Goal: Information Seeking & Learning: Learn about a topic

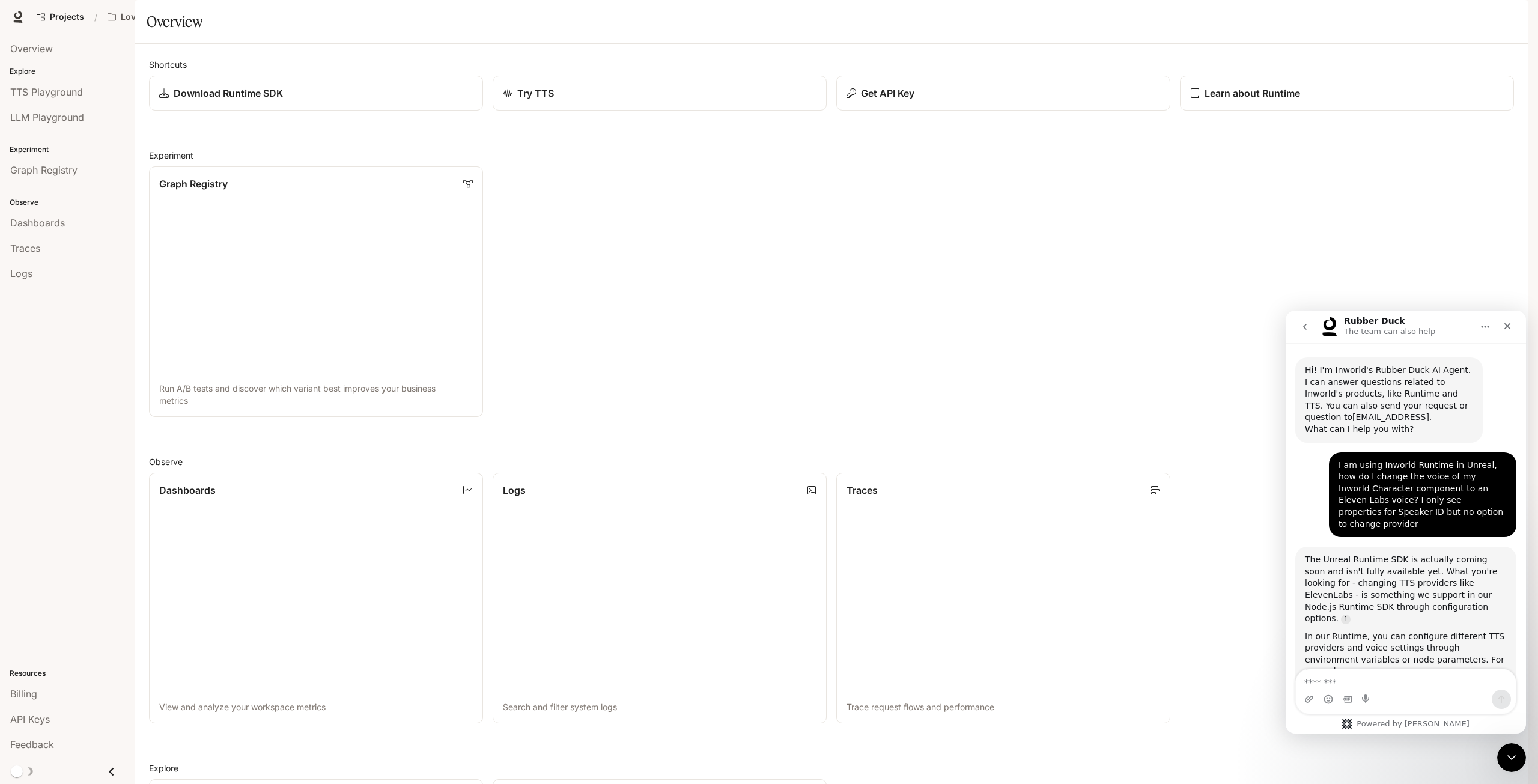
scroll to position [324, 0]
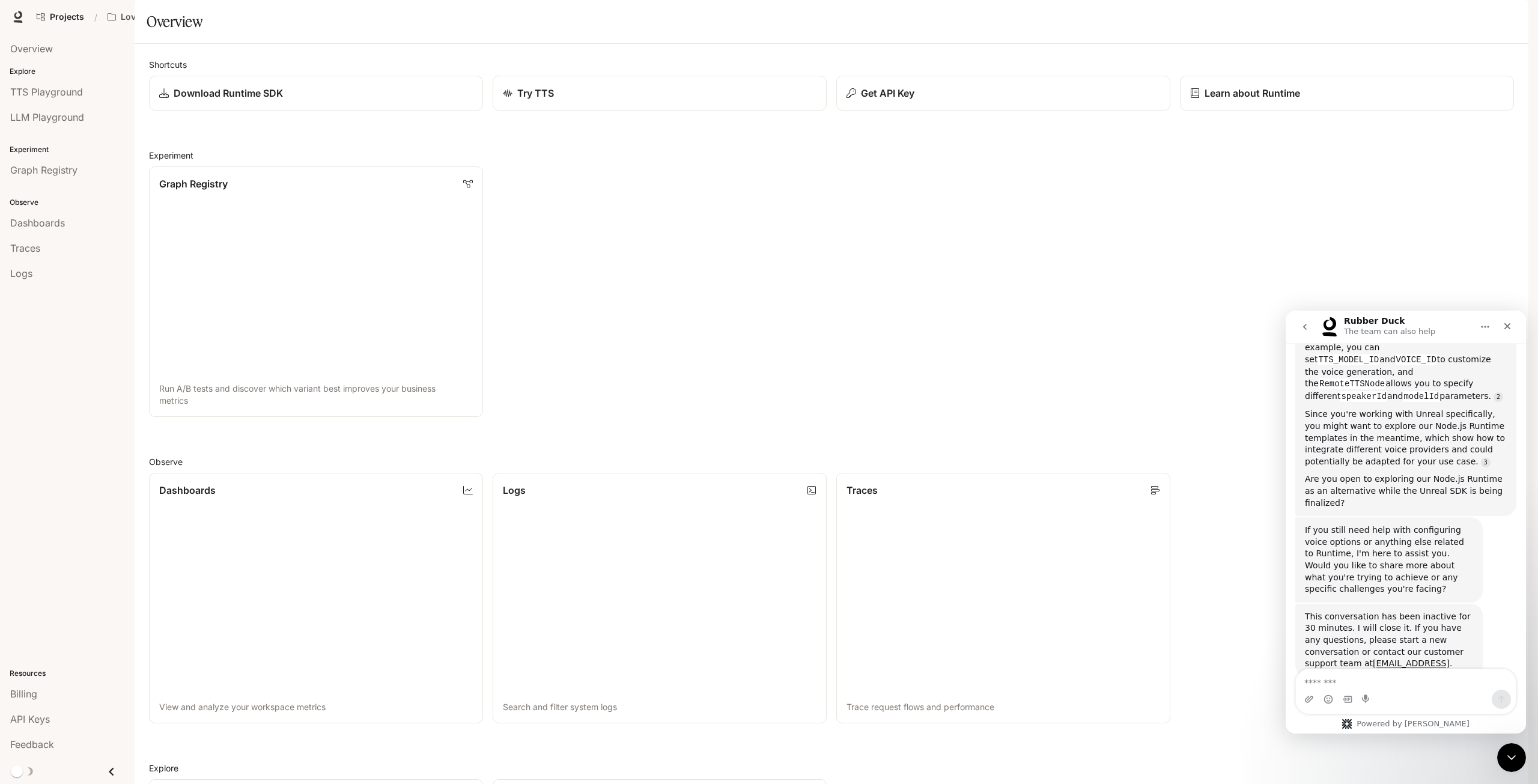
click at [1304, 326] on icon "go back" at bounding box center [1305, 327] width 4 height 6
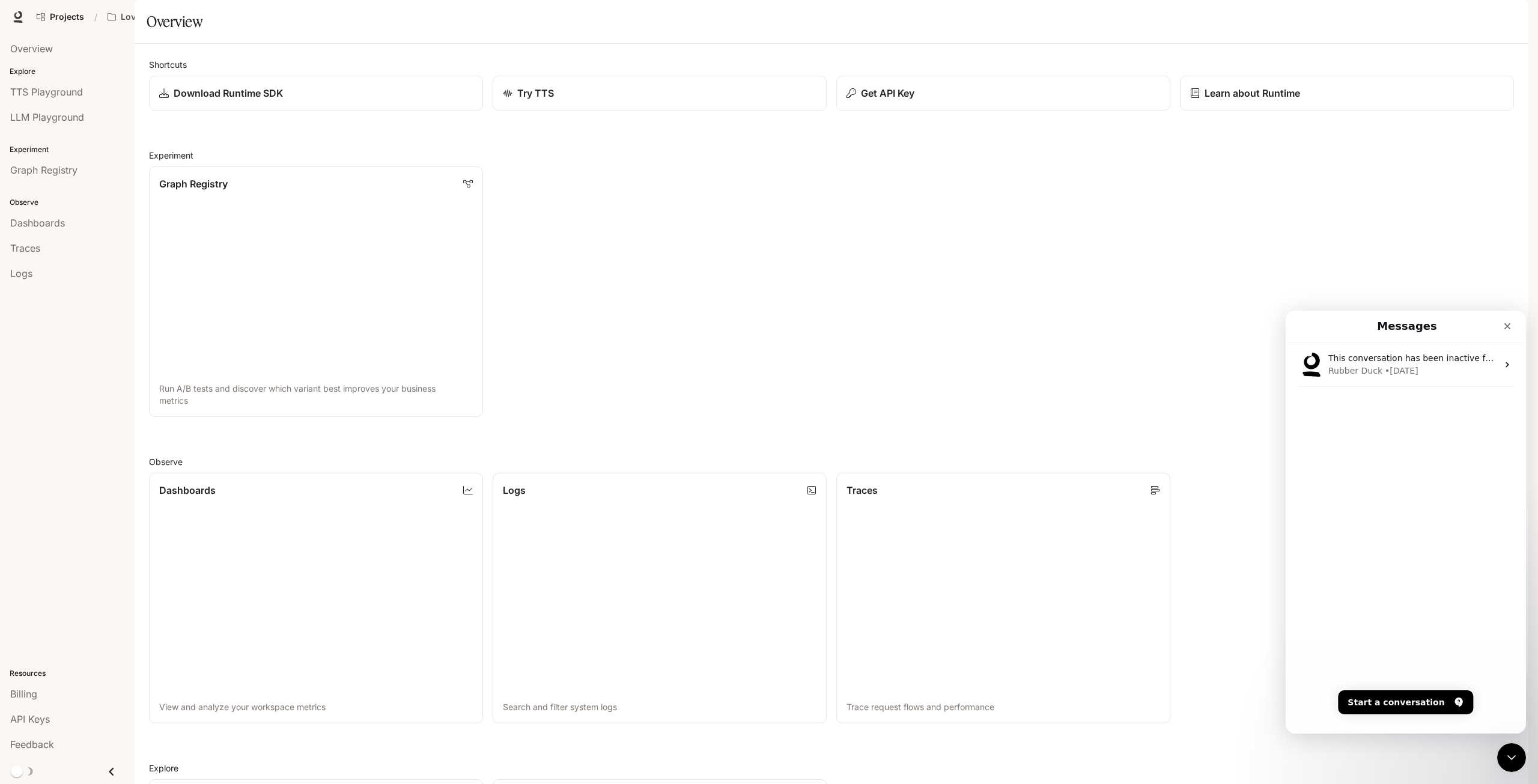
scroll to position [0, 0]
click at [1508, 16] on img "button" at bounding box center [1511, 17] width 17 height 17
click at [4, 115] on div at bounding box center [769, 392] width 1538 height 784
click at [18, 113] on div "Cameron [EMAIL_ADDRESS][PERSON_NAME] Billing API Keys Delete account Terms of U…" at bounding box center [769, 392] width 1538 height 784
click at [1281, 19] on span "Character Studio" at bounding box center [1310, 17] width 67 height 15
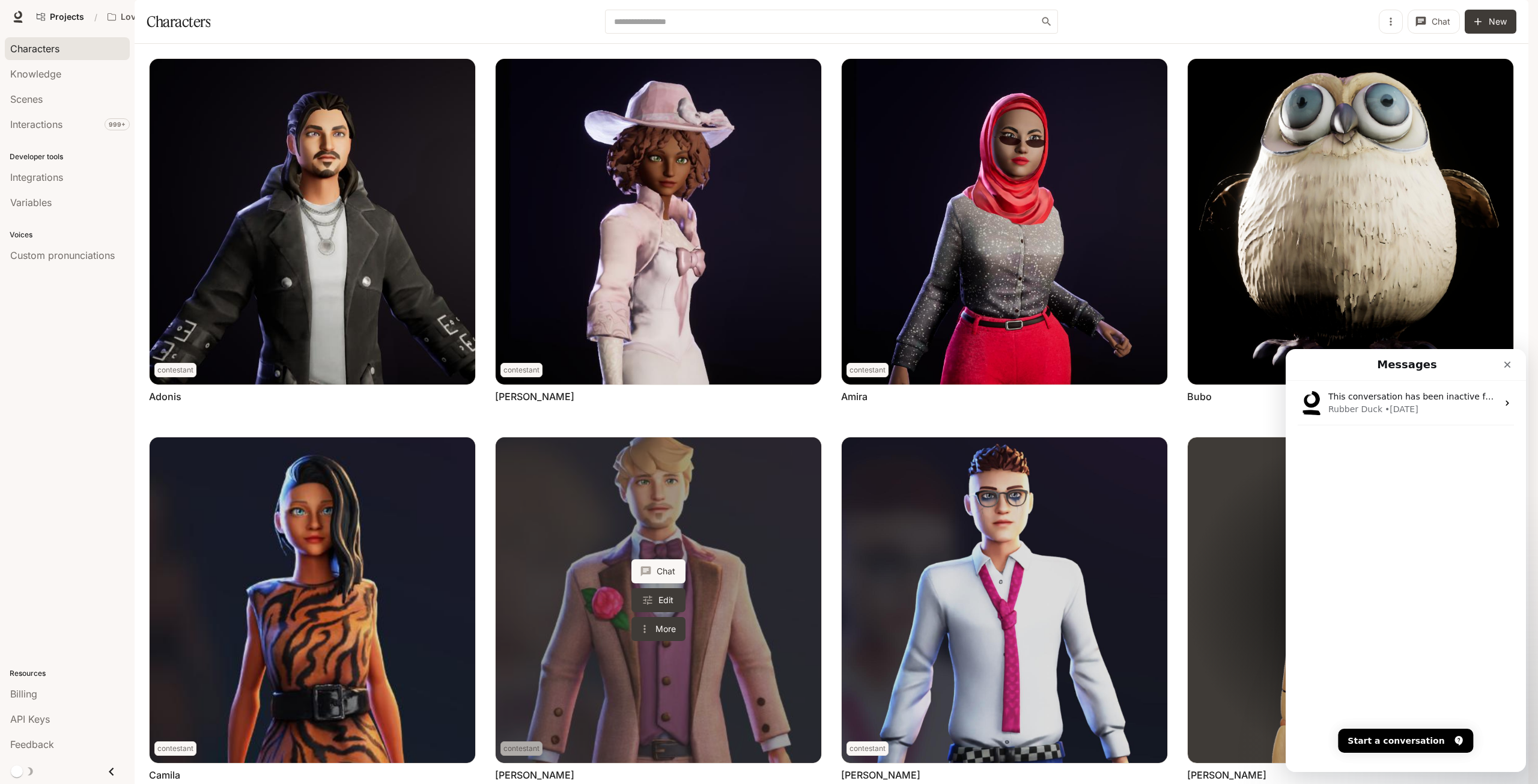
scroll to position [360, 0]
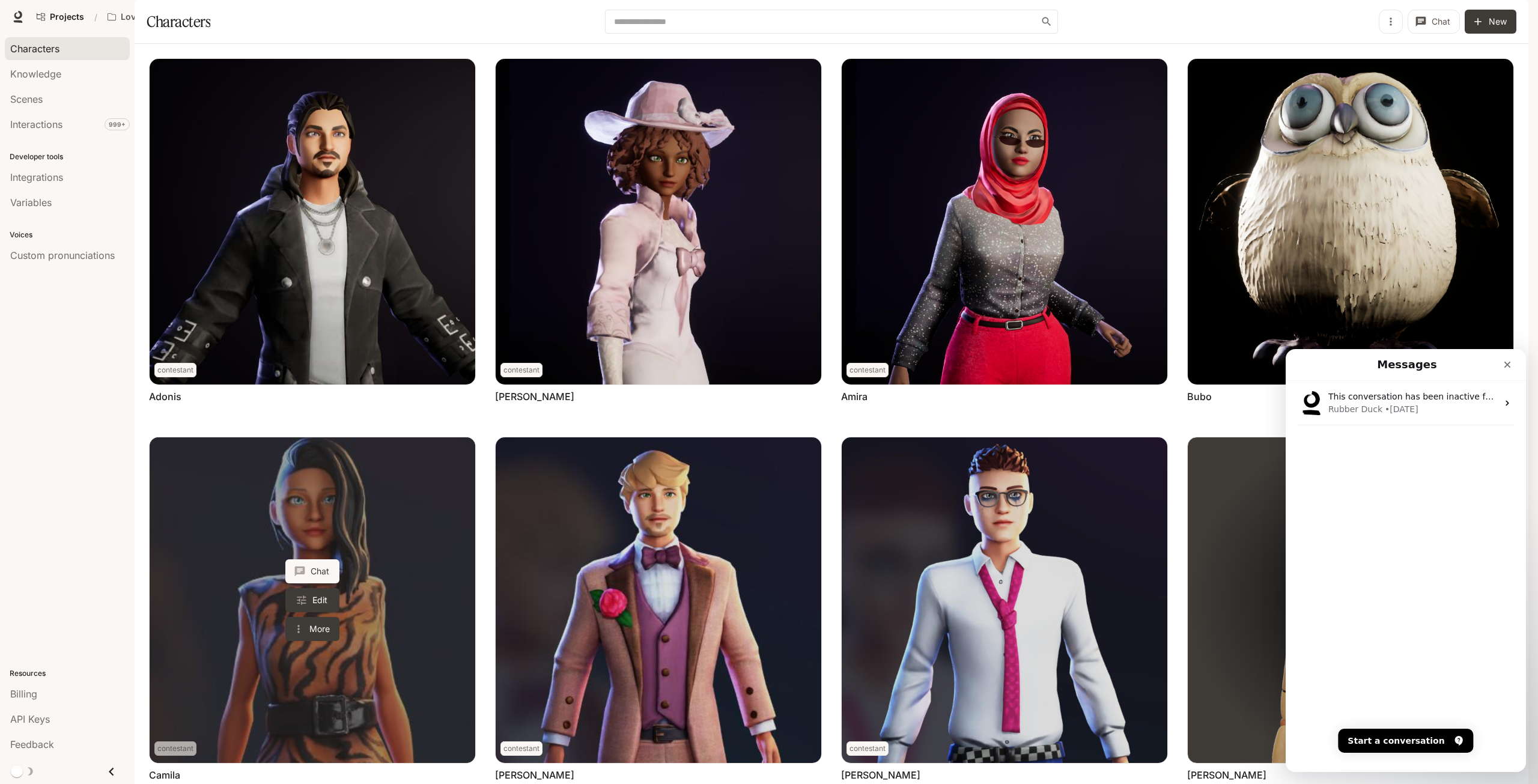
click at [382, 437] on link "Camila" at bounding box center [313, 600] width 326 height 326
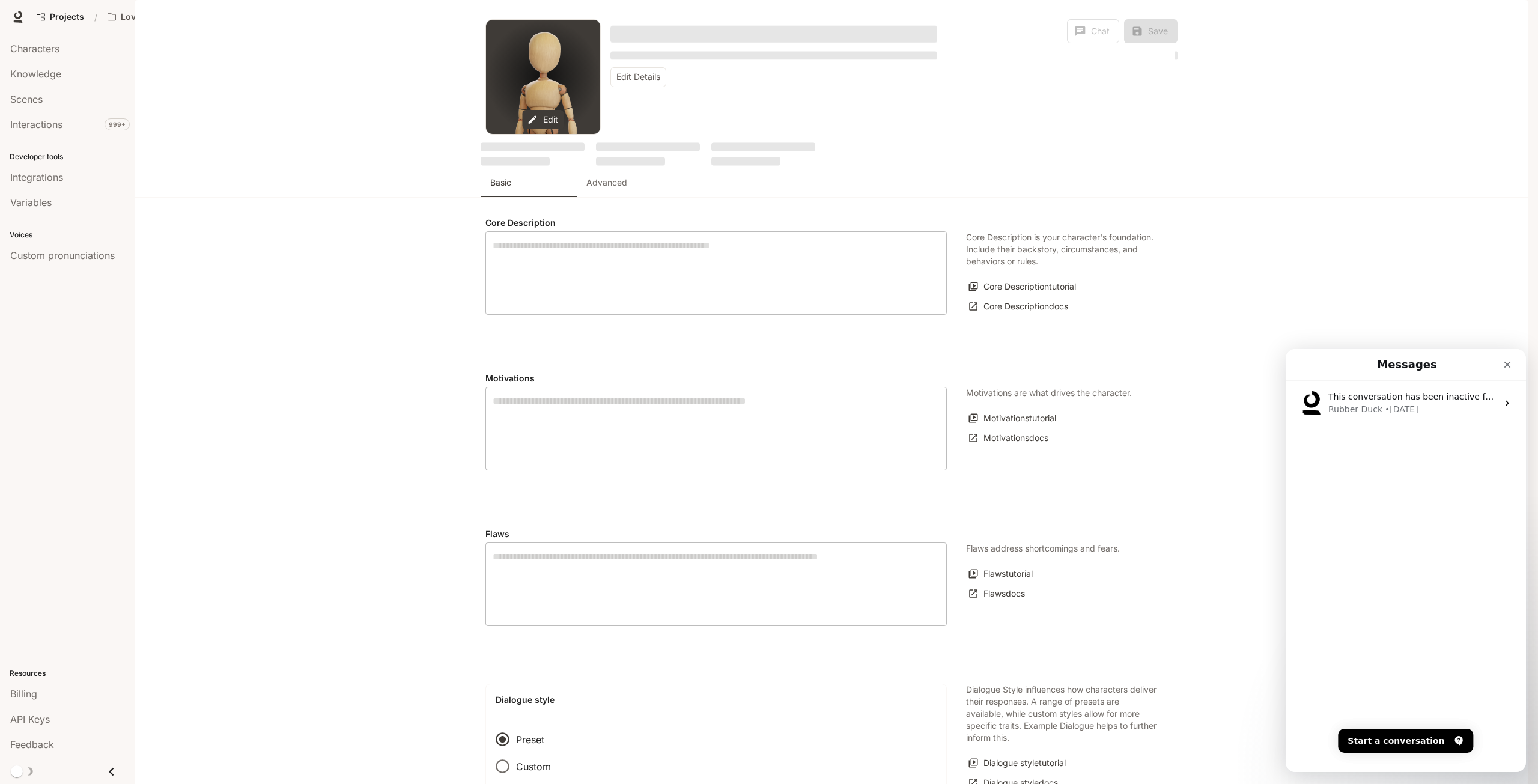
type textarea "**********"
type input "**********"
type input "***"
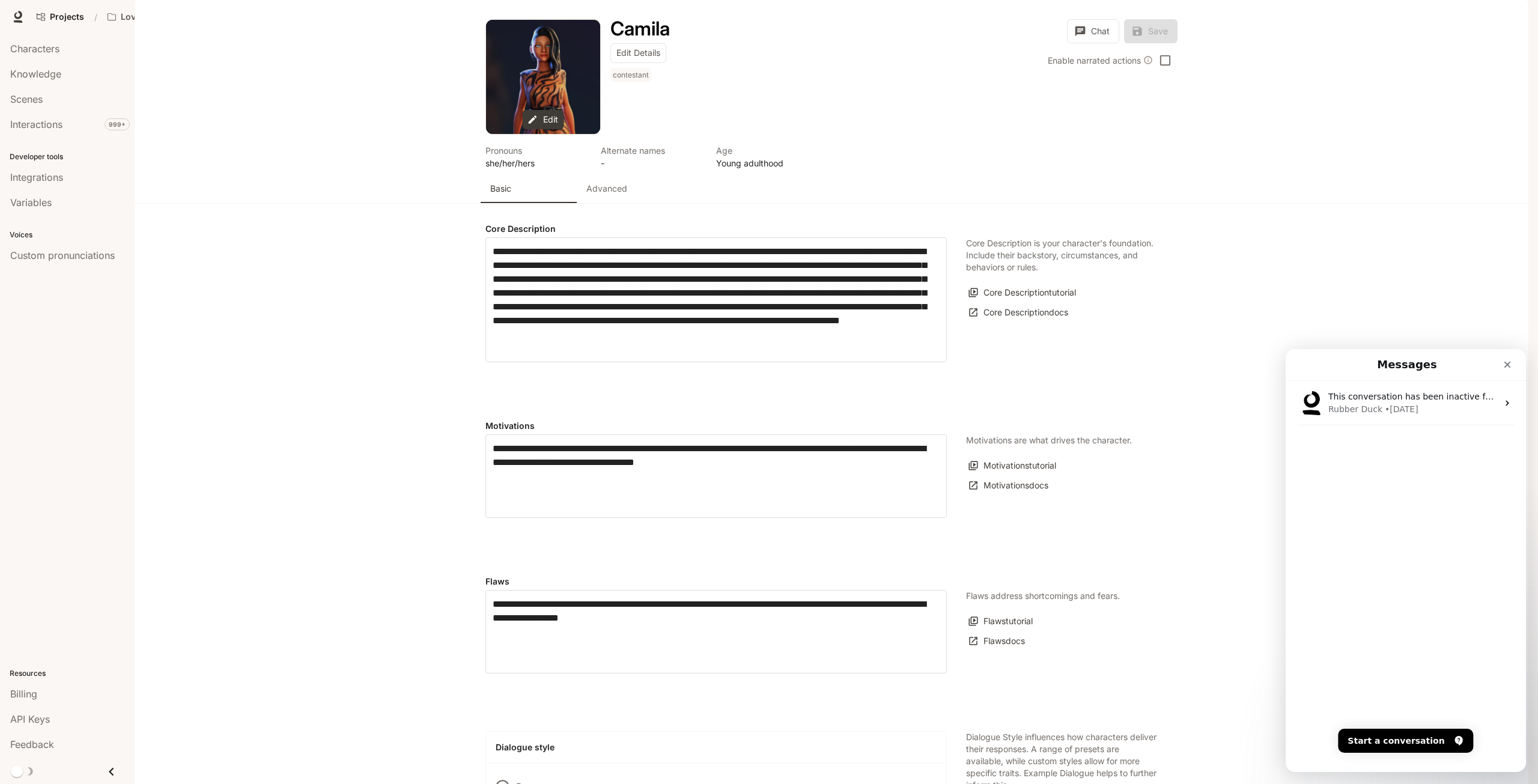
type input "**********"
click at [627, 195] on div "Advanced" at bounding box center [625, 188] width 77 height 12
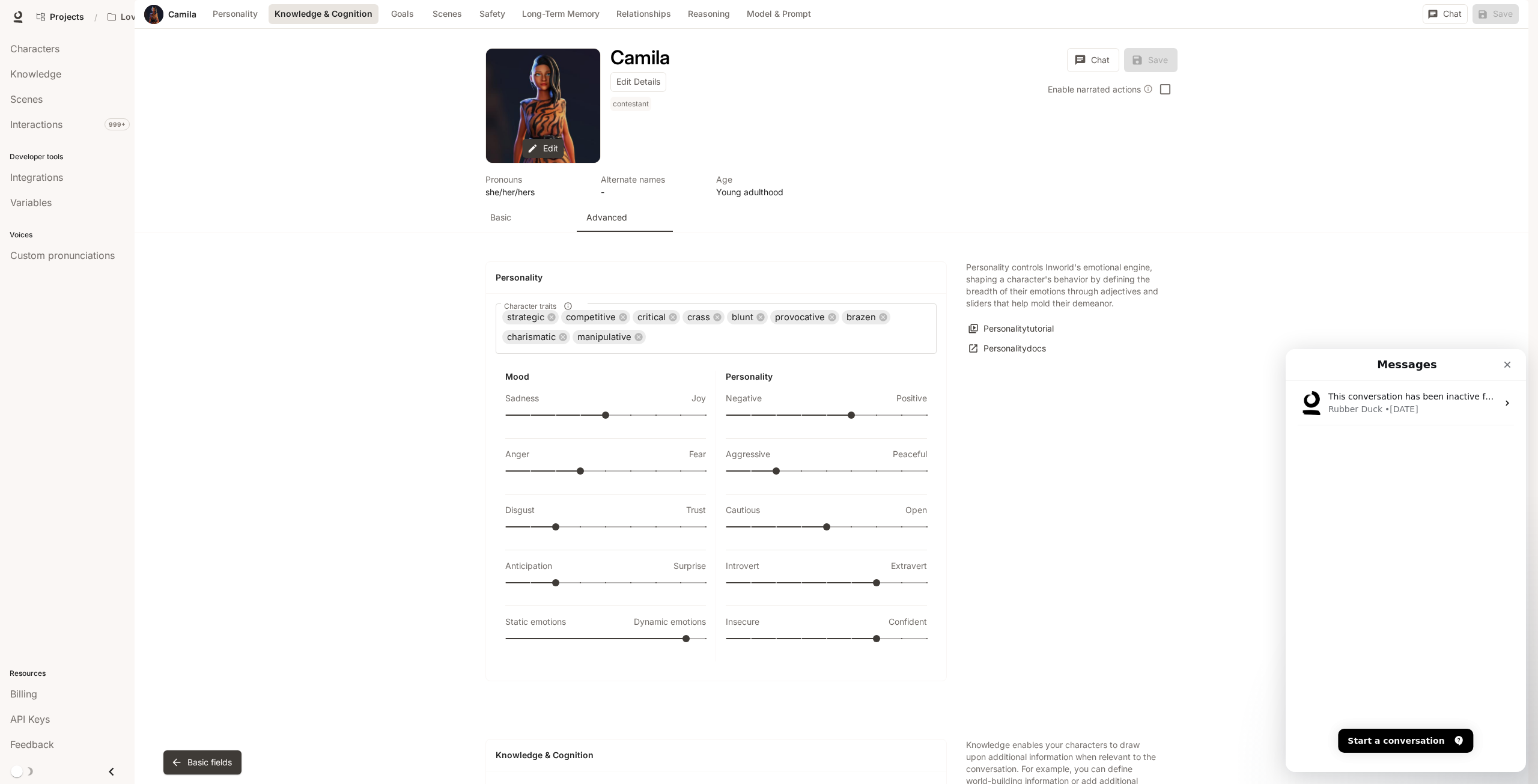
scroll to position [509, 0]
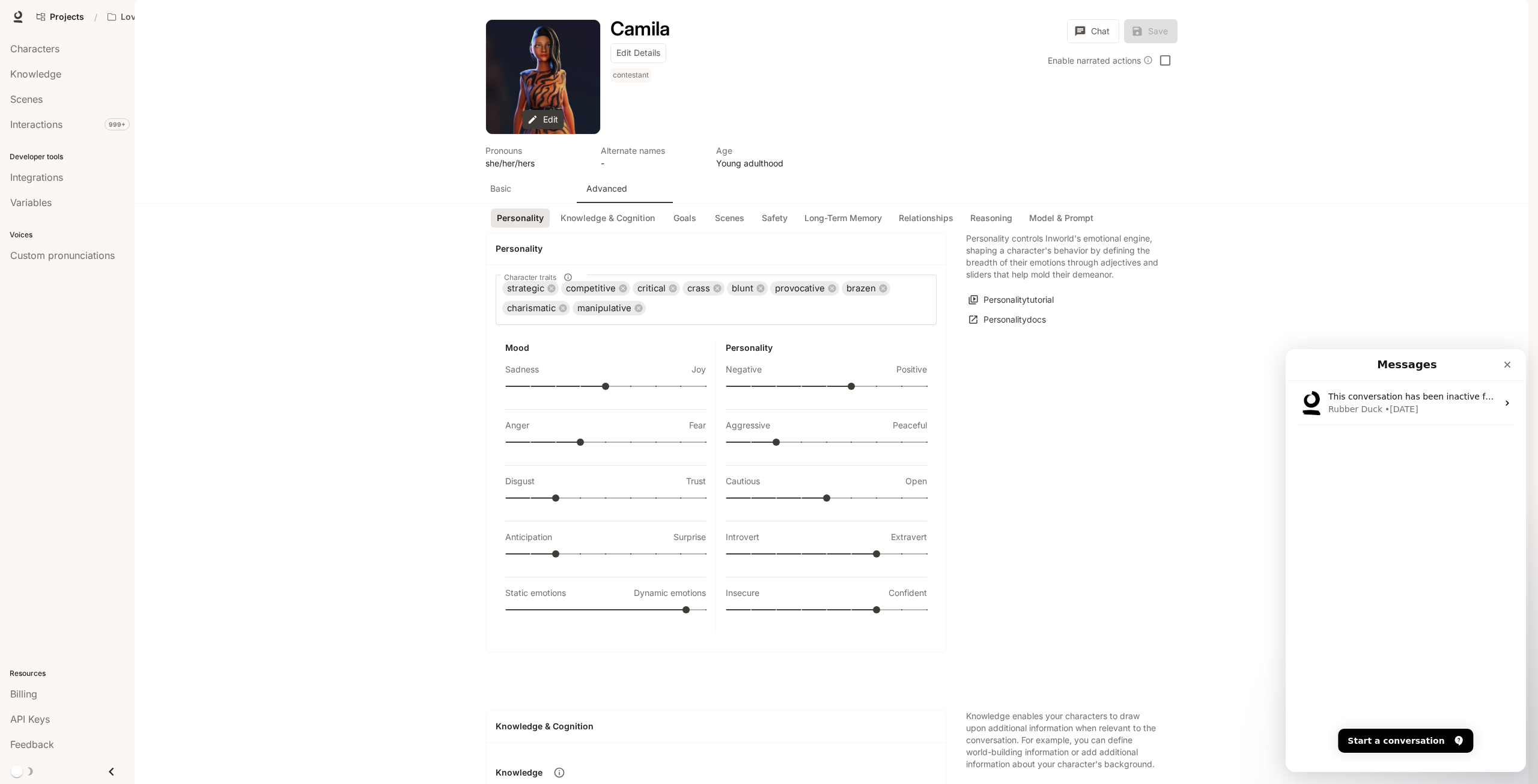
scroll to position [0, 0]
drag, startPoint x: 487, startPoint y: 230, endPoint x: 486, endPoint y: 236, distance: 6.1
click at [487, 203] on button "Basic" at bounding box center [528, 189] width 96 height 29
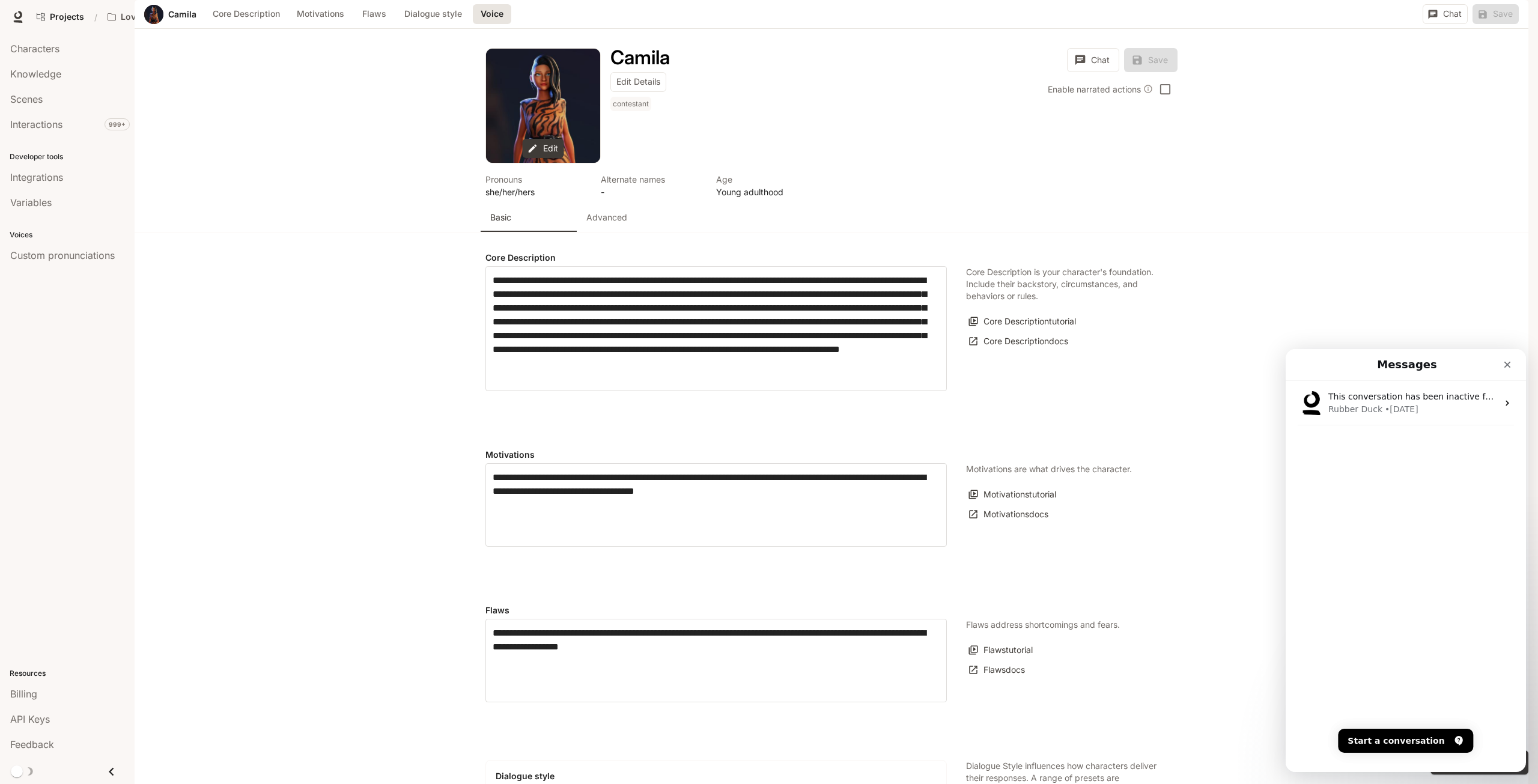
scroll to position [1132, 0]
click at [1379, 26] on link "Runtime Runtime" at bounding box center [1374, 17] width 44 height 24
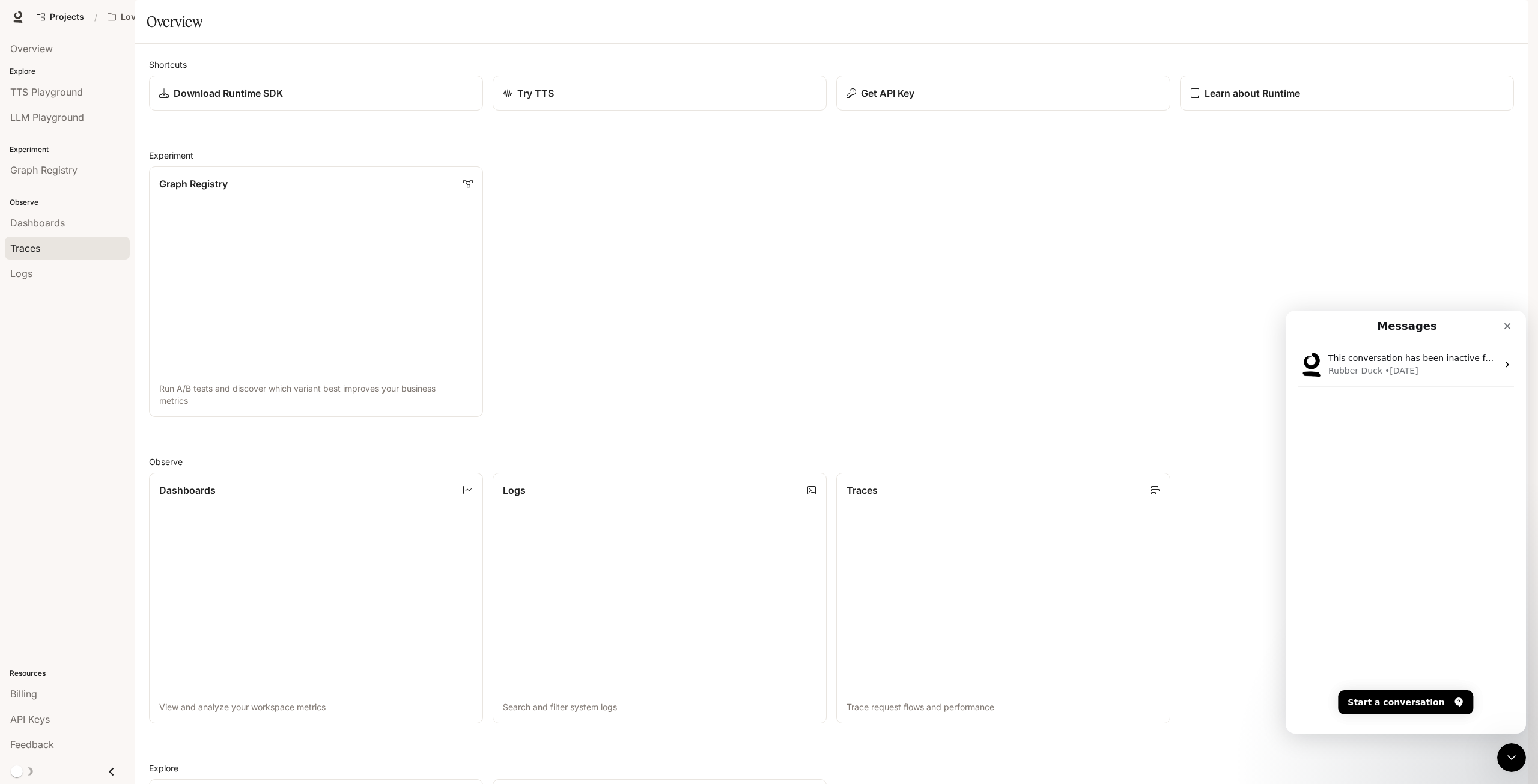
click at [102, 245] on div "Traces" at bounding box center [67, 248] width 114 height 15
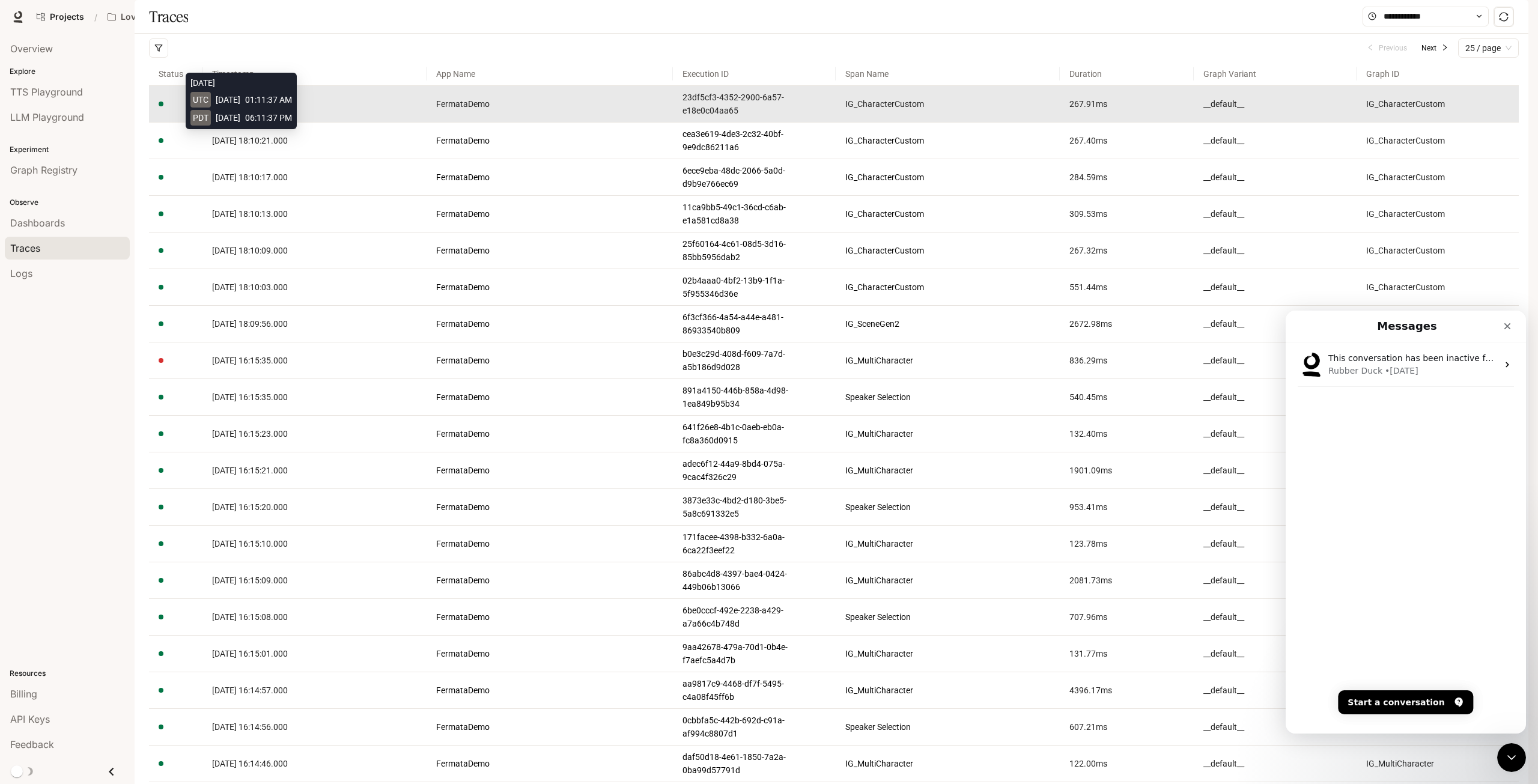
click at [272, 109] on span "[DATE] 18:11:37.000" at bounding box center [250, 103] width 76 height 9
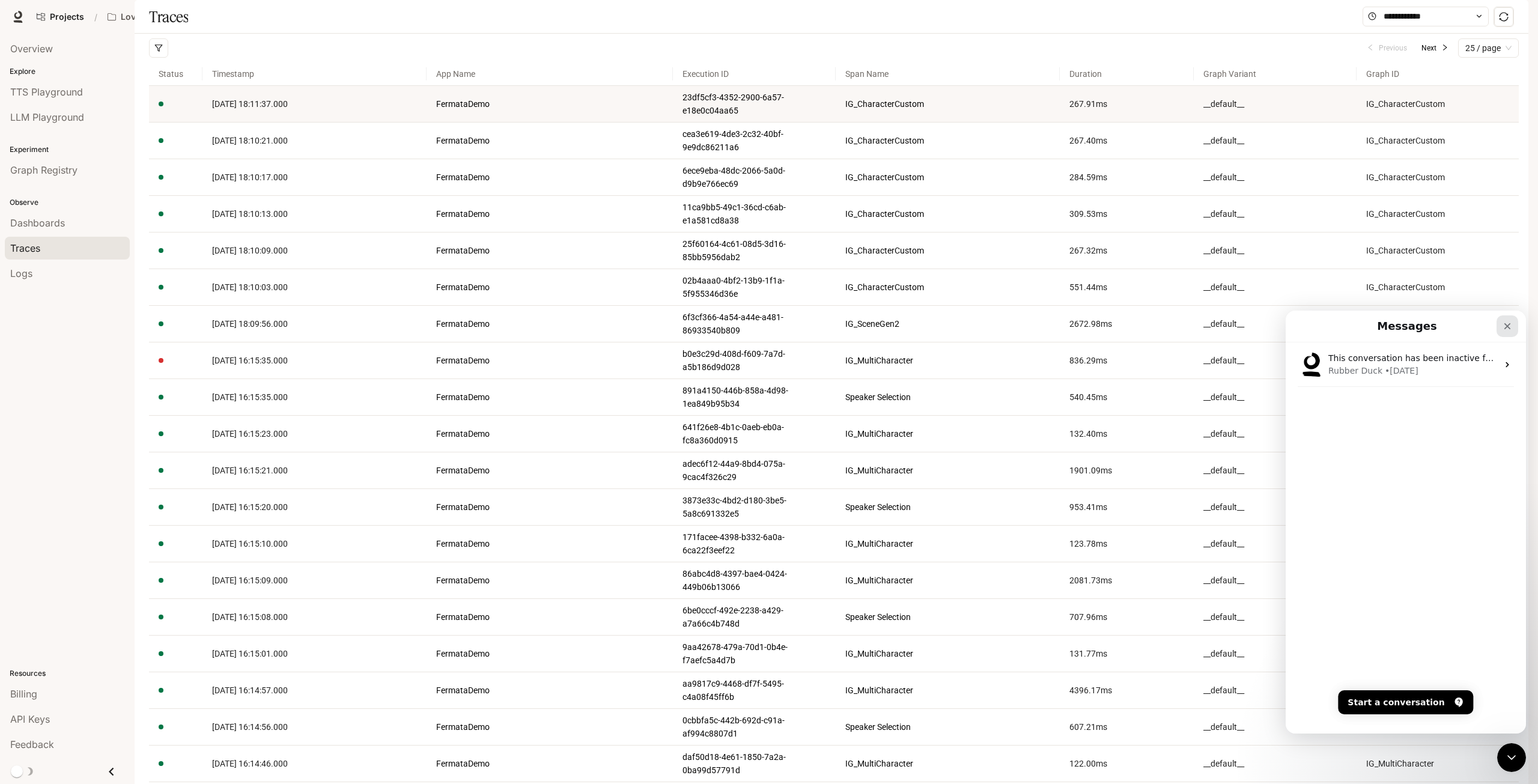
click at [1509, 330] on icon "Close" at bounding box center [1507, 326] width 9 height 9
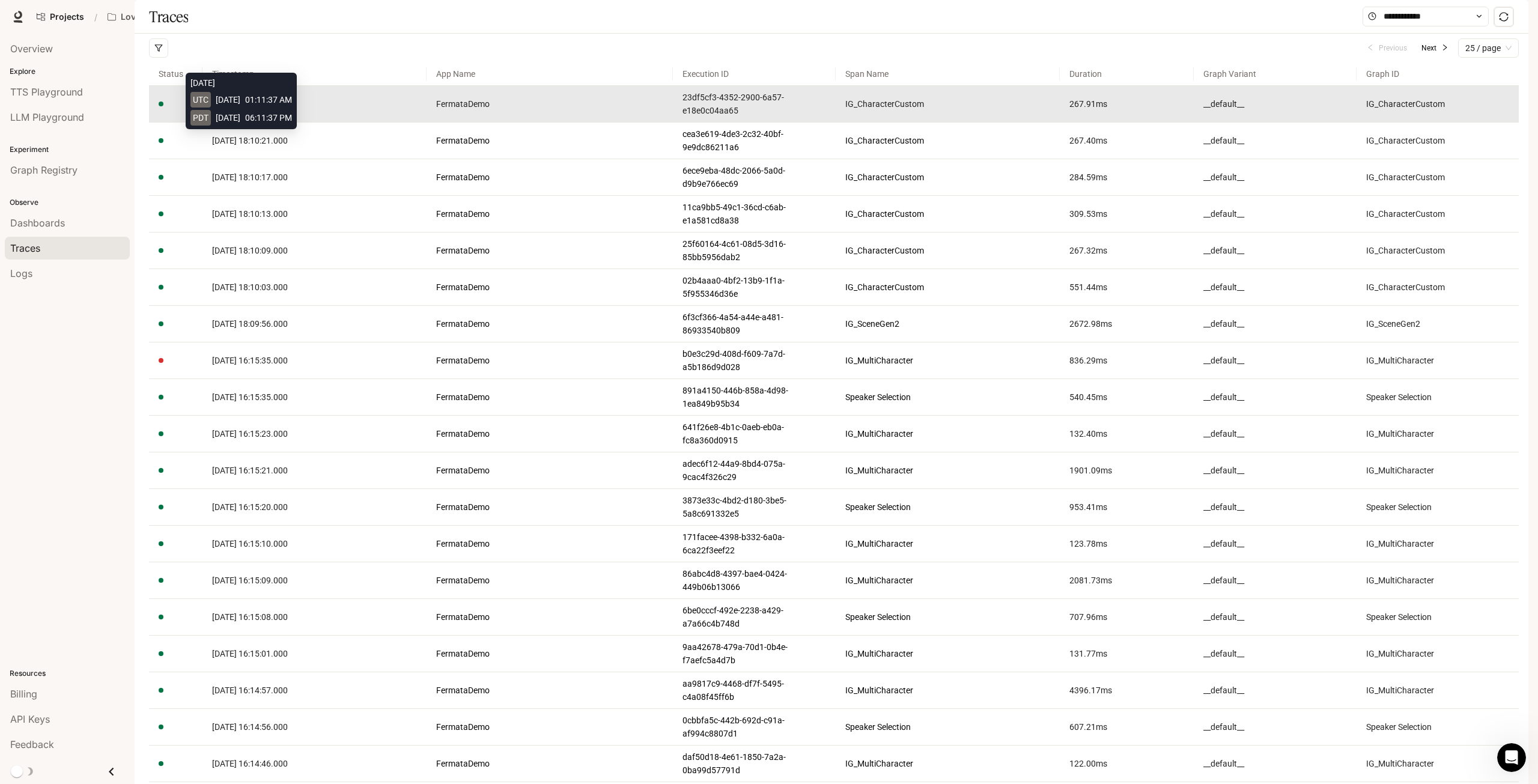
click at [269, 109] on span "[DATE] 18:11:37.000" at bounding box center [250, 103] width 76 height 9
click at [196, 123] on td at bounding box center [176, 104] width 54 height 36
click at [206, 123] on td "[DATE] 18:11:37.000" at bounding box center [315, 104] width 224 height 36
click at [217, 109] on span "[DATE] 18:11:37.000" at bounding box center [250, 103] width 76 height 9
click at [248, 109] on span "[DATE] 18:11:37.000" at bounding box center [250, 103] width 76 height 9
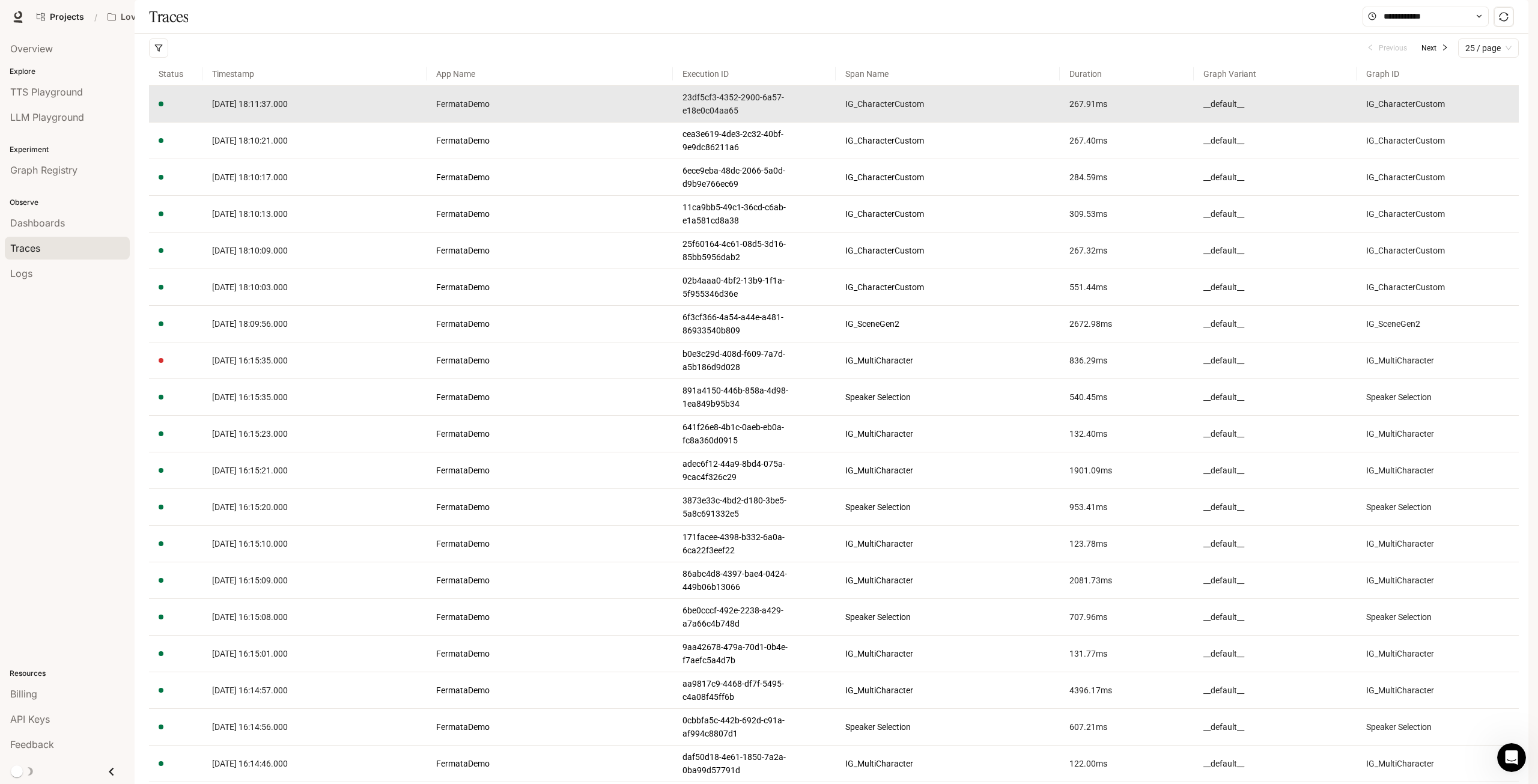
click at [221, 109] on span "[DATE] 18:11:37.000" at bounding box center [250, 103] width 76 height 9
click at [1410, 110] on article "IG_CharacterCustom" at bounding box center [1438, 104] width 143 height 13
click at [767, 117] on link "23df5cf3-4352-2900-6a57-e18e0c04aa65" at bounding box center [754, 104] width 143 height 26
drag, startPoint x: 345, startPoint y: 146, endPoint x: 333, endPoint y: 147, distance: 12.0
click at [335, 123] on td "[DATE] 18:11:37.000" at bounding box center [315, 104] width 224 height 36
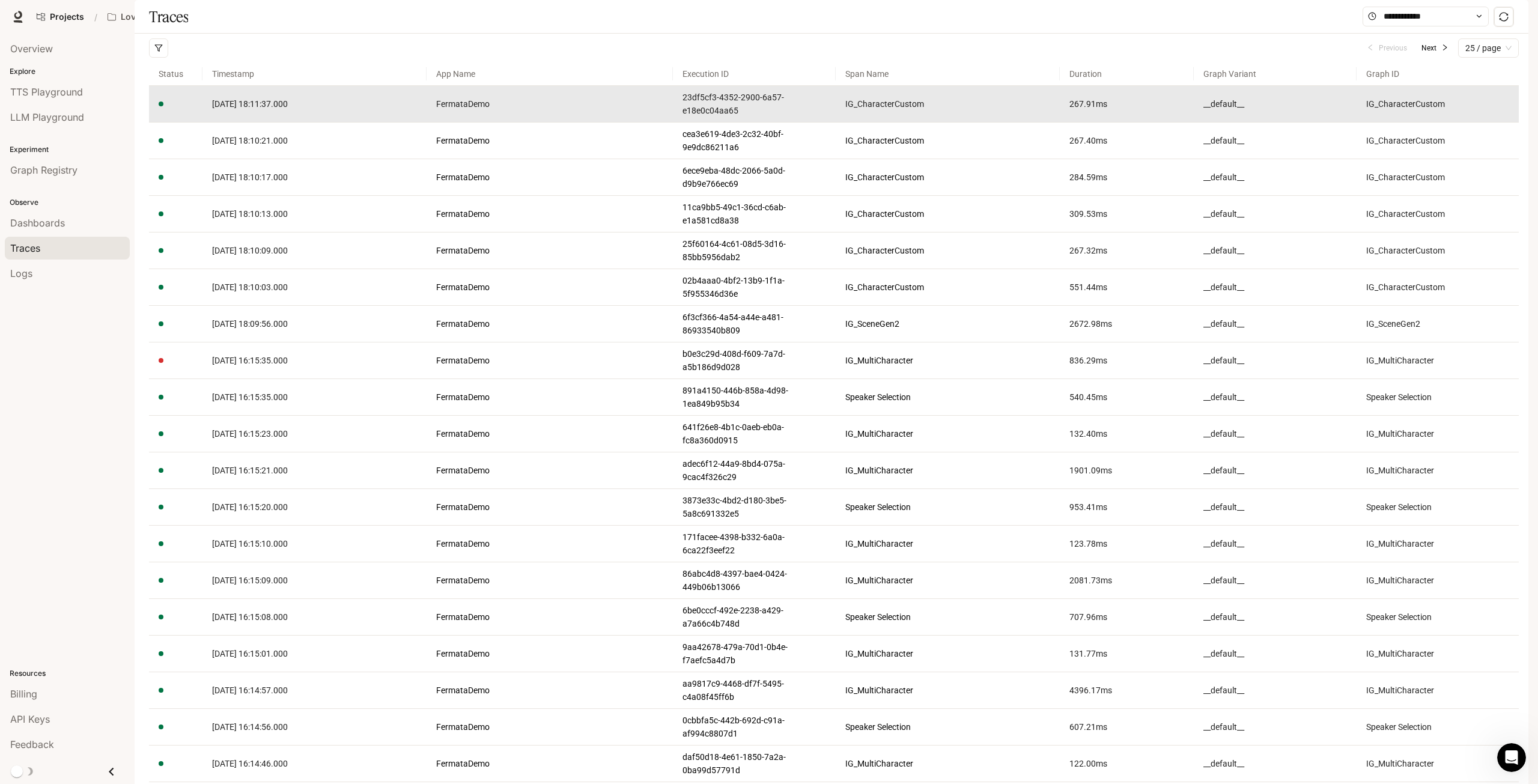
click at [304, 123] on td "[DATE] 18:11:37.000" at bounding box center [315, 104] width 224 height 36
click at [279, 123] on td "[DATE] 18:11:37.000" at bounding box center [315, 104] width 224 height 36
click at [278, 109] on span "[DATE] 18:11:37.000" at bounding box center [250, 103] width 76 height 9
drag, startPoint x: 167, startPoint y: 142, endPoint x: 189, endPoint y: 130, distance: 25.1
click at [167, 123] on td at bounding box center [176, 104] width 54 height 36
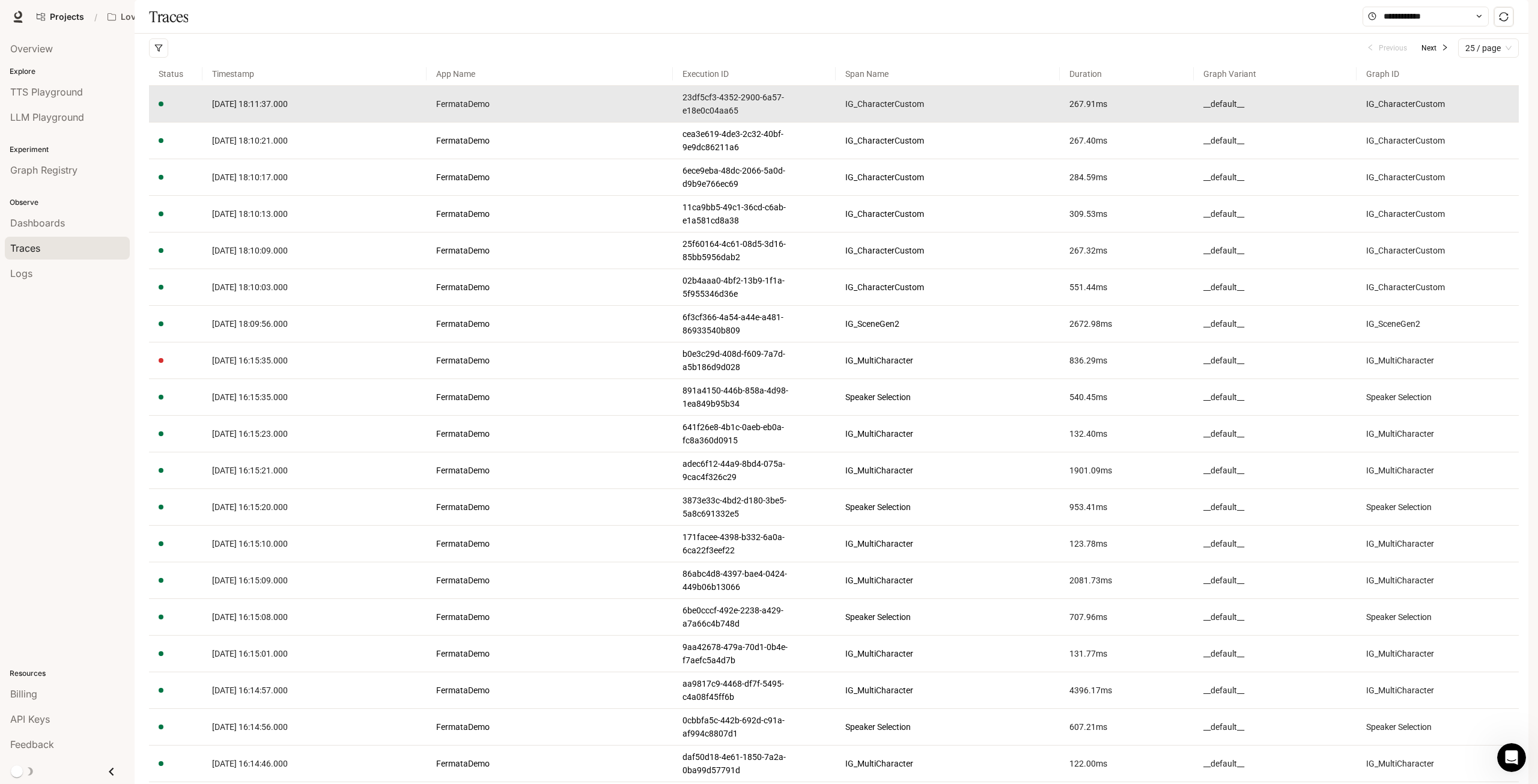
click at [290, 123] on td "[DATE] 18:11:37.000" at bounding box center [315, 104] width 224 height 36
click at [288, 109] on span "[DATE] 18:11:37.000" at bounding box center [250, 103] width 76 height 9
click at [457, 110] on link "FermataDemo" at bounding box center [549, 104] width 227 height 13
click at [288, 109] on span "[DATE] 18:11:37.000" at bounding box center [250, 103] width 76 height 9
click at [778, 117] on link "23df5cf3-4352-2900-6a57-e18e0c04aa65" at bounding box center [754, 104] width 143 height 26
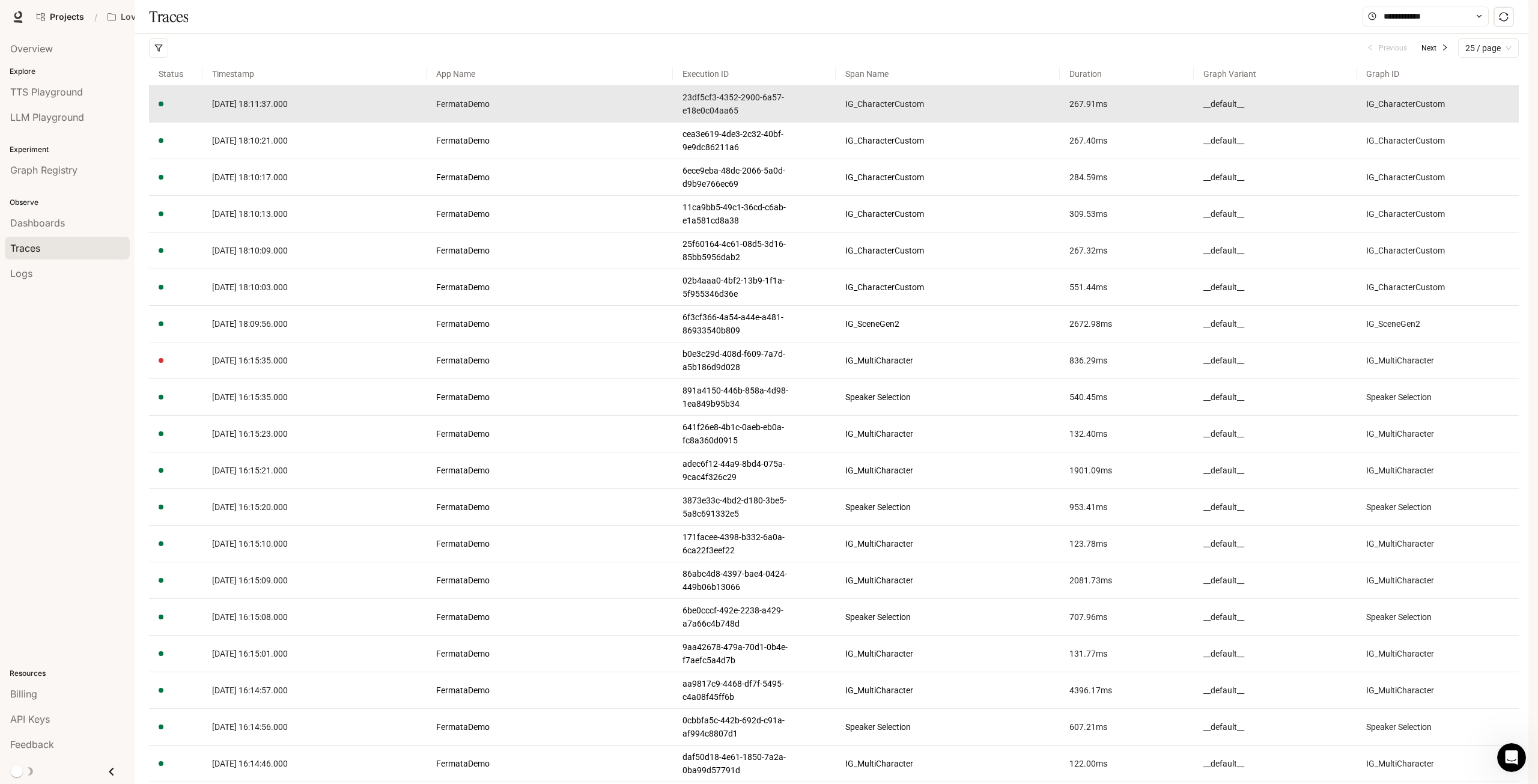
drag, startPoint x: 250, startPoint y: 131, endPoint x: 251, endPoint y: 137, distance: 6.1
click at [250, 110] on link "[DATE] 18:11:37.000" at bounding box center [315, 104] width 205 height 13
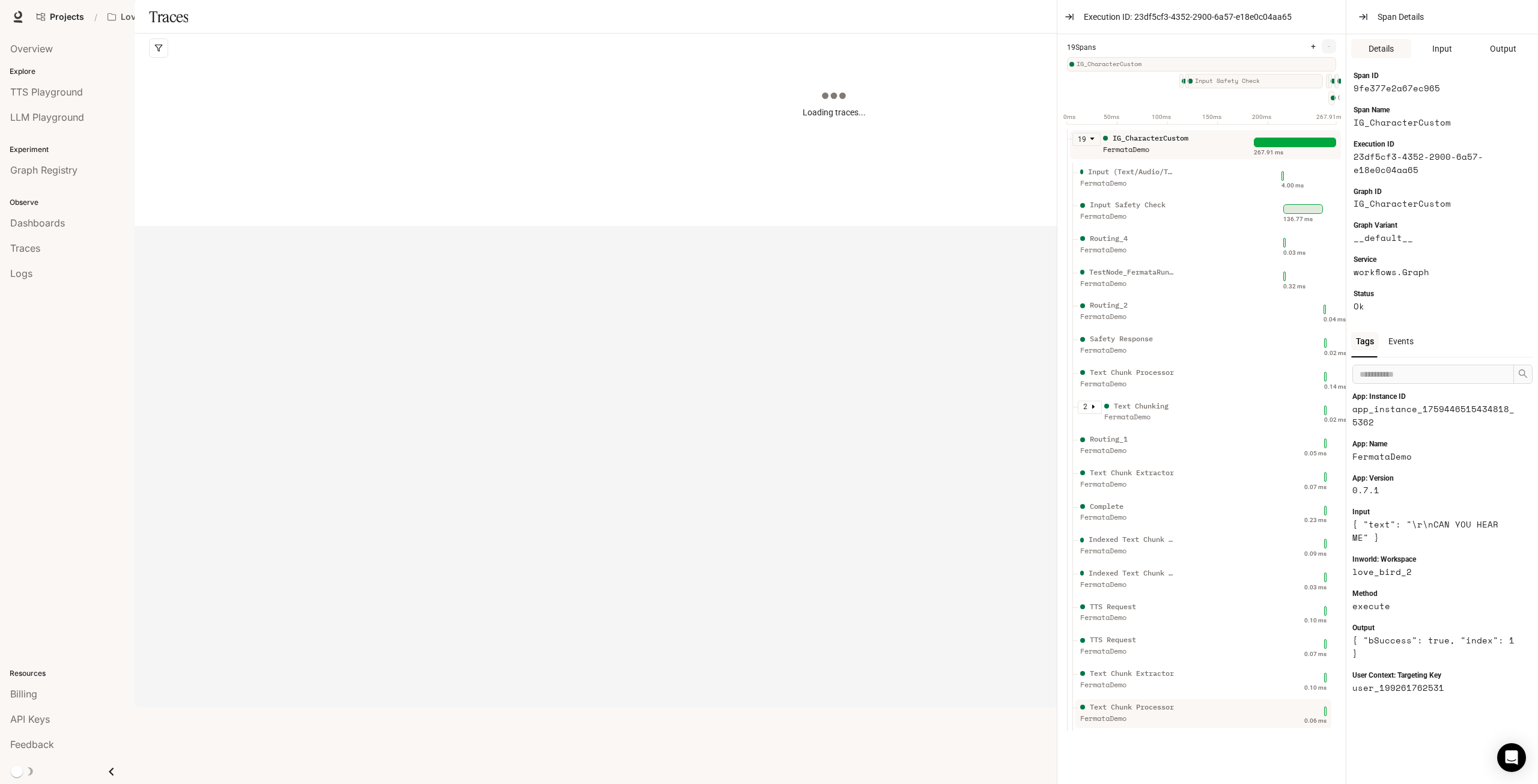
click at [1161, 724] on div "FermataDemo" at bounding box center [1128, 719] width 96 height 12
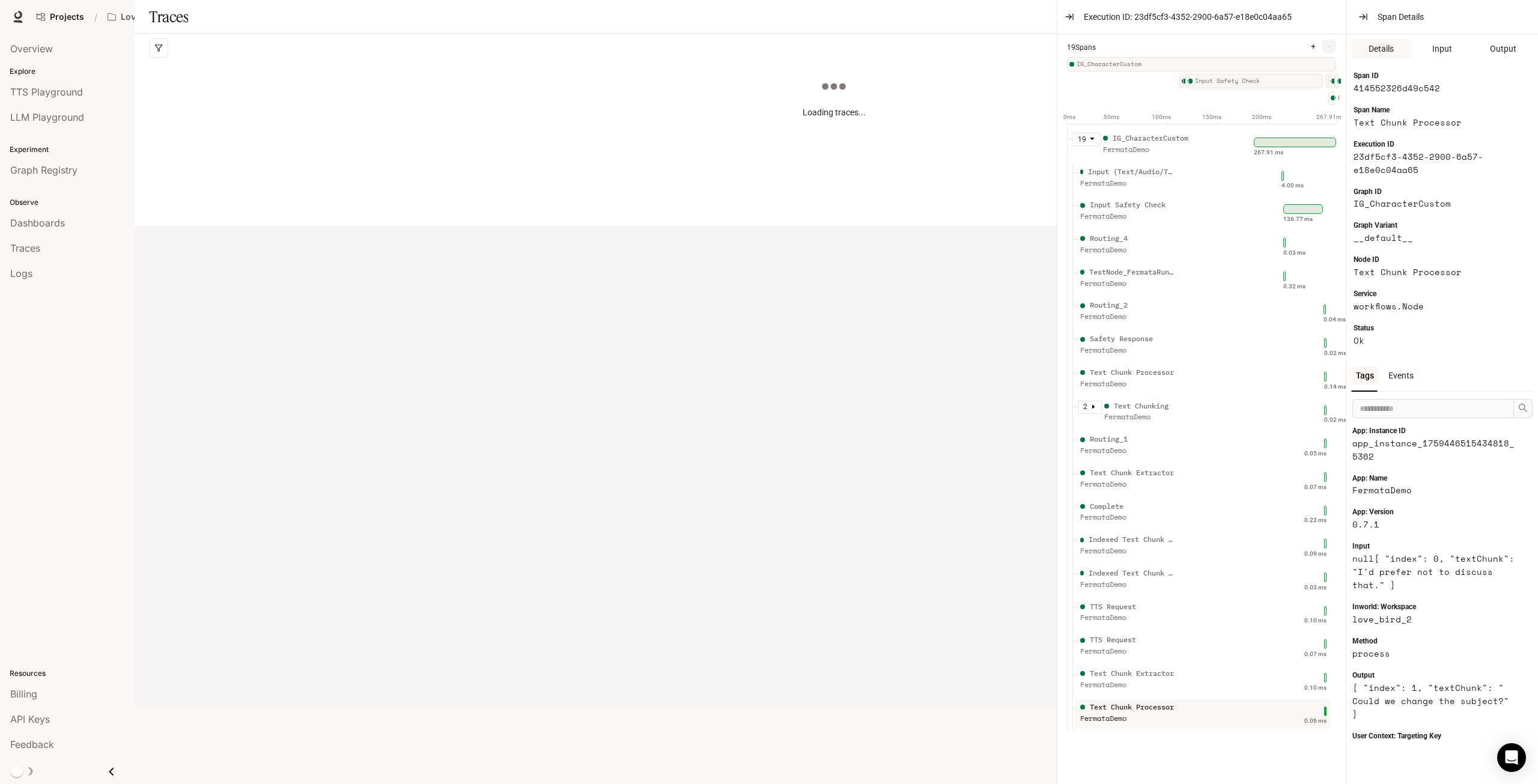
click at [1207, 163] on div "19 IG_CharacterCustom FermataDemo" at bounding box center [1163, 147] width 182 height 30
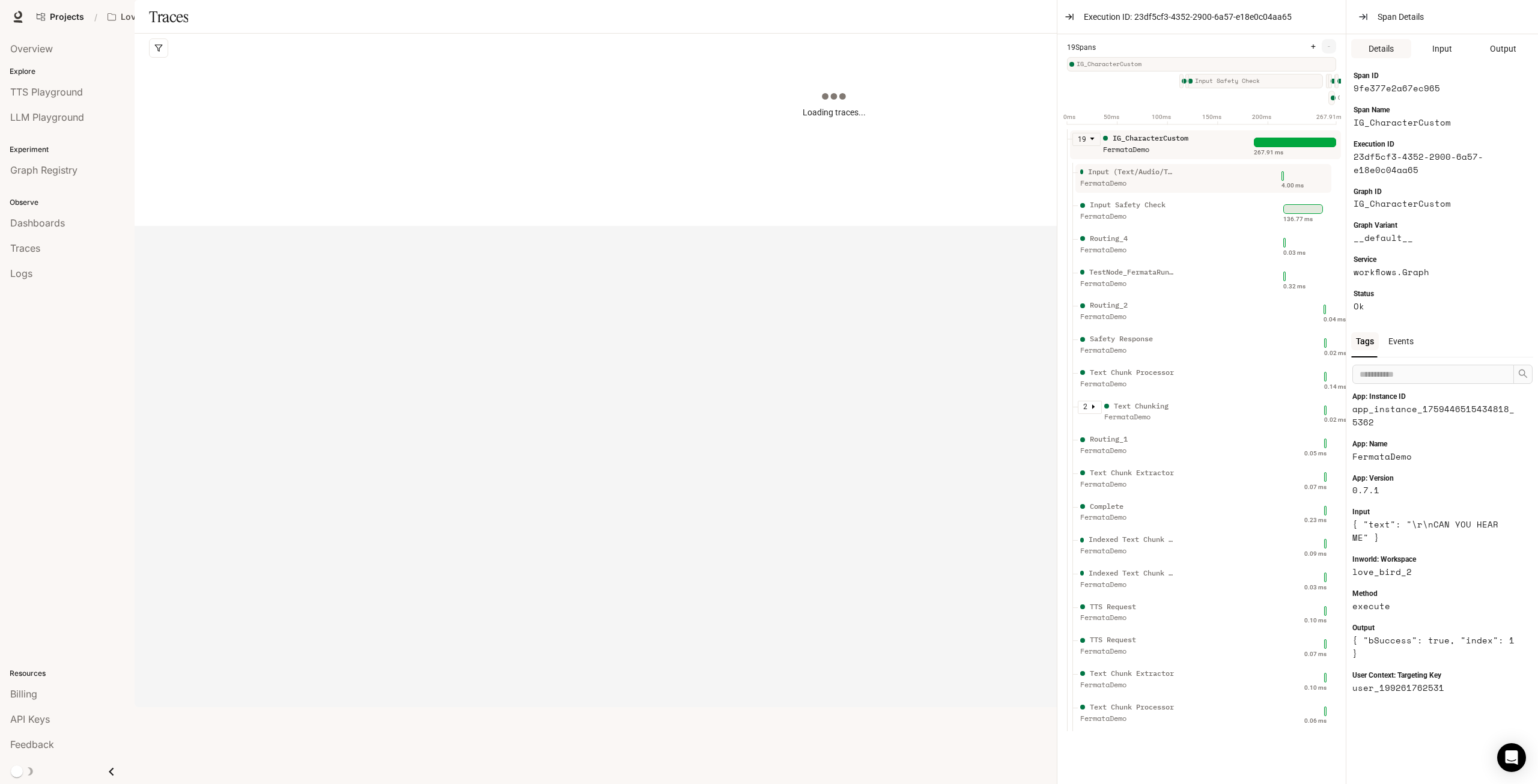
click at [1205, 175] on div at bounding box center [1204, 179] width 256 height 29
click at [1201, 185] on div "Input (Text/Audio/Trigger/Action) FermataDemo" at bounding box center [1164, 181] width 172 height 30
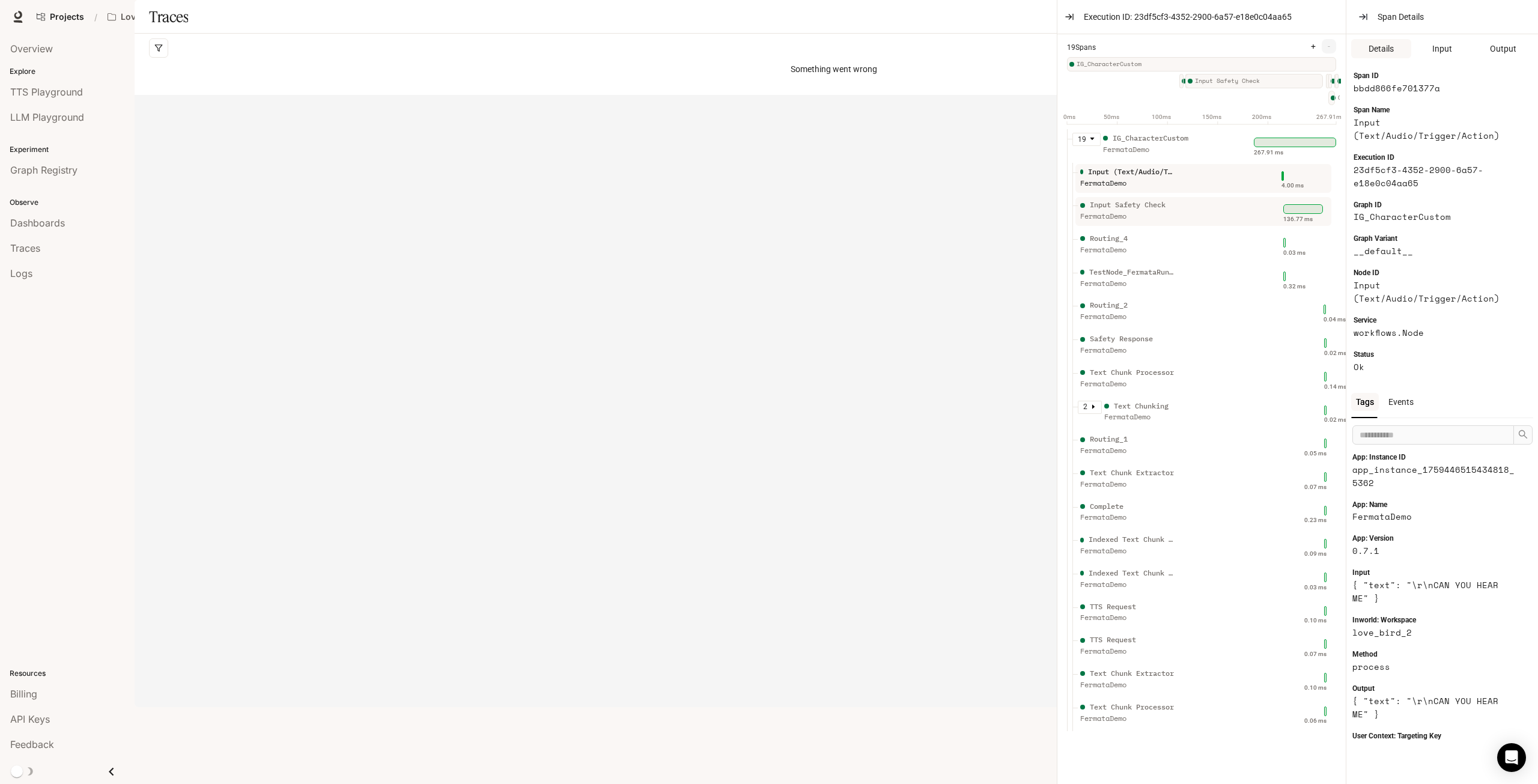
click at [1180, 220] on div "Input Safety Check FermataDemo" at bounding box center [1164, 214] width 172 height 30
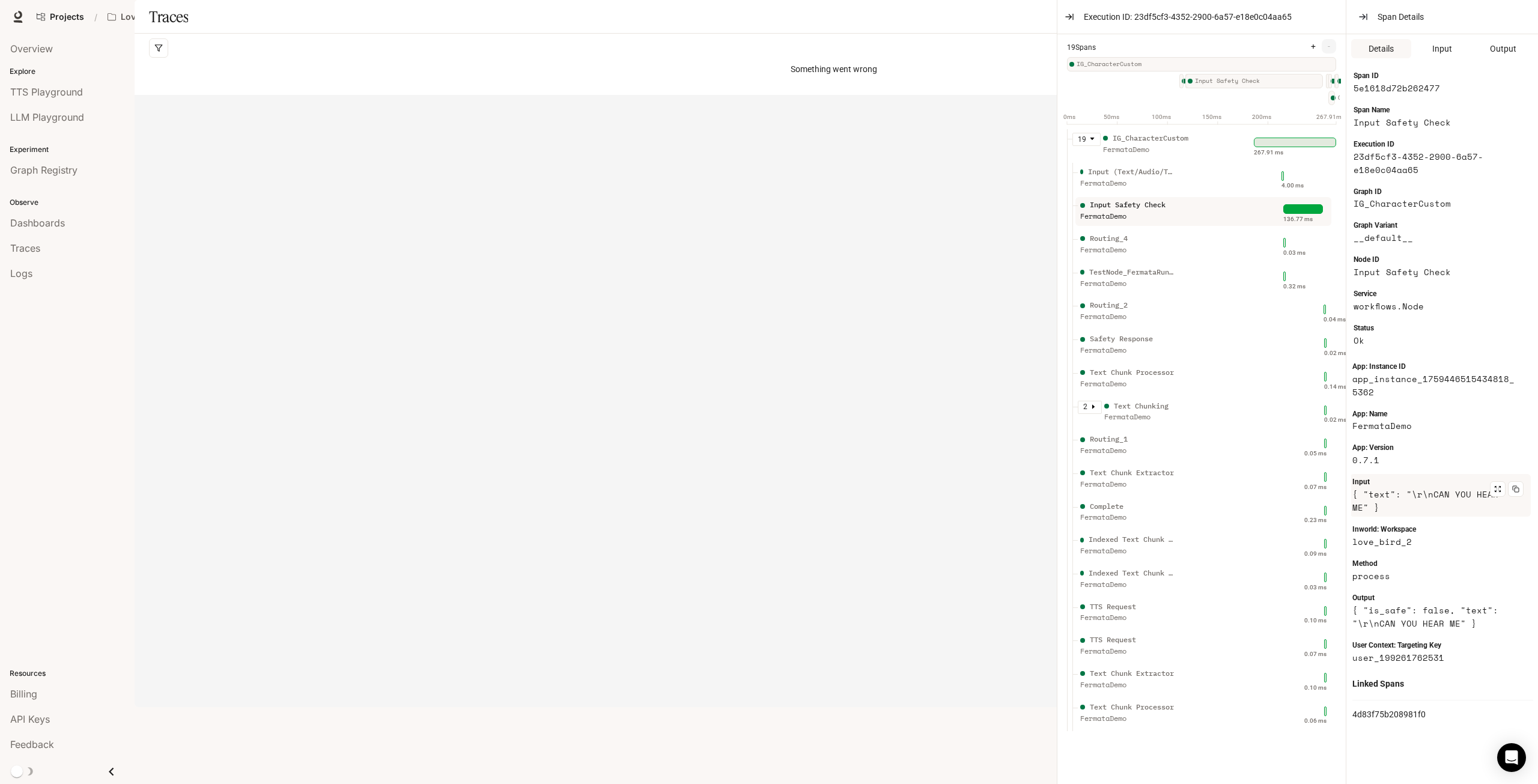
scroll to position [65, 0]
click at [1191, 323] on div "Routing_2 FermataDemo" at bounding box center [1164, 314] width 172 height 30
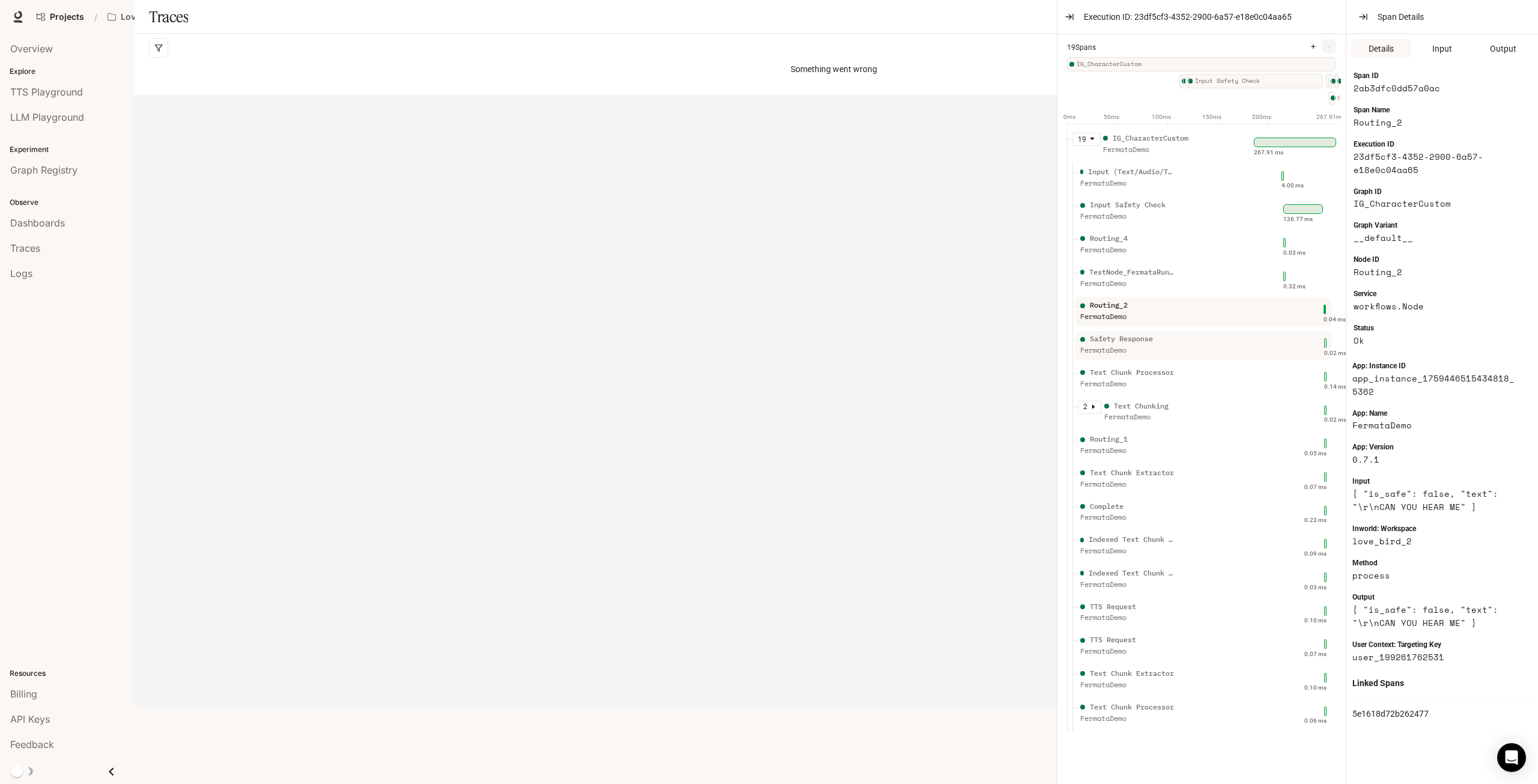
click at [1176, 355] on div "Safety Response FermataDemo" at bounding box center [1164, 348] width 172 height 30
click at [1167, 378] on div "Text Chunk Processor" at bounding box center [1132, 373] width 84 height 12
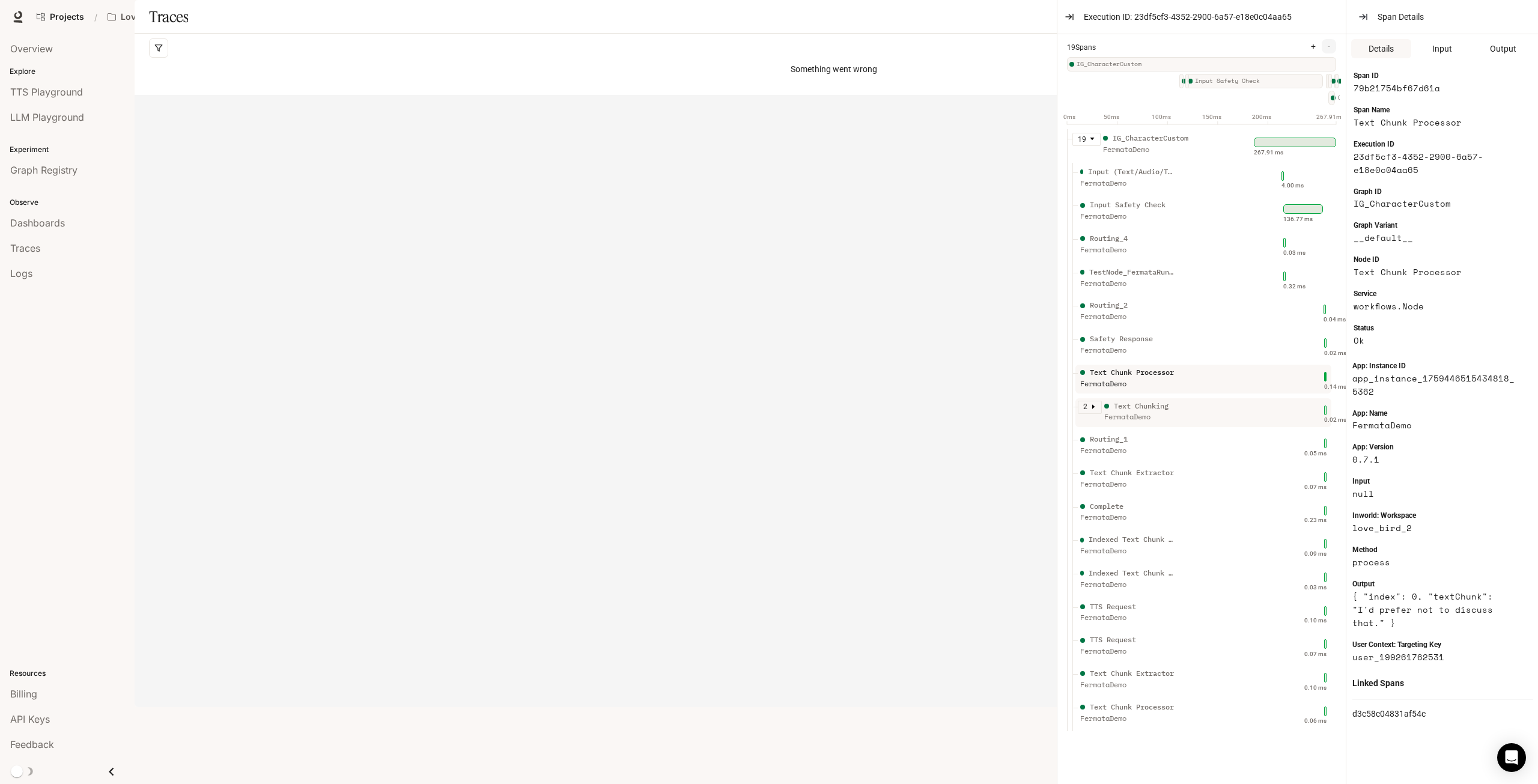
click at [1155, 408] on div at bounding box center [1204, 413] width 256 height 29
click at [1177, 361] on div "Safety Response FermataDemo" at bounding box center [1164, 348] width 172 height 30
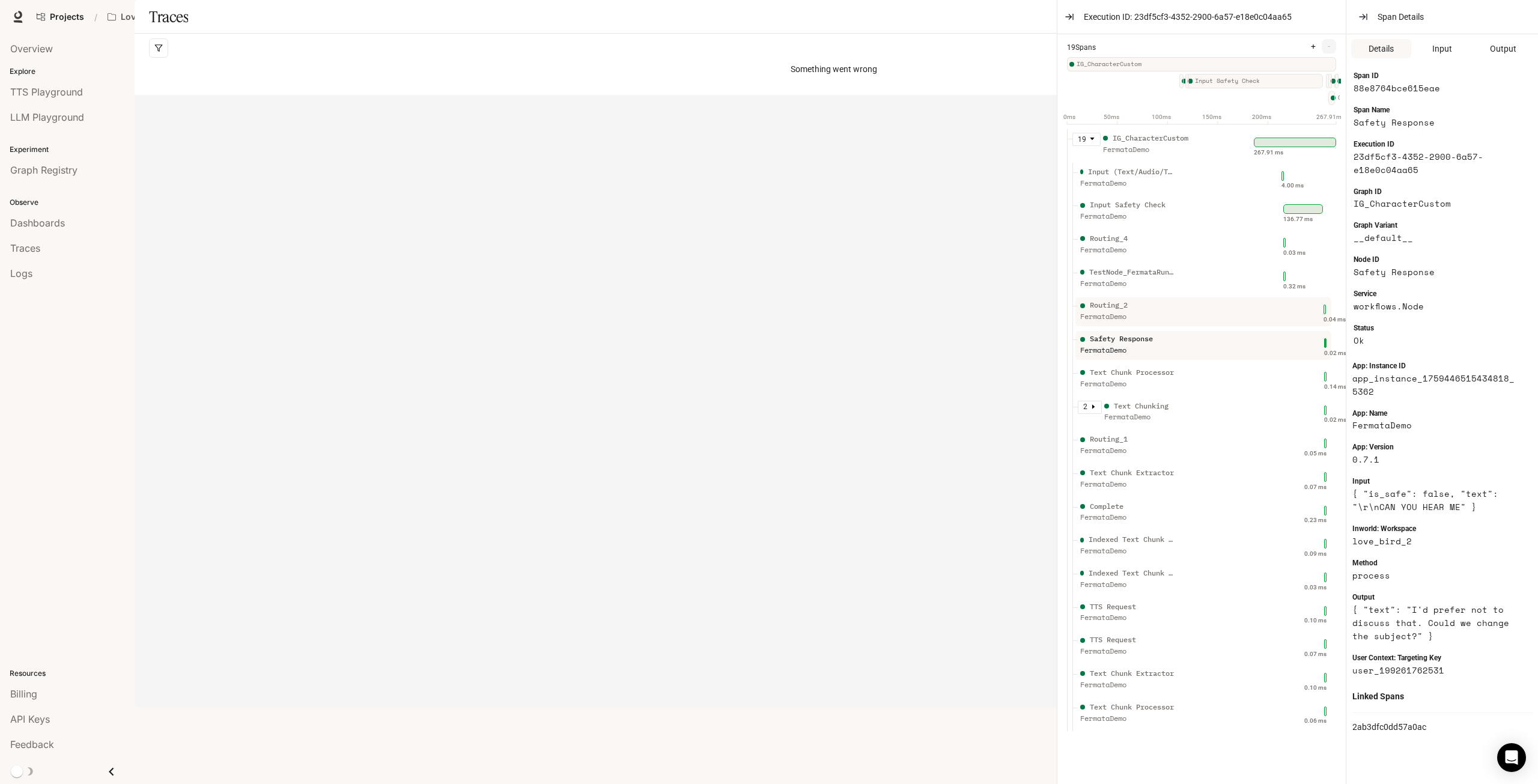
click at [1179, 317] on div "Routing_2 FermataDemo" at bounding box center [1164, 314] width 172 height 30
click at [1127, 621] on div "FermataDemo" at bounding box center [1128, 618] width 96 height 12
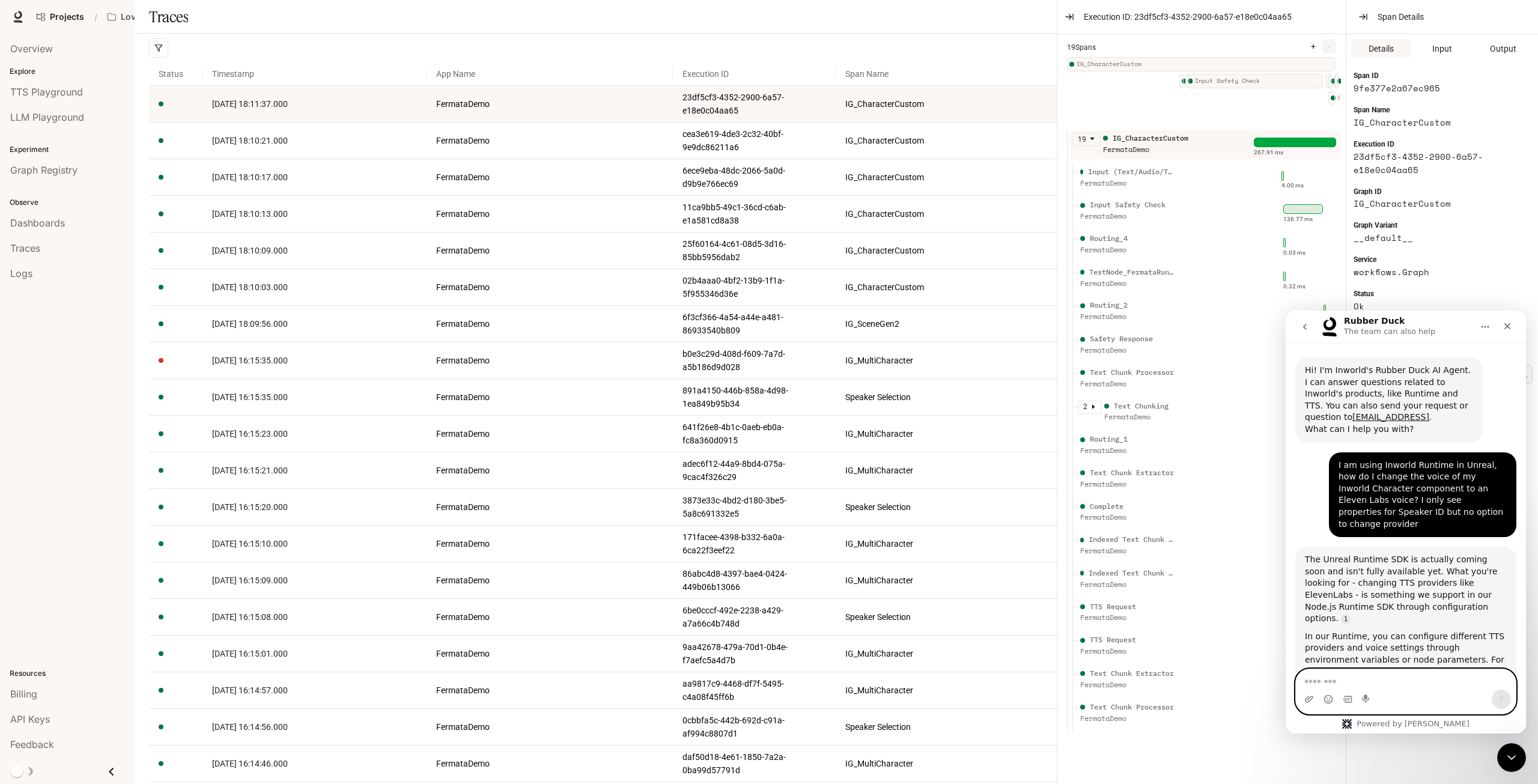
scroll to position [324, 0]
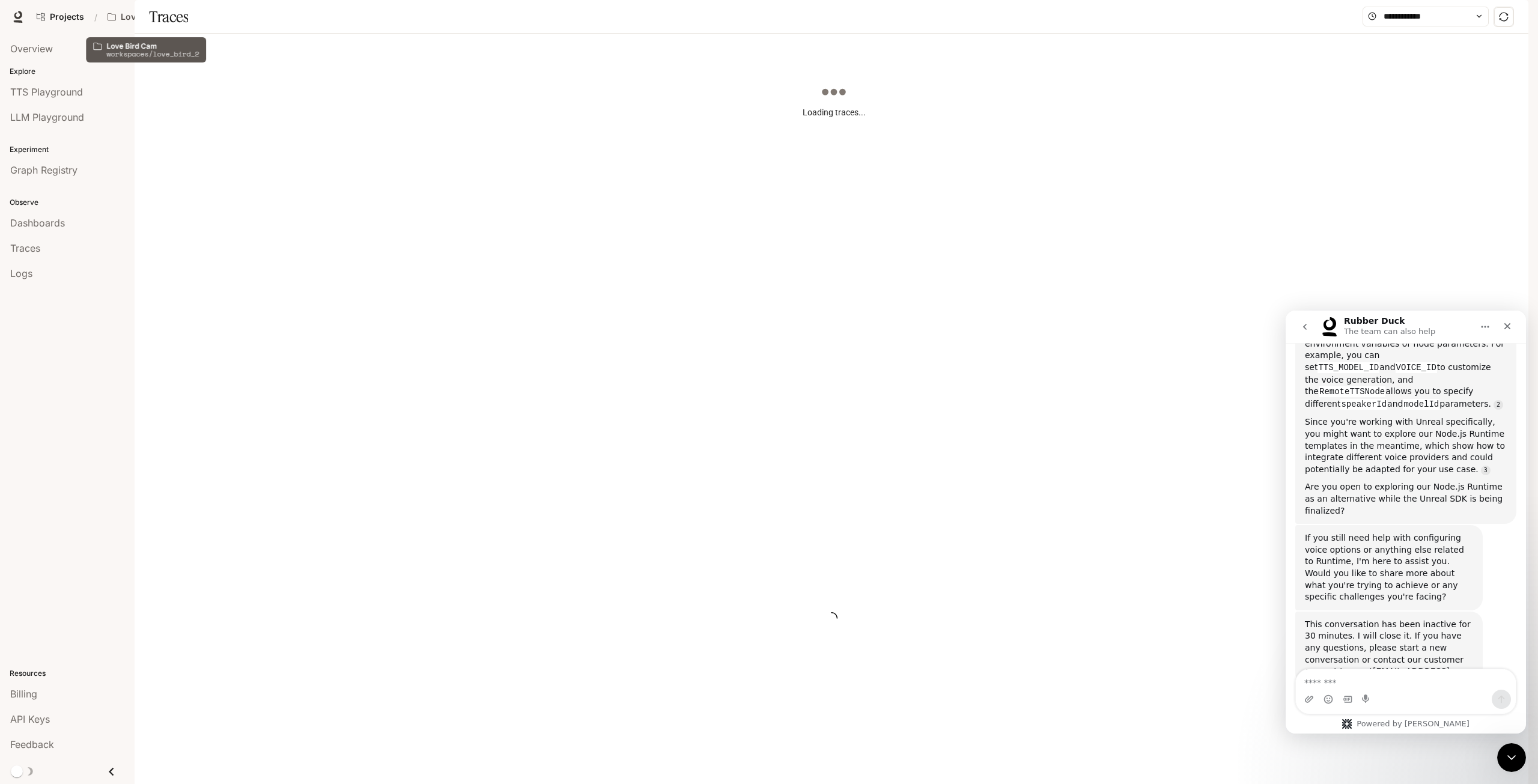
scroll to position [324, 0]
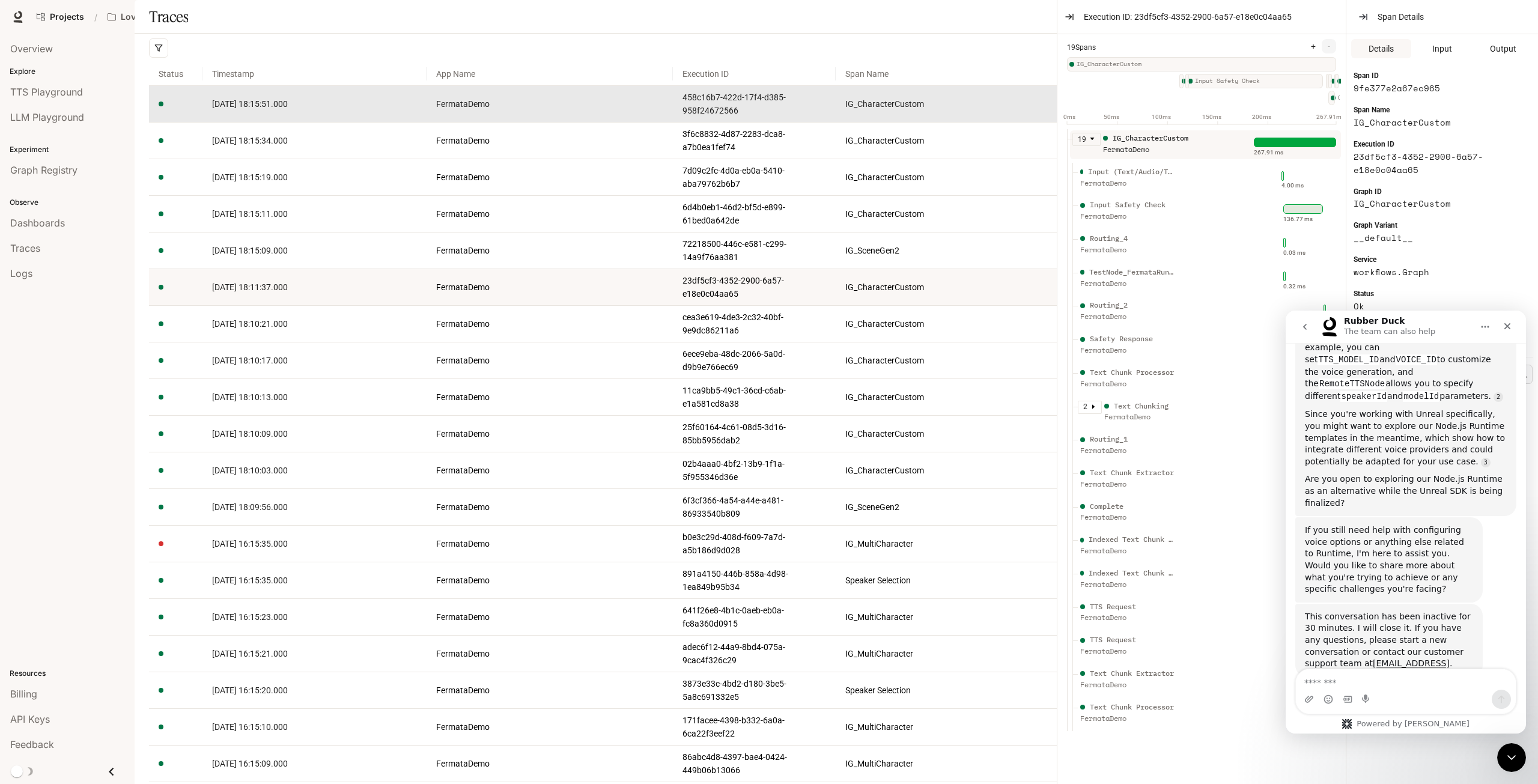
click at [261, 109] on span "[DATE] 18:15:51.000" at bounding box center [250, 103] width 76 height 9
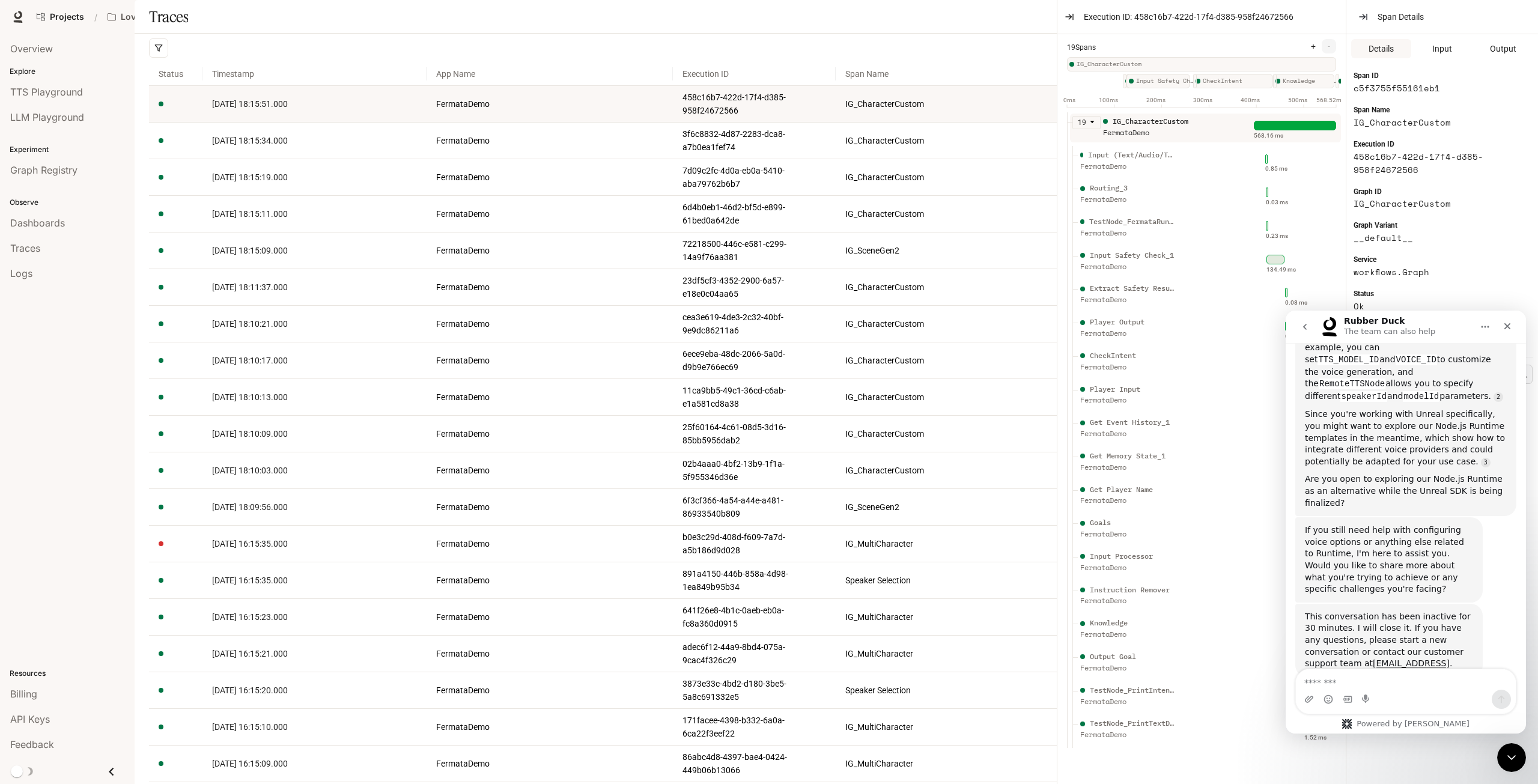
scroll to position [11, 0]
click at [1164, 733] on div "FermataDemo" at bounding box center [1128, 735] width 96 height 12
click at [1154, 660] on div "Output Goal" at bounding box center [1128, 657] width 96 height 12
click at [1503, 327] on icon "Close" at bounding box center [1507, 326] width 9 height 9
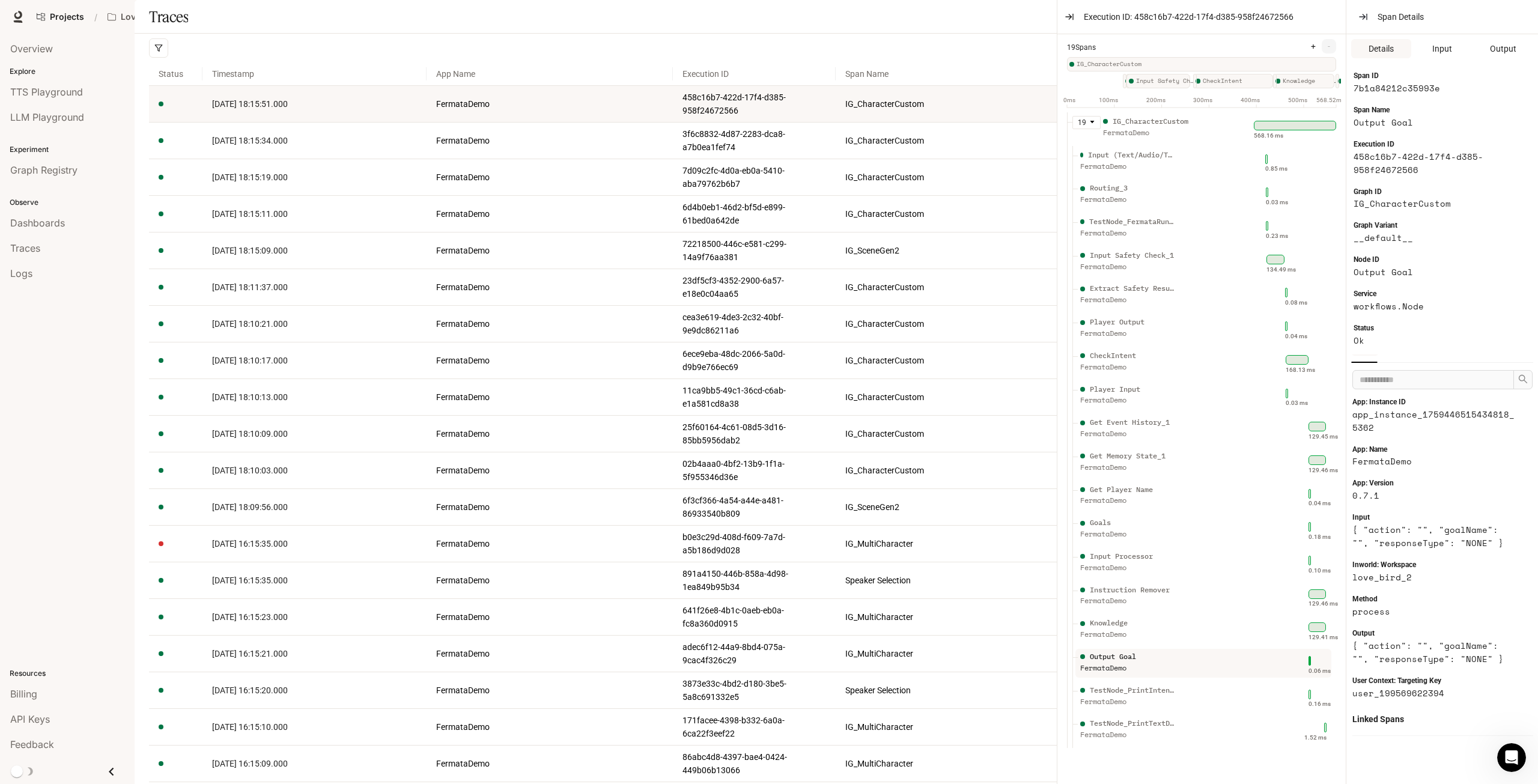
scroll to position [65, 0]
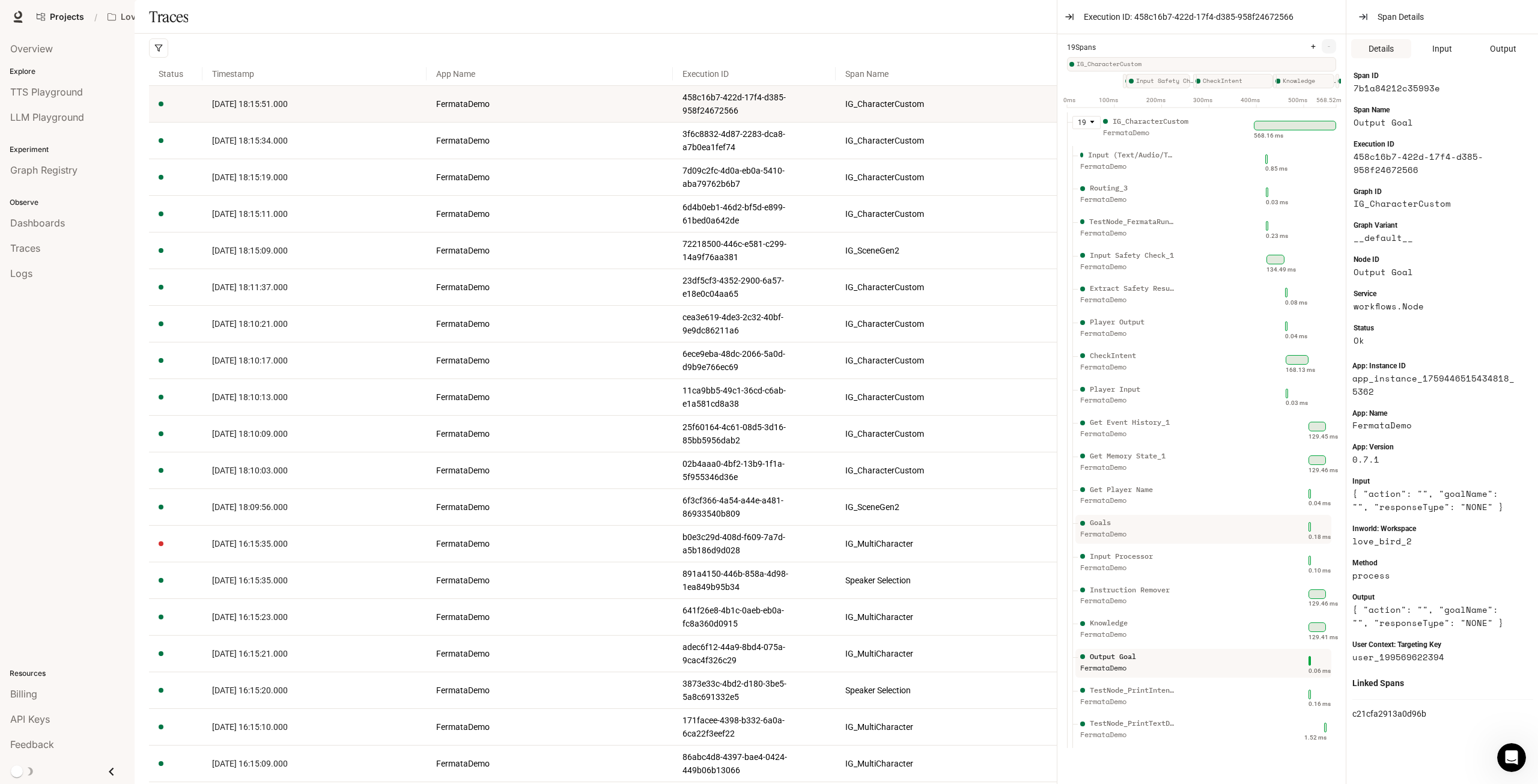
click at [1140, 525] on div "Goals" at bounding box center [1128, 523] width 96 height 12
click at [1135, 554] on div "Input Processor" at bounding box center [1121, 557] width 63 height 12
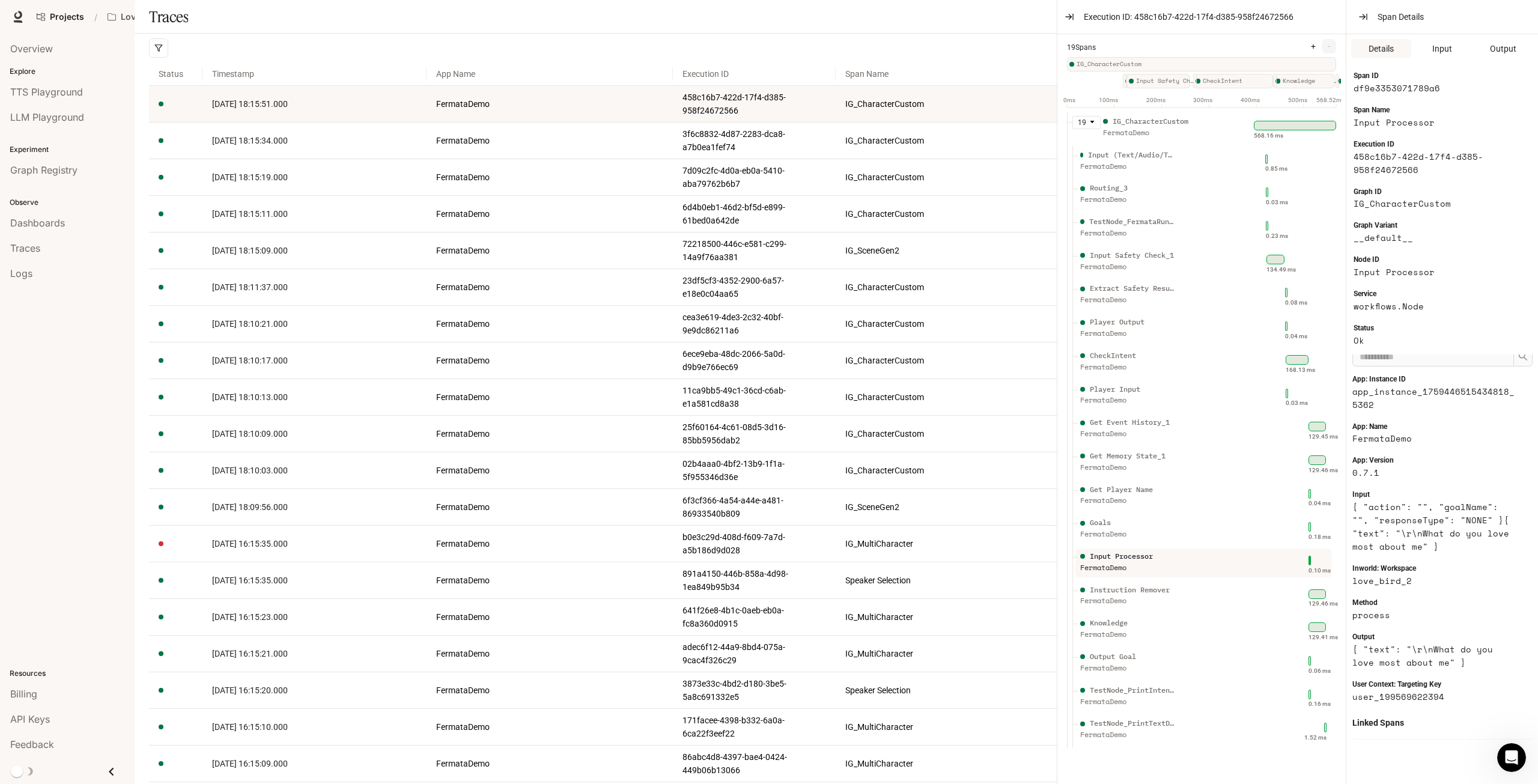
scroll to position [65, 0]
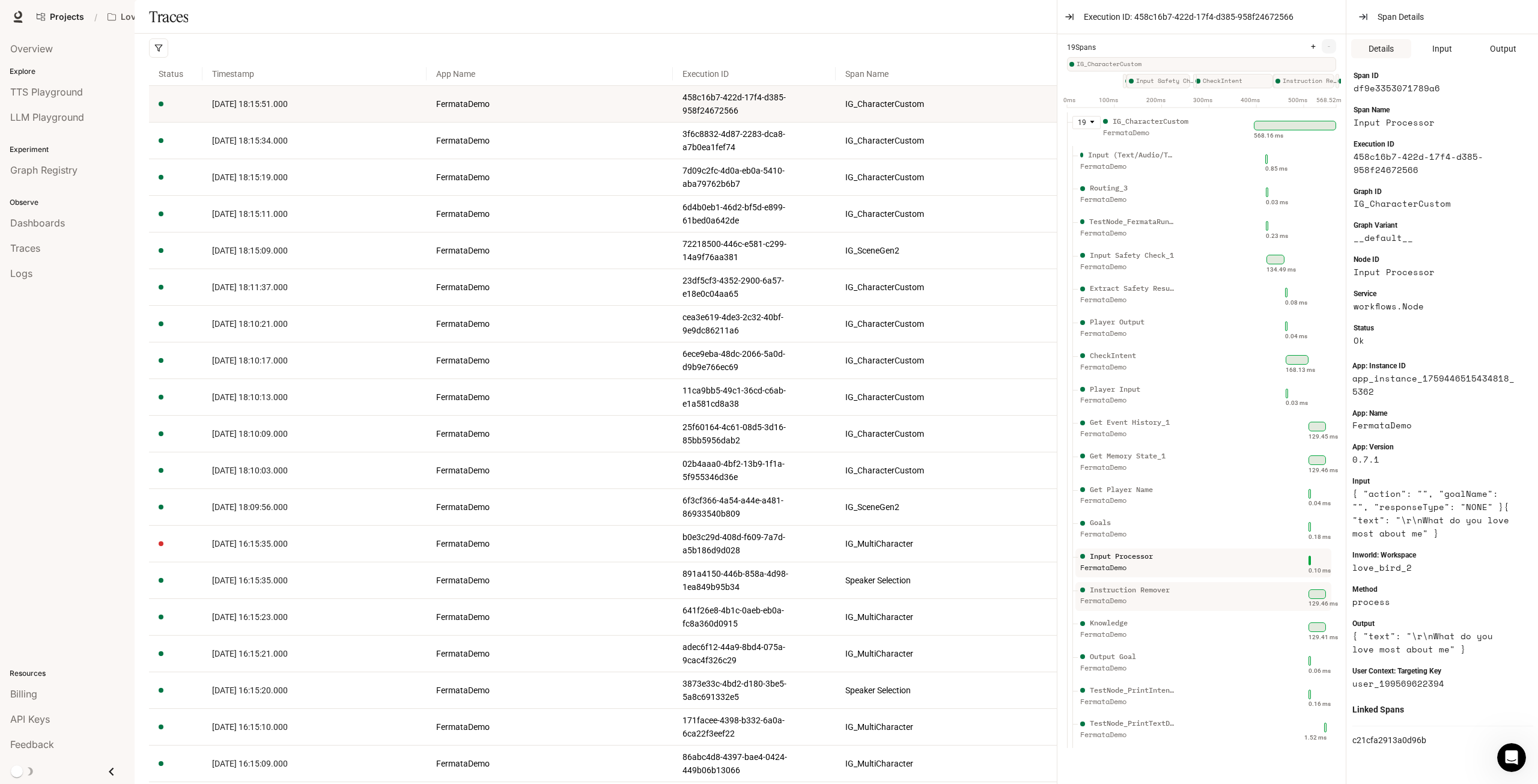
click at [1138, 591] on div "Instruction Remover" at bounding box center [1130, 590] width 80 height 12
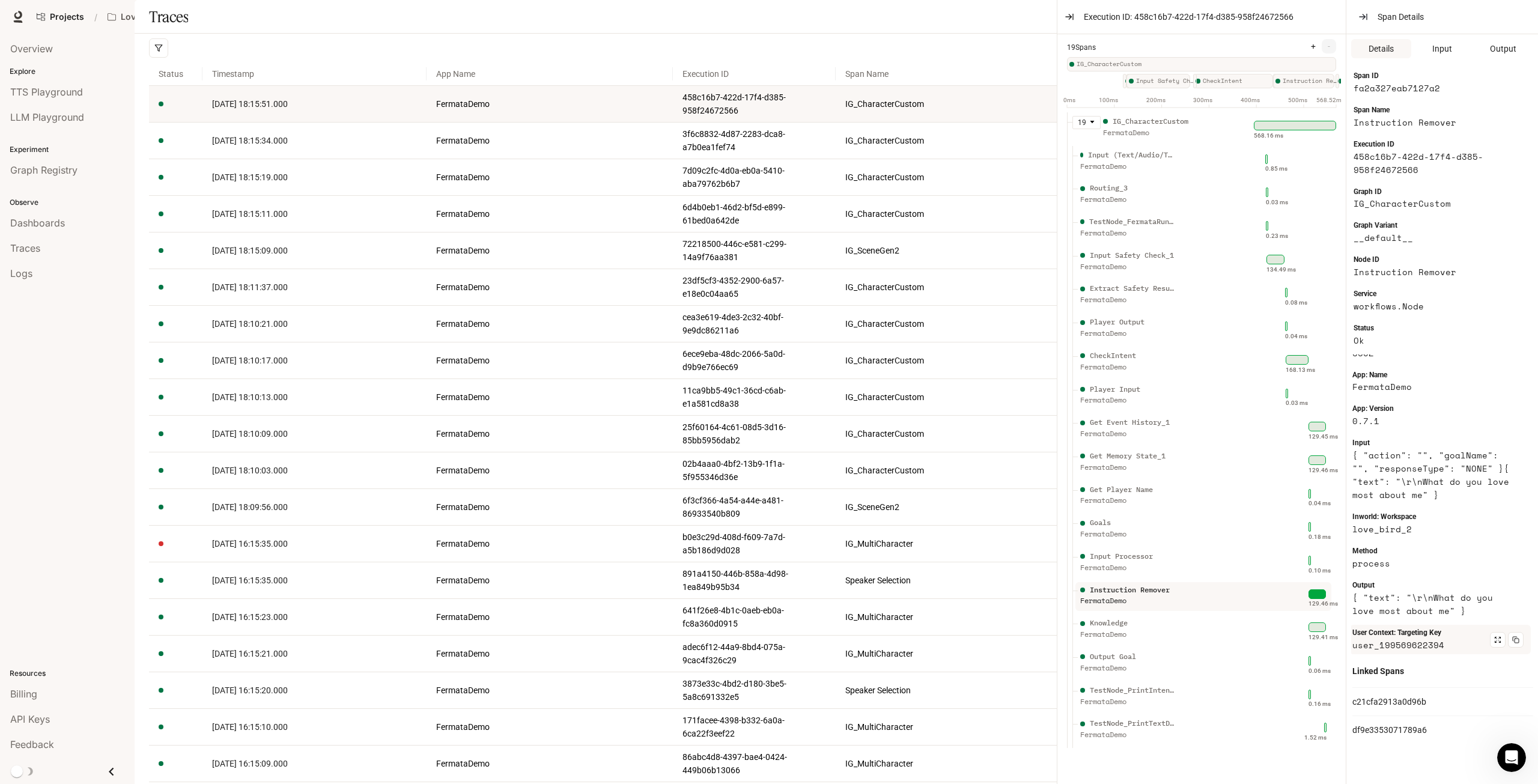
scroll to position [119, 0]
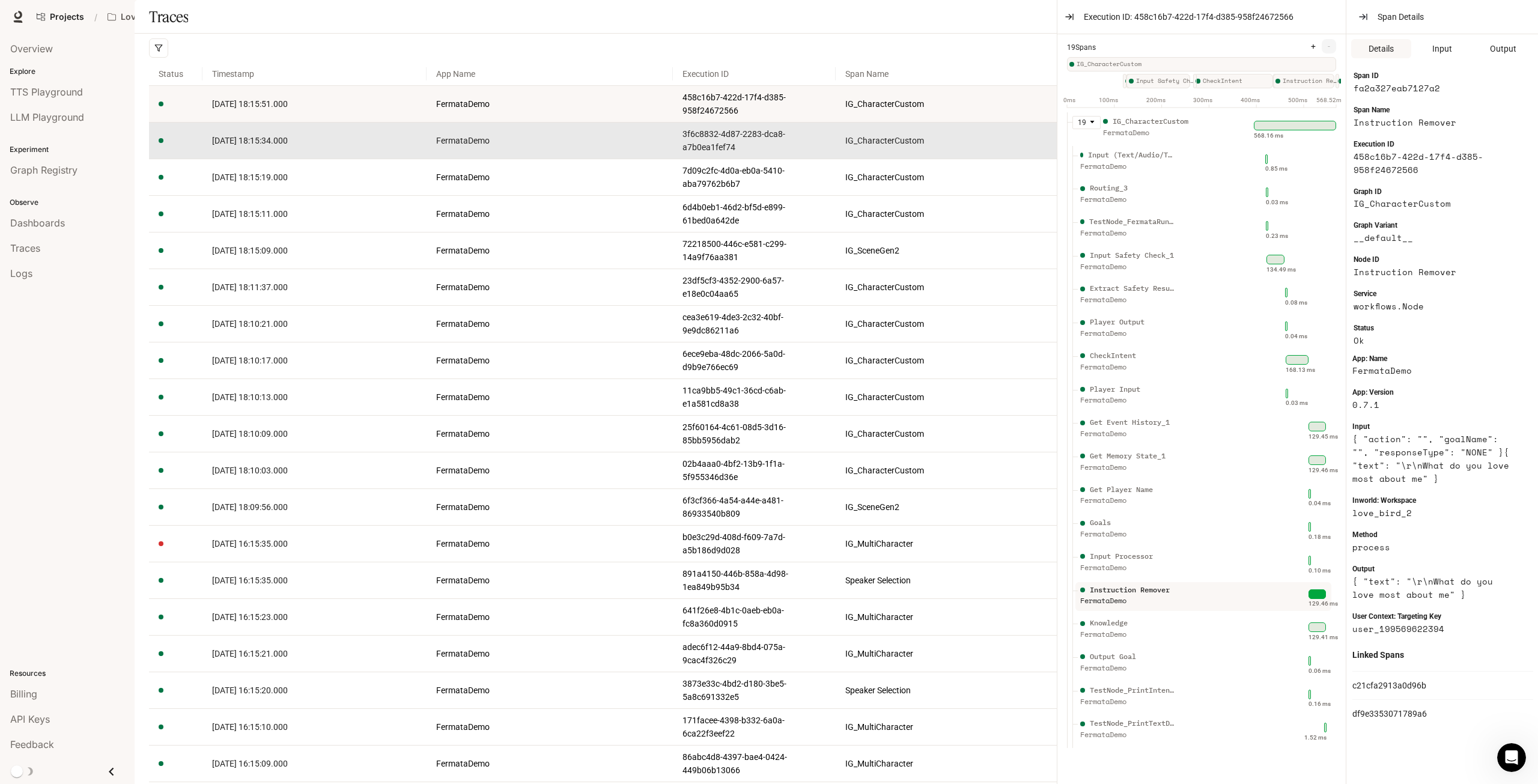
click at [276, 159] on td "[DATE] 18:15:34.000" at bounding box center [315, 141] width 224 height 36
click at [279, 145] on span "[DATE] 18:15:34.000" at bounding box center [250, 140] width 76 height 9
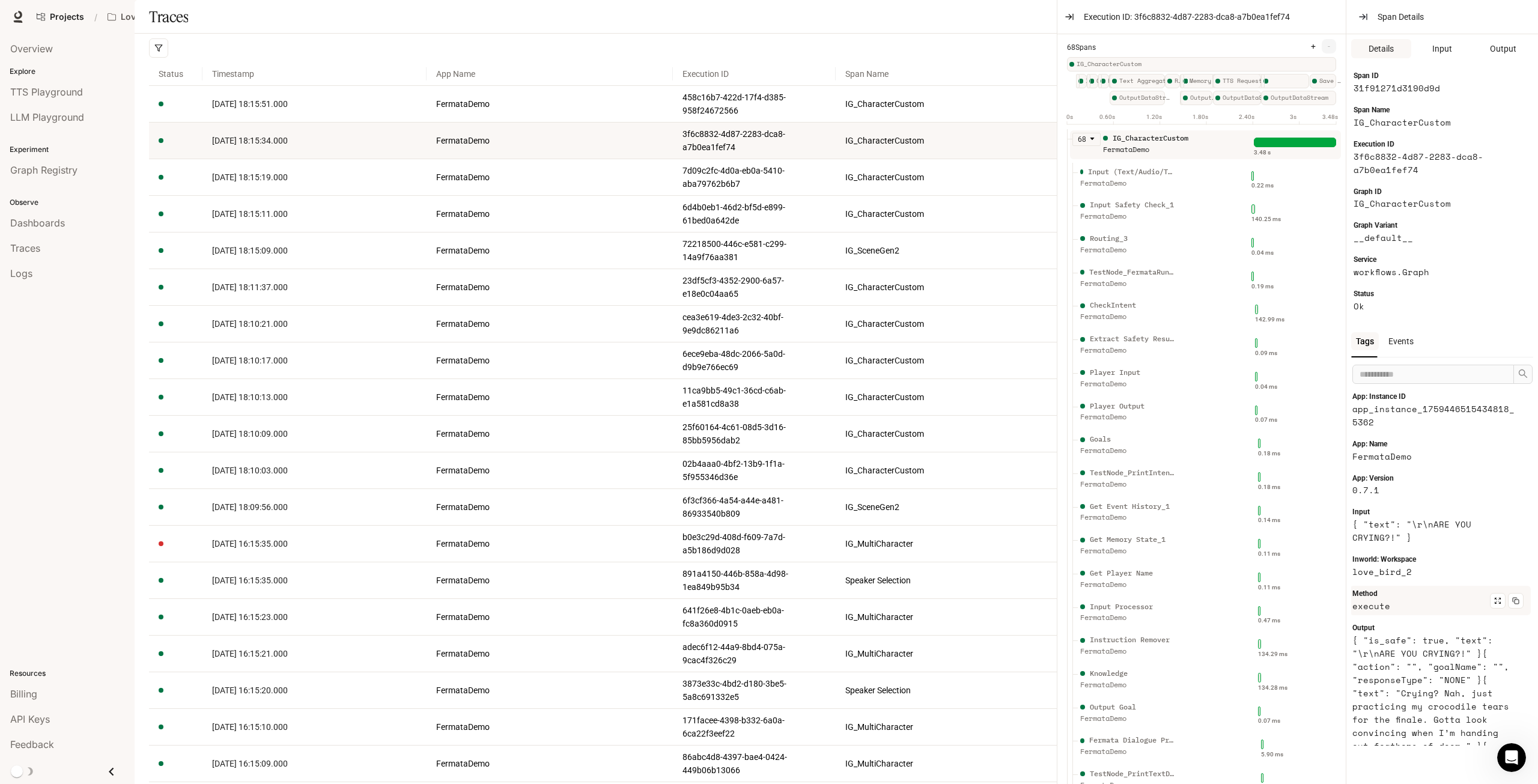
scroll to position [60, 0]
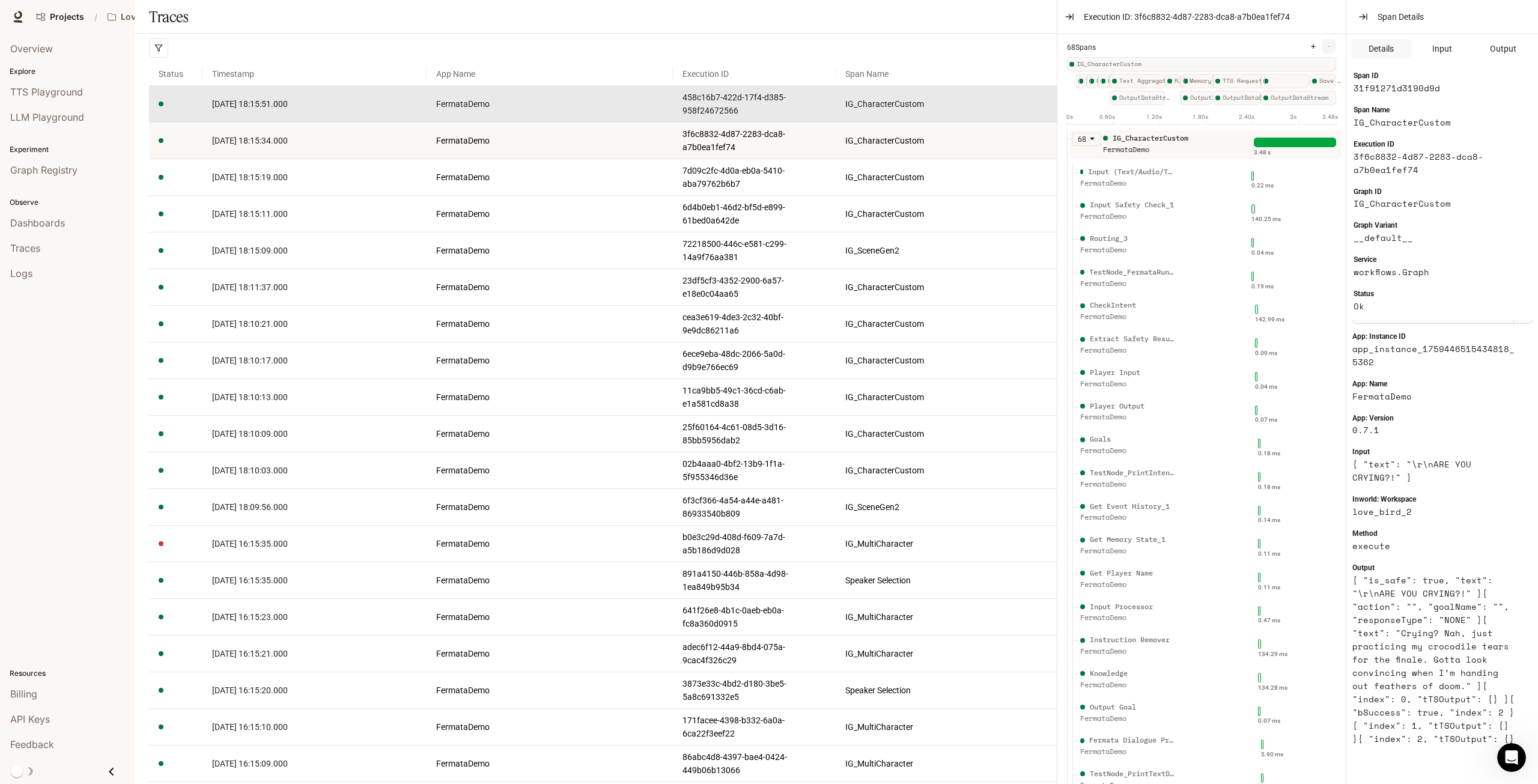
click at [272, 123] on td "[DATE] 18:15:51.000" at bounding box center [315, 104] width 224 height 36
click at [272, 109] on span "[DATE] 18:15:51.000" at bounding box center [250, 103] width 76 height 9
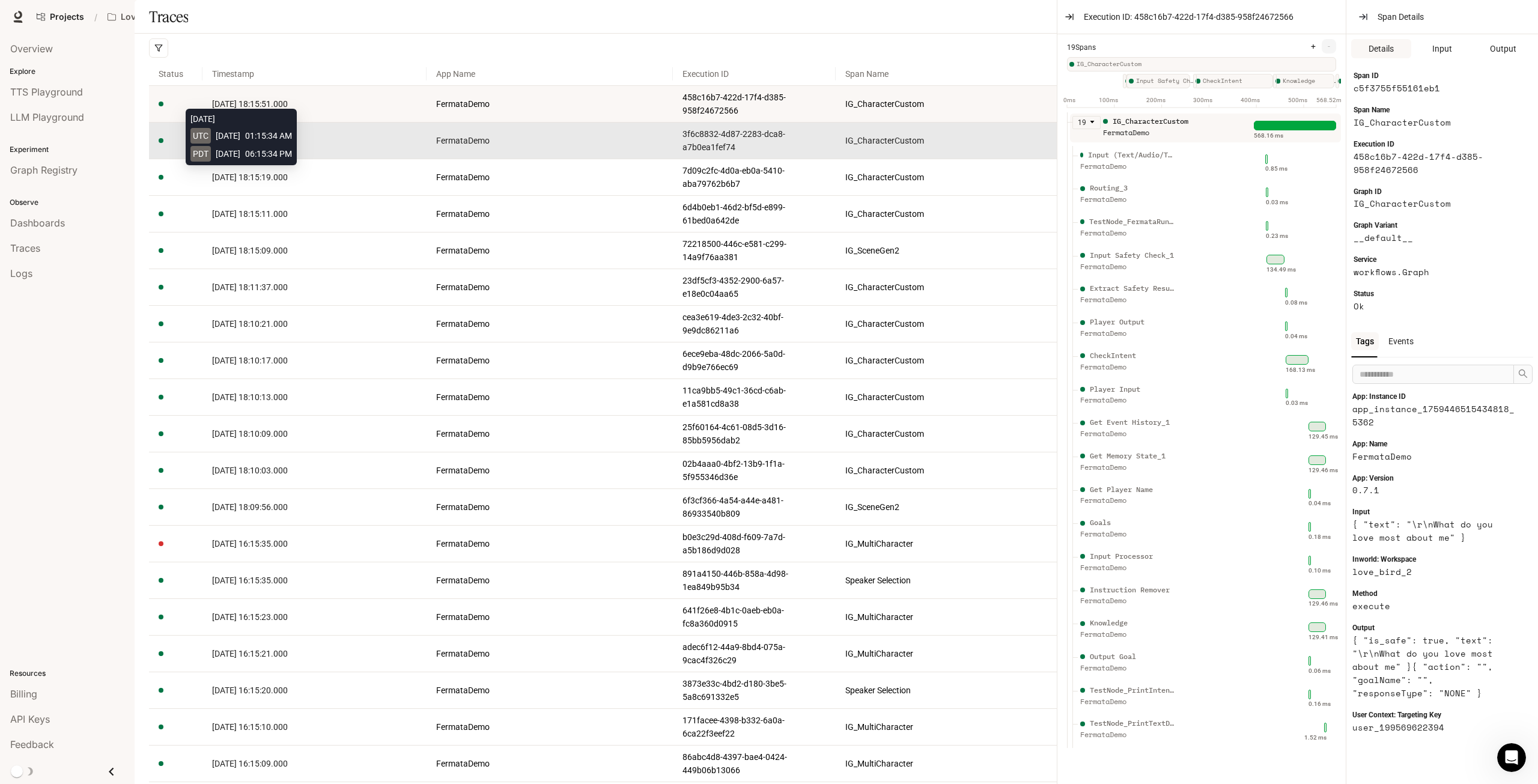
click at [269, 145] on span "[DATE] 18:15:34.000" at bounding box center [250, 140] width 76 height 9
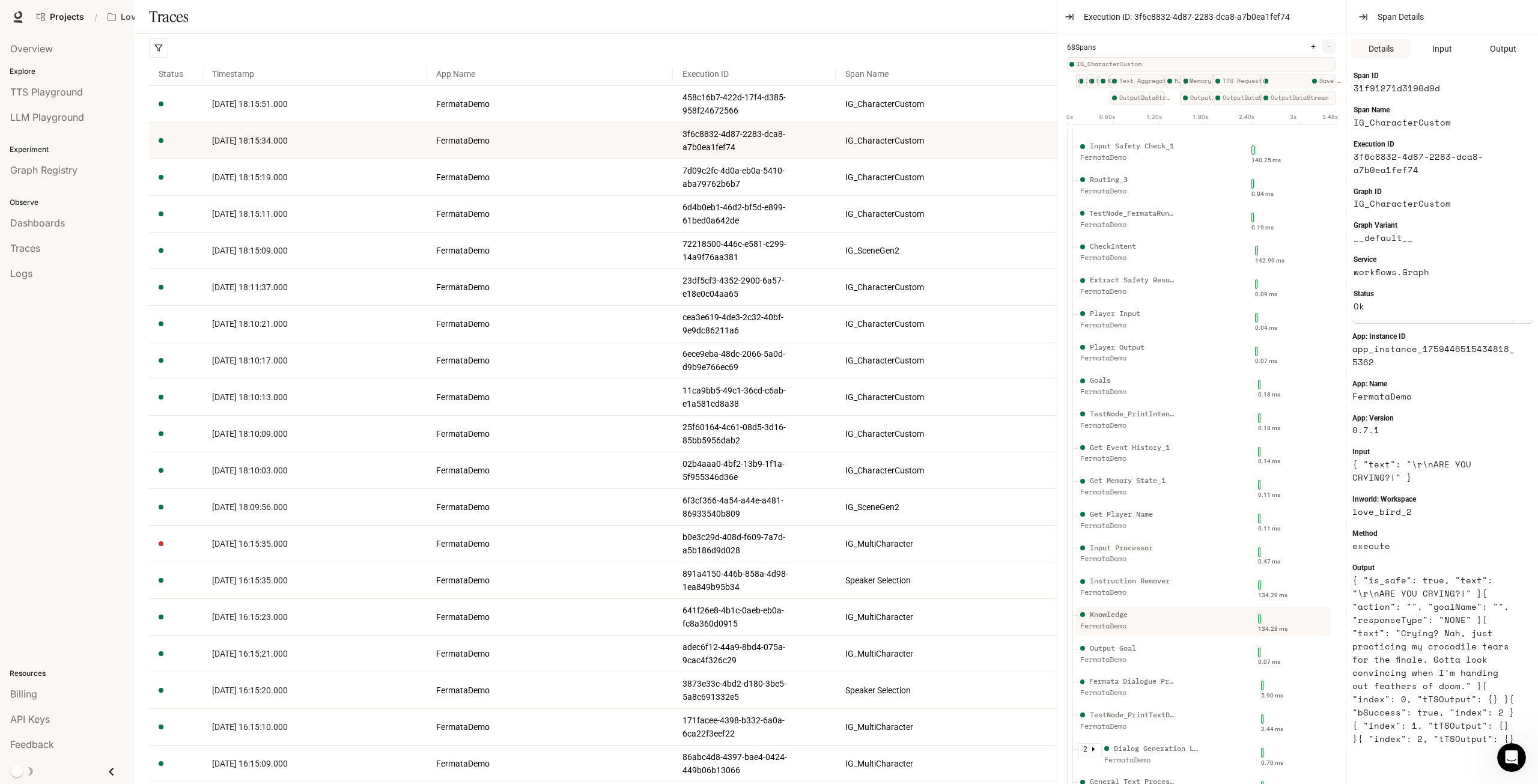
scroll to position [60, 0]
click at [1180, 692] on div "Fermata Dialogue Prompt FermataDemo" at bounding box center [1164, 689] width 172 height 30
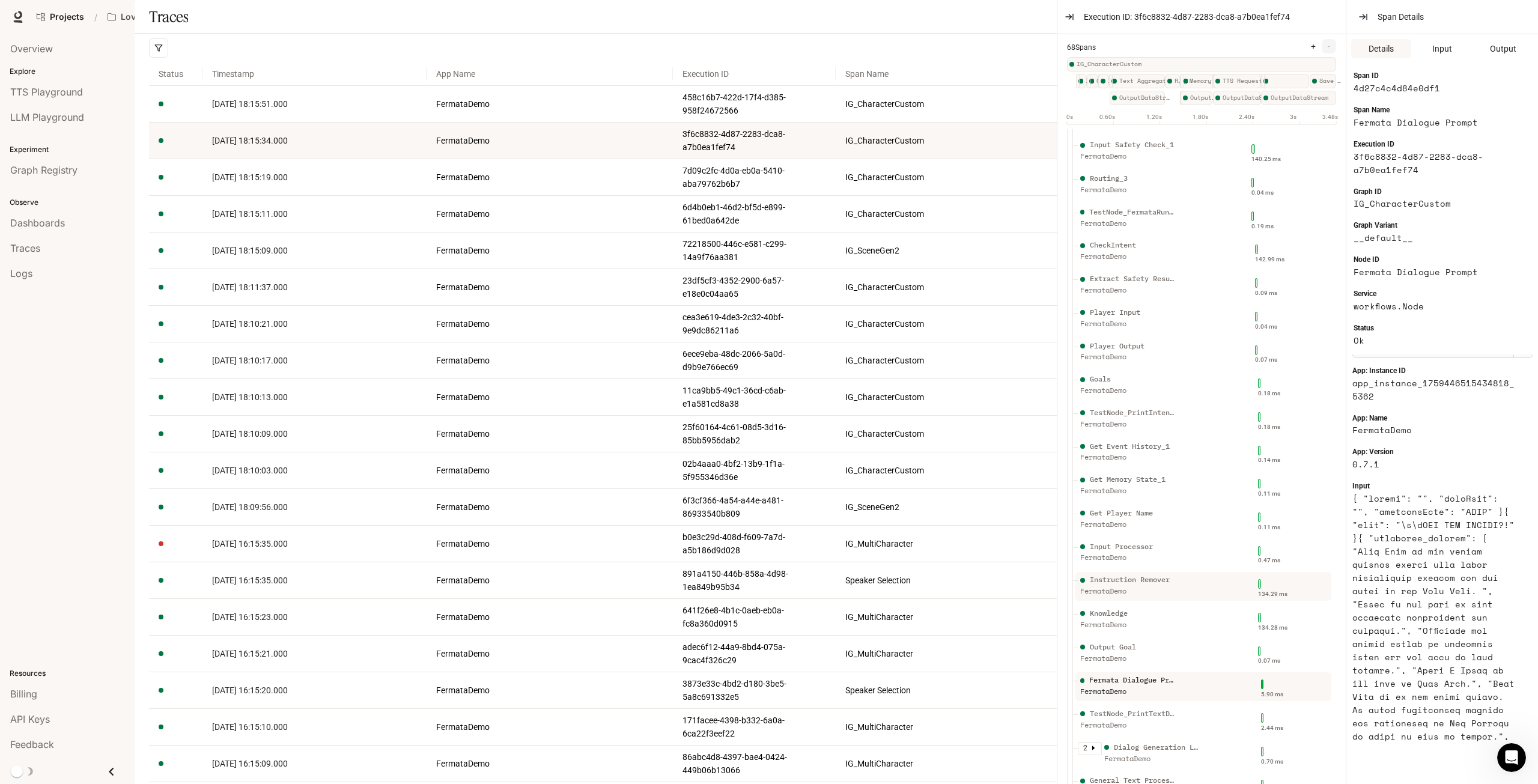
click at [1156, 583] on div "Instruction Remover" at bounding box center [1130, 580] width 80 height 12
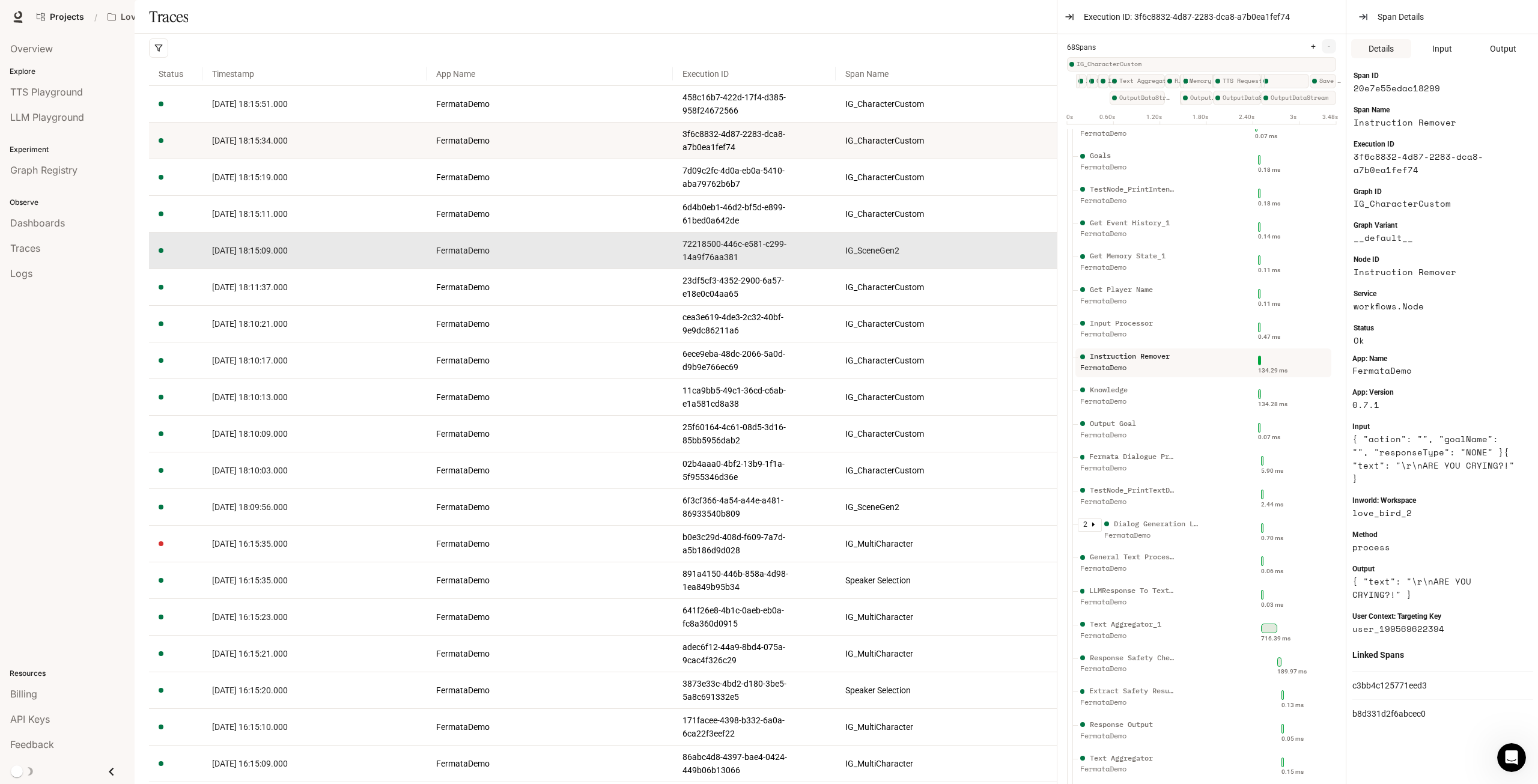
scroll to position [300, 0]
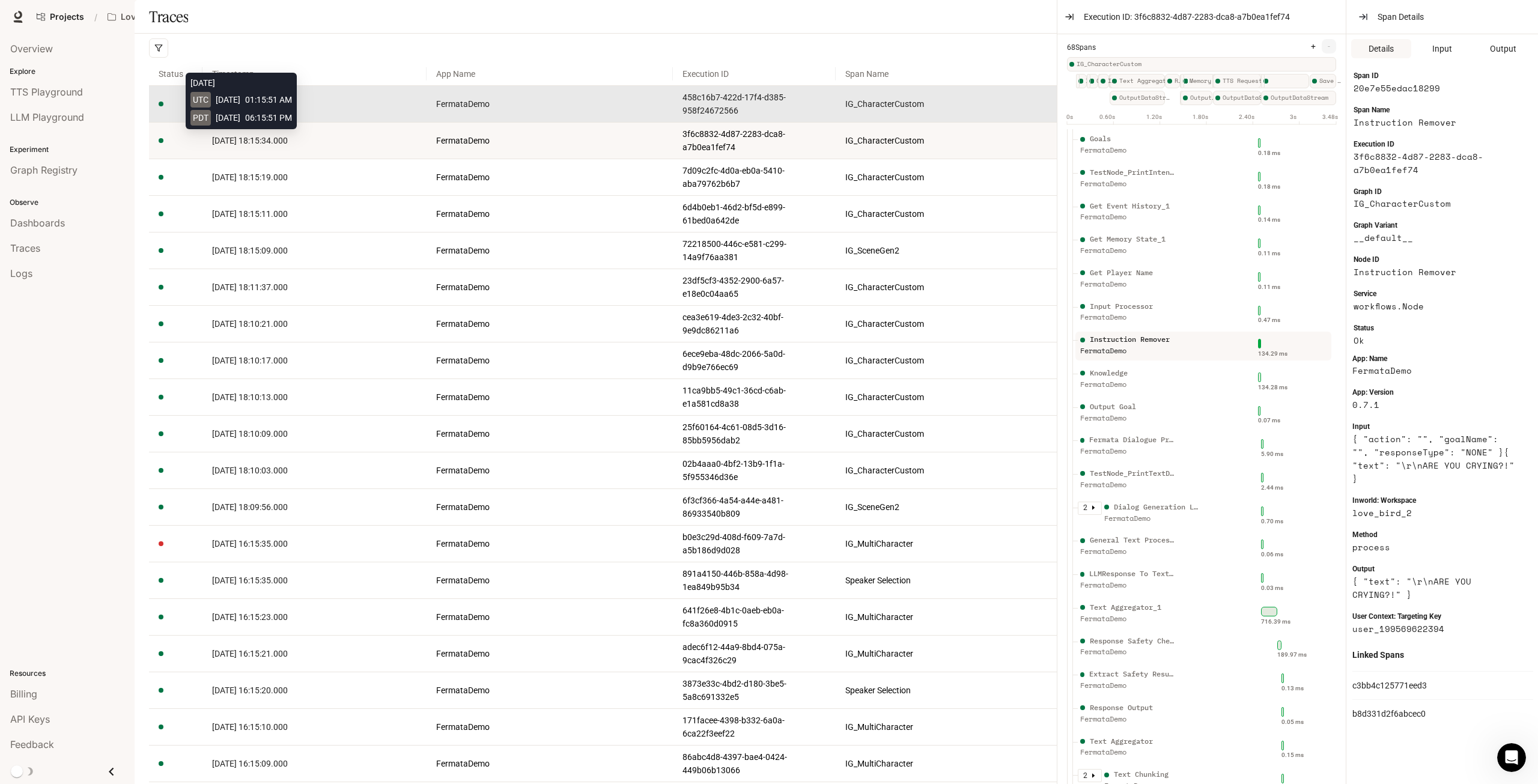
click at [241, 109] on span "[DATE] 18:15:51.000" at bounding box center [250, 103] width 76 height 9
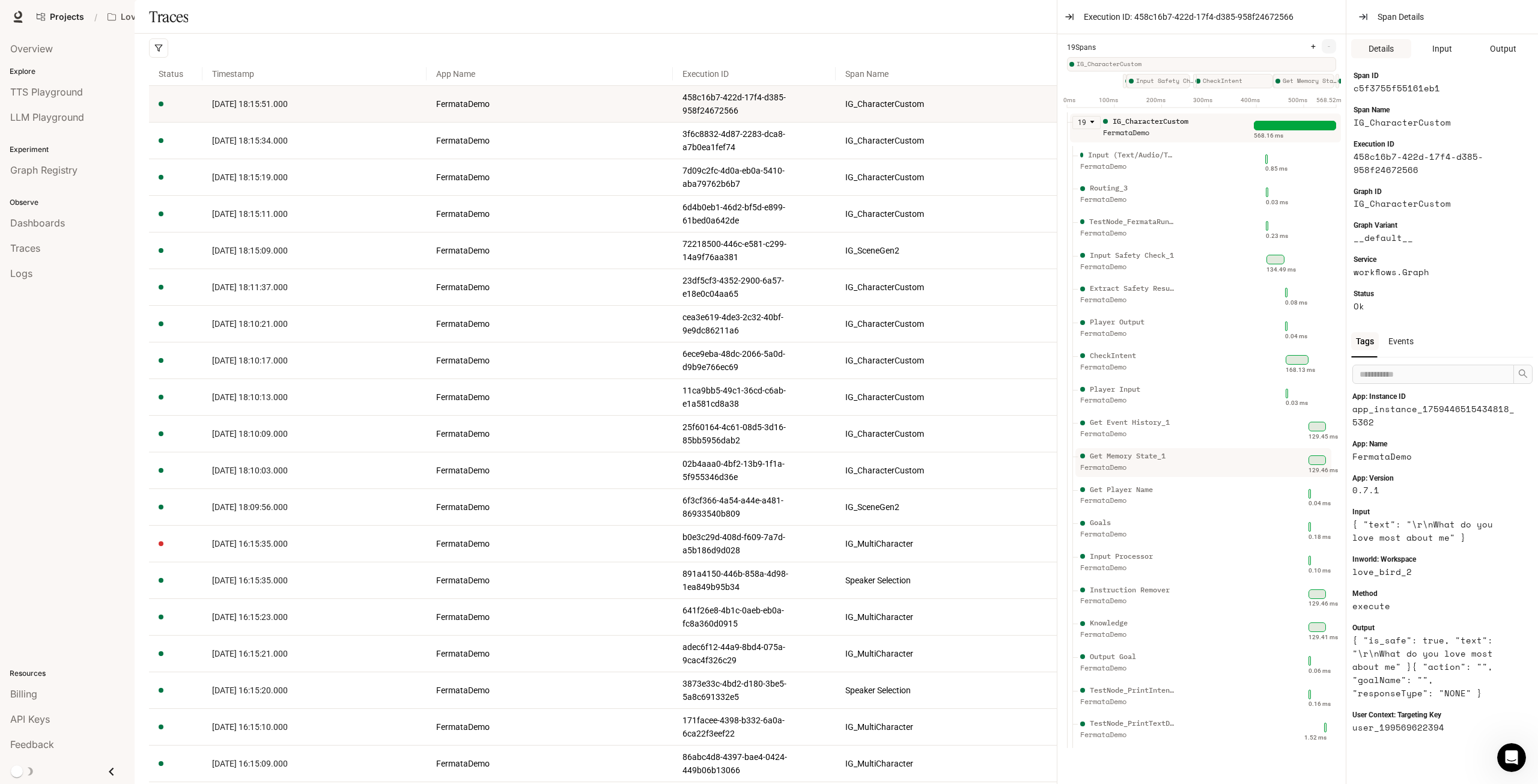
scroll to position [11, 0]
click at [1157, 464] on div "FermataDemo" at bounding box center [1128, 468] width 96 height 12
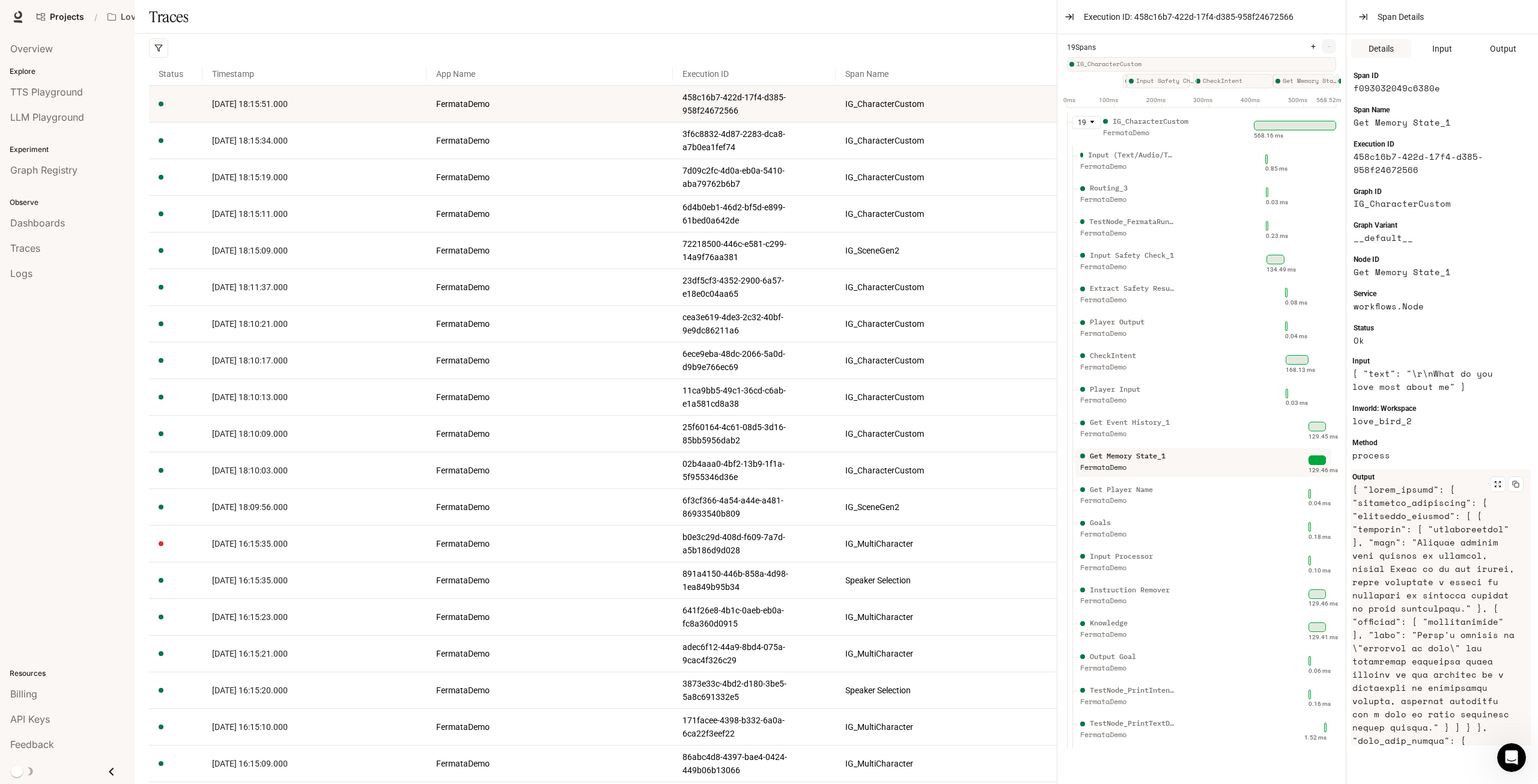
scroll to position [180, 0]
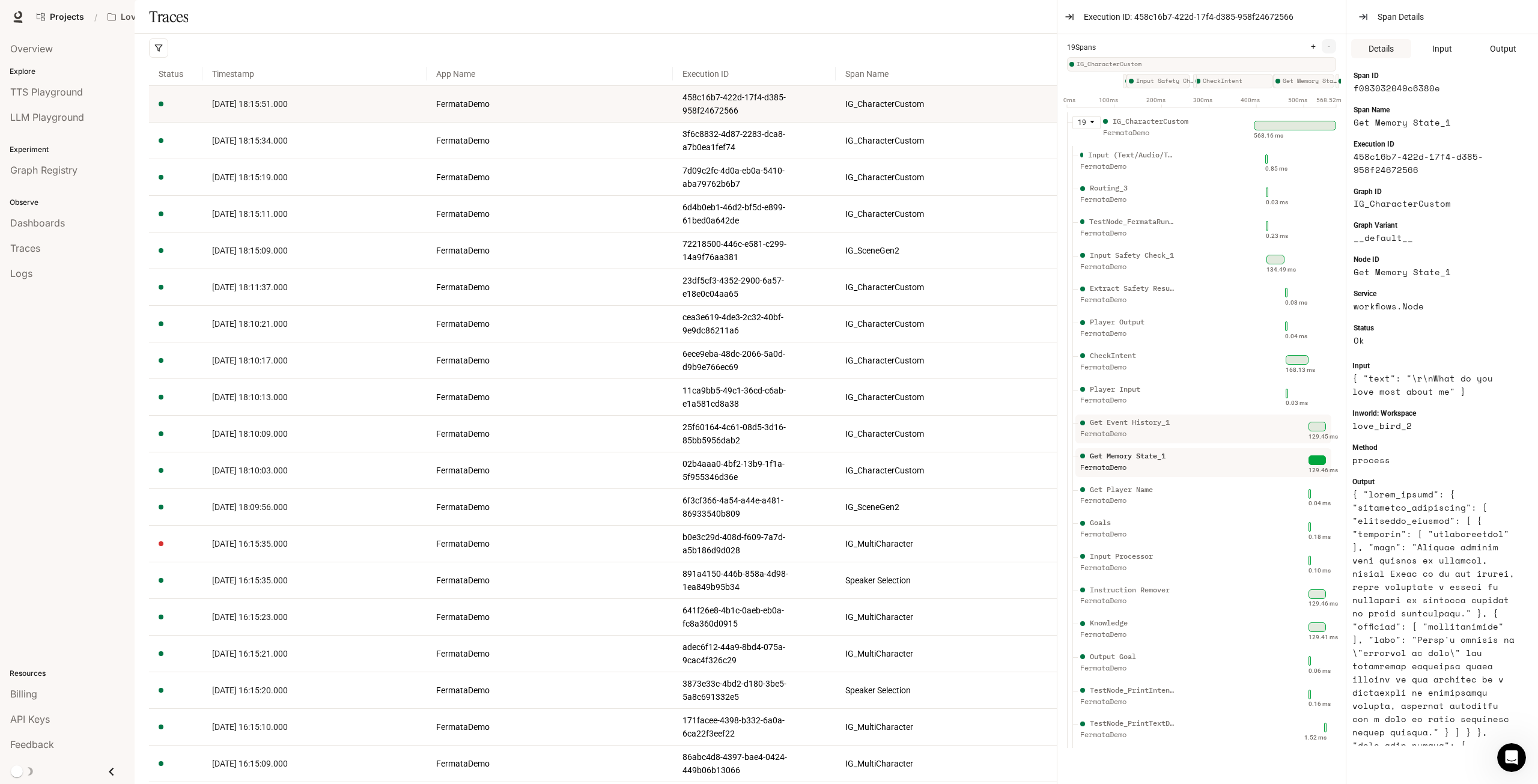
click at [1172, 438] on div "Get Event History_1 FermataDemo" at bounding box center [1128, 432] width 96 height 30
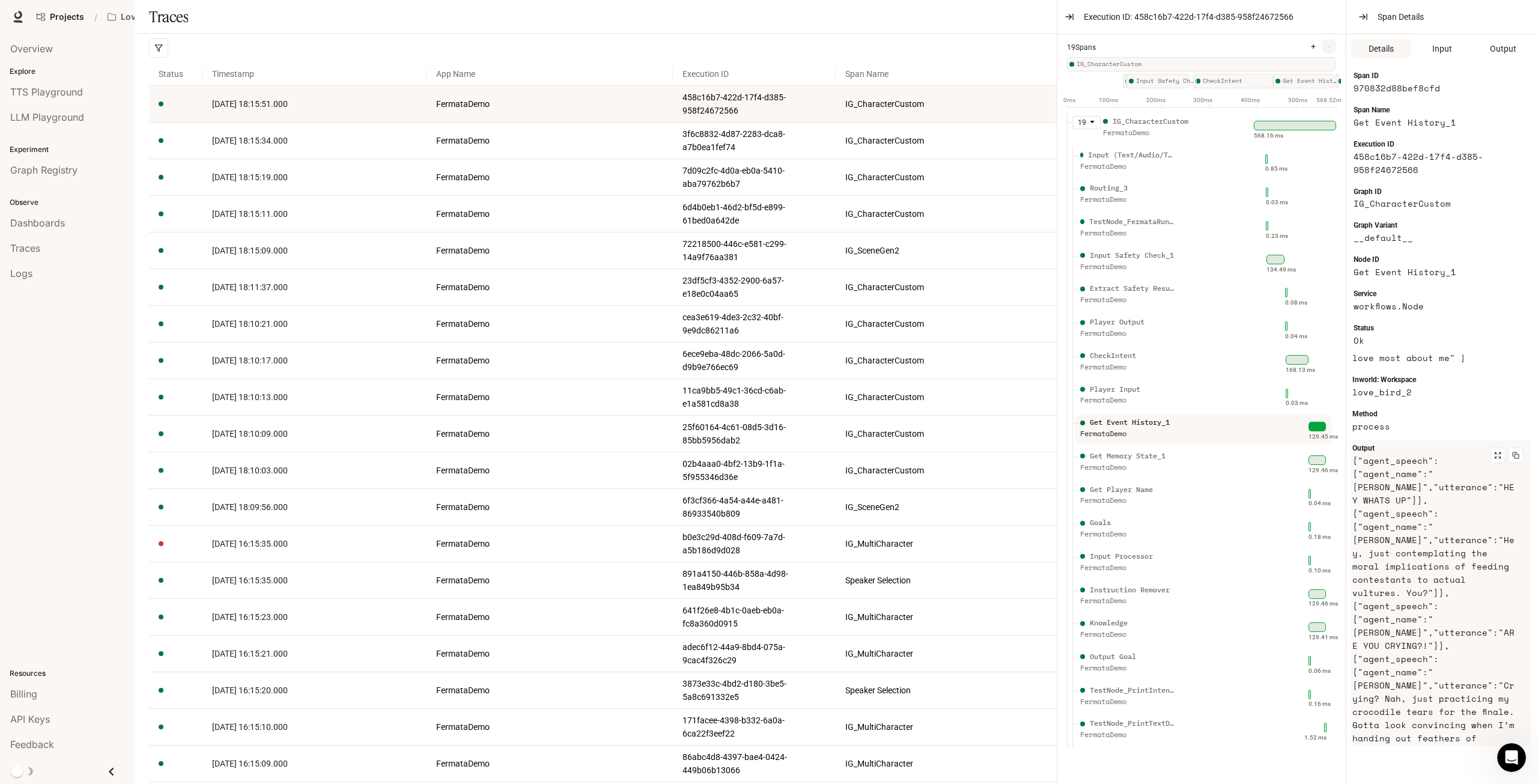
scroll to position [289, 0]
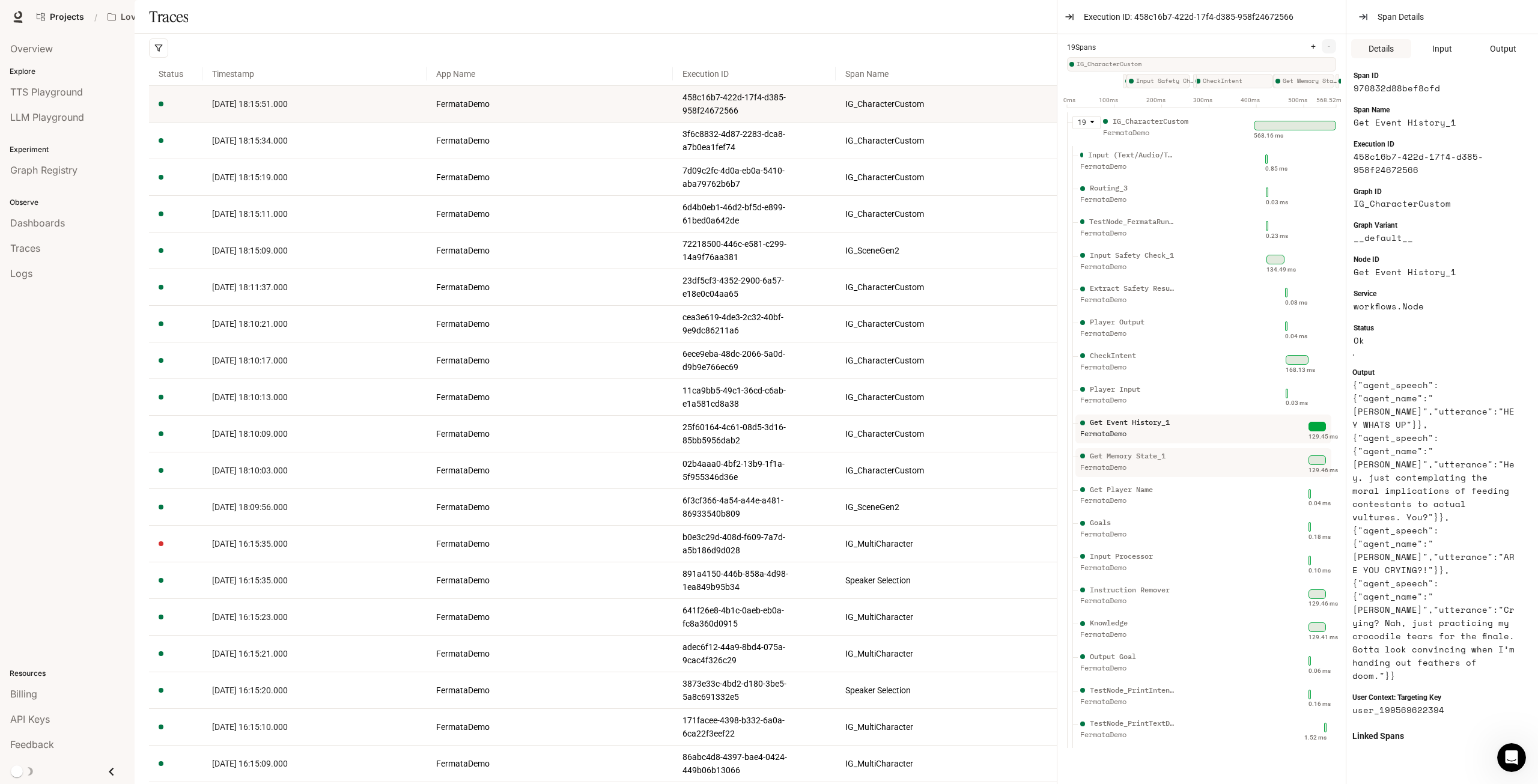
click at [1166, 458] on div "Get Memory State_1" at bounding box center [1127, 456] width 76 height 12
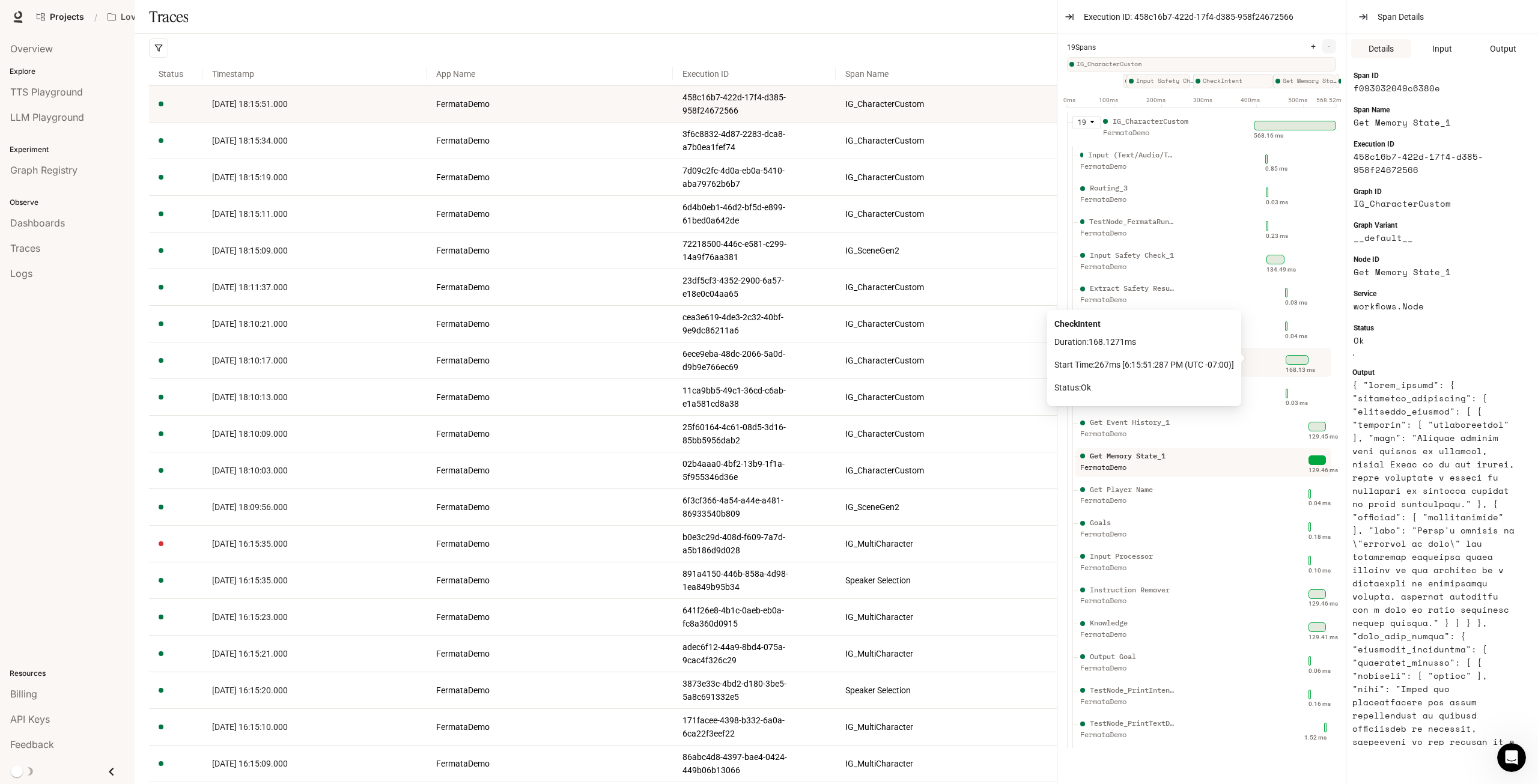
click at [1295, 360] on div at bounding box center [1297, 359] width 23 height 9
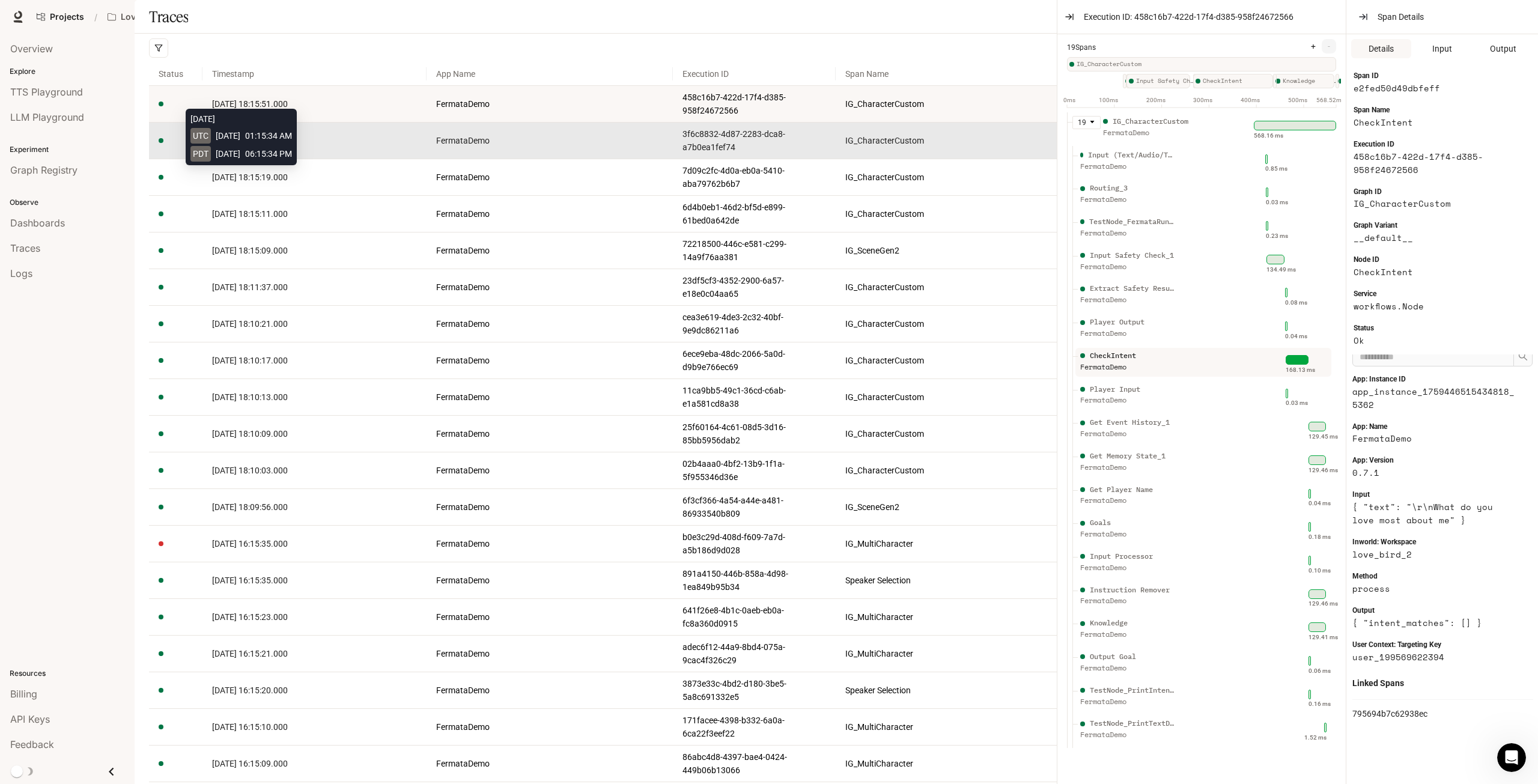
click at [265, 145] on span "[DATE] 18:15:34.000" at bounding box center [250, 140] width 76 height 9
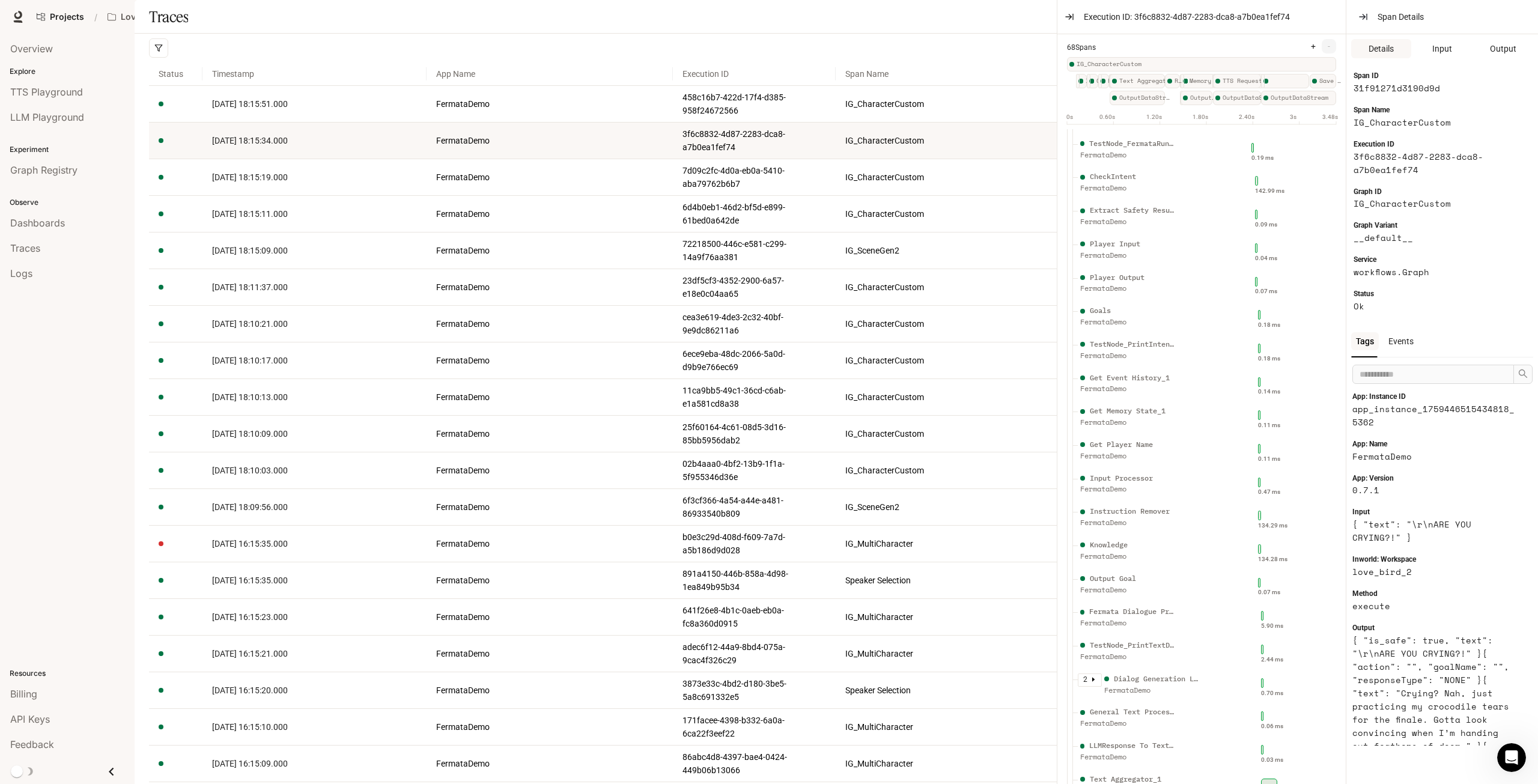
scroll to position [59, 0]
click at [1179, 419] on div "TestNode_PrintIntents FermataDemo" at bounding box center [1164, 423] width 172 height 30
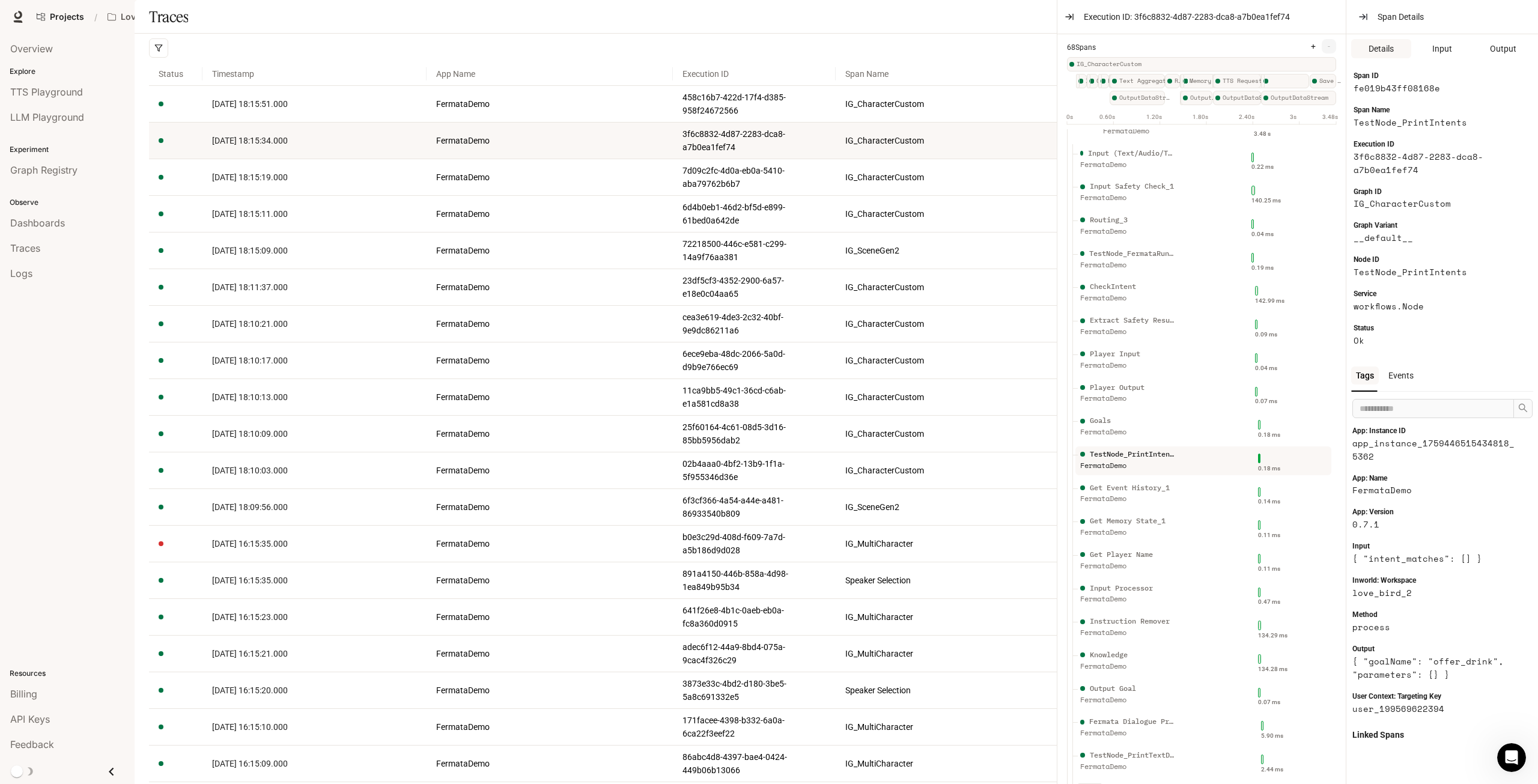
scroll to position [0, 0]
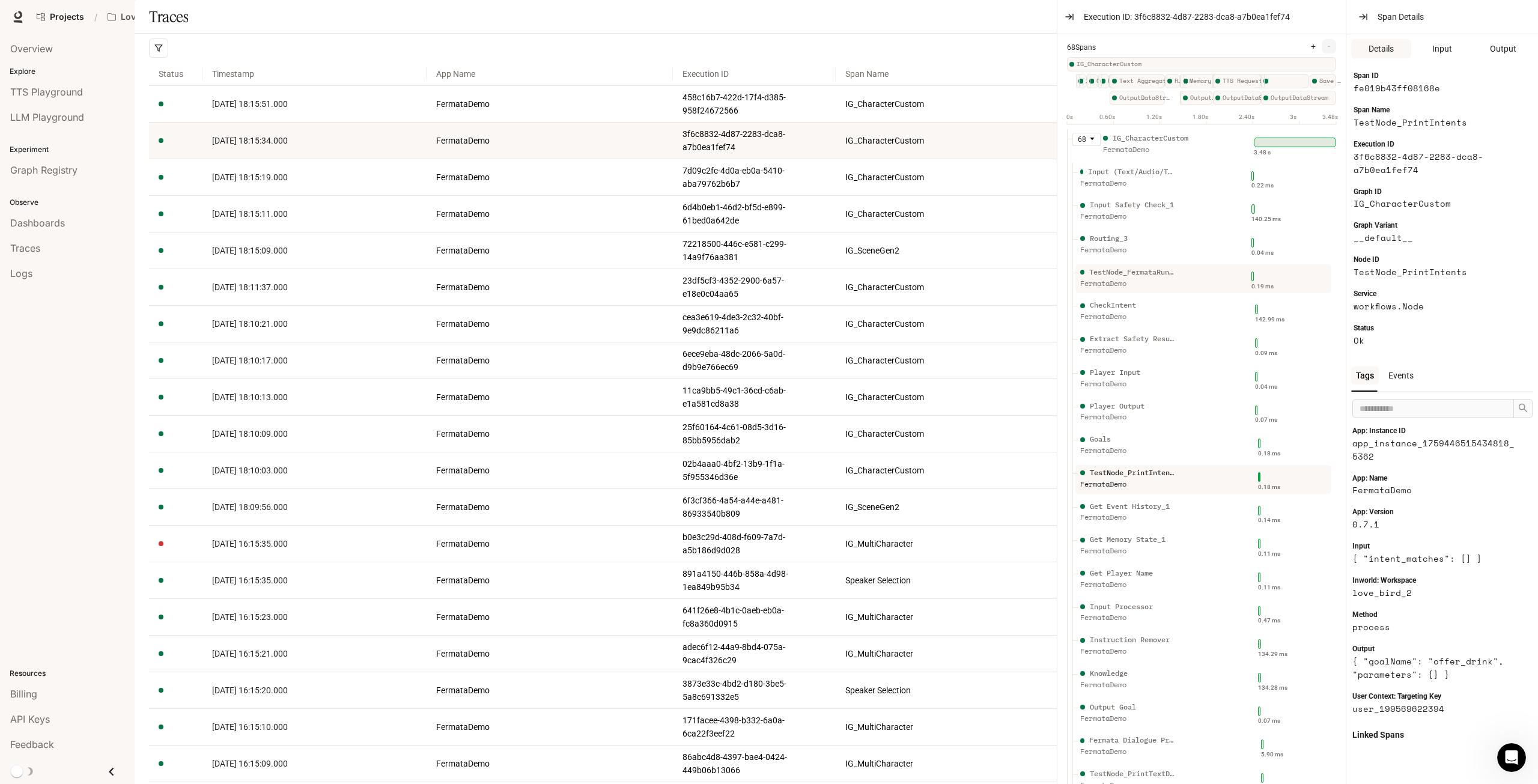
click at [1152, 296] on div "TestNode_FermataRuntime FermataDemo" at bounding box center [1128, 281] width 96 height 30
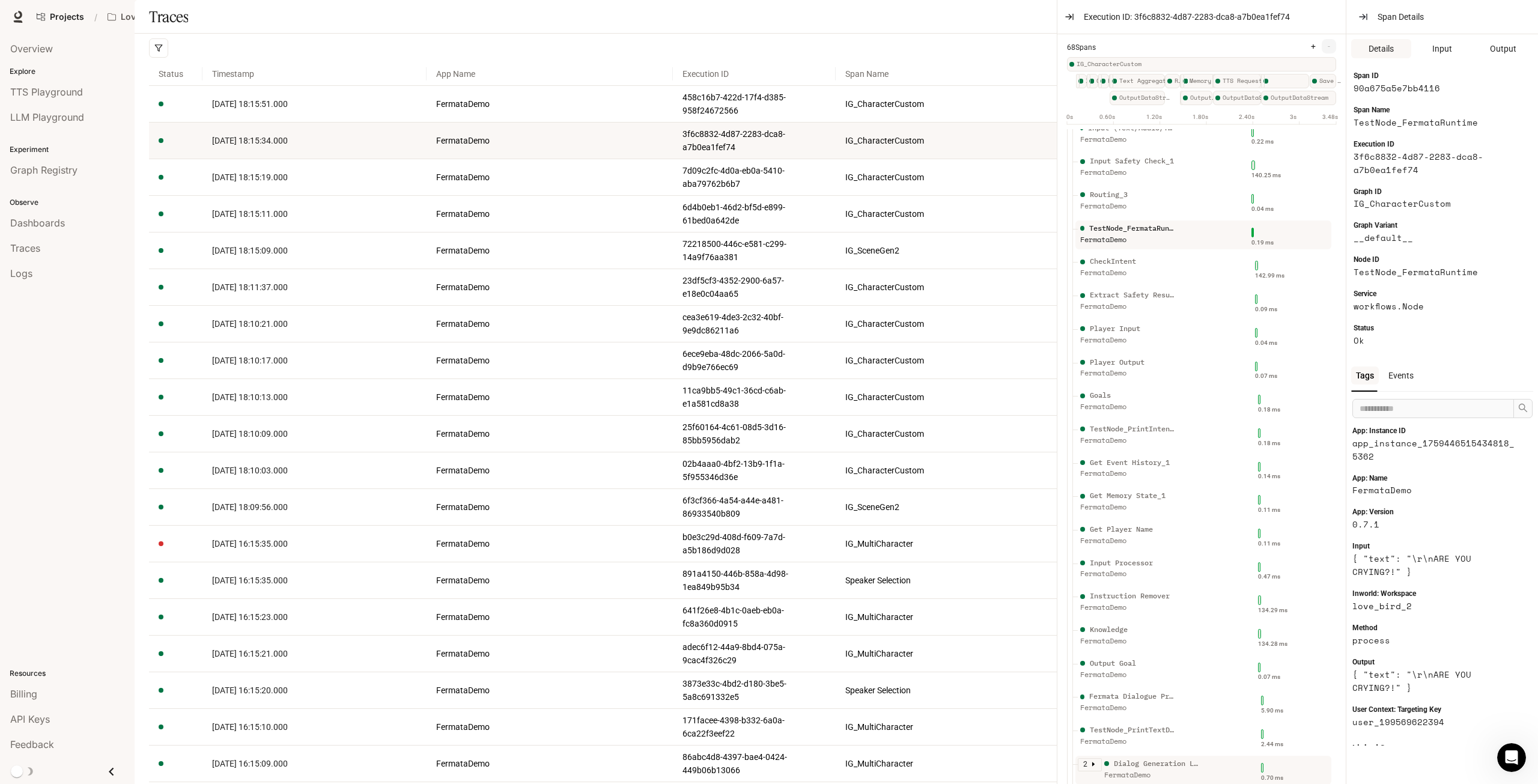
scroll to position [60, 0]
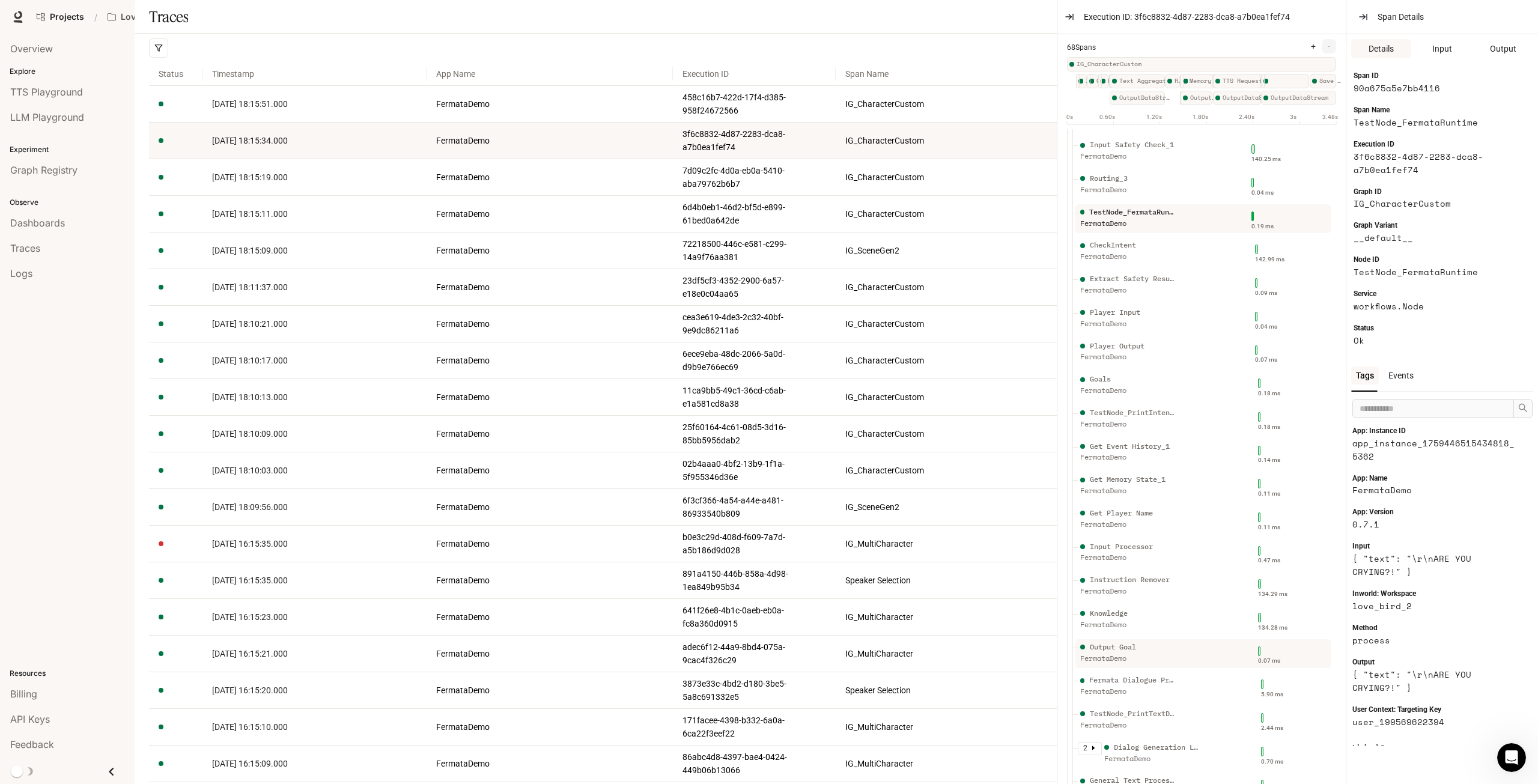
click at [1132, 652] on div "FermataDemo" at bounding box center [1128, 658] width 96 height 12
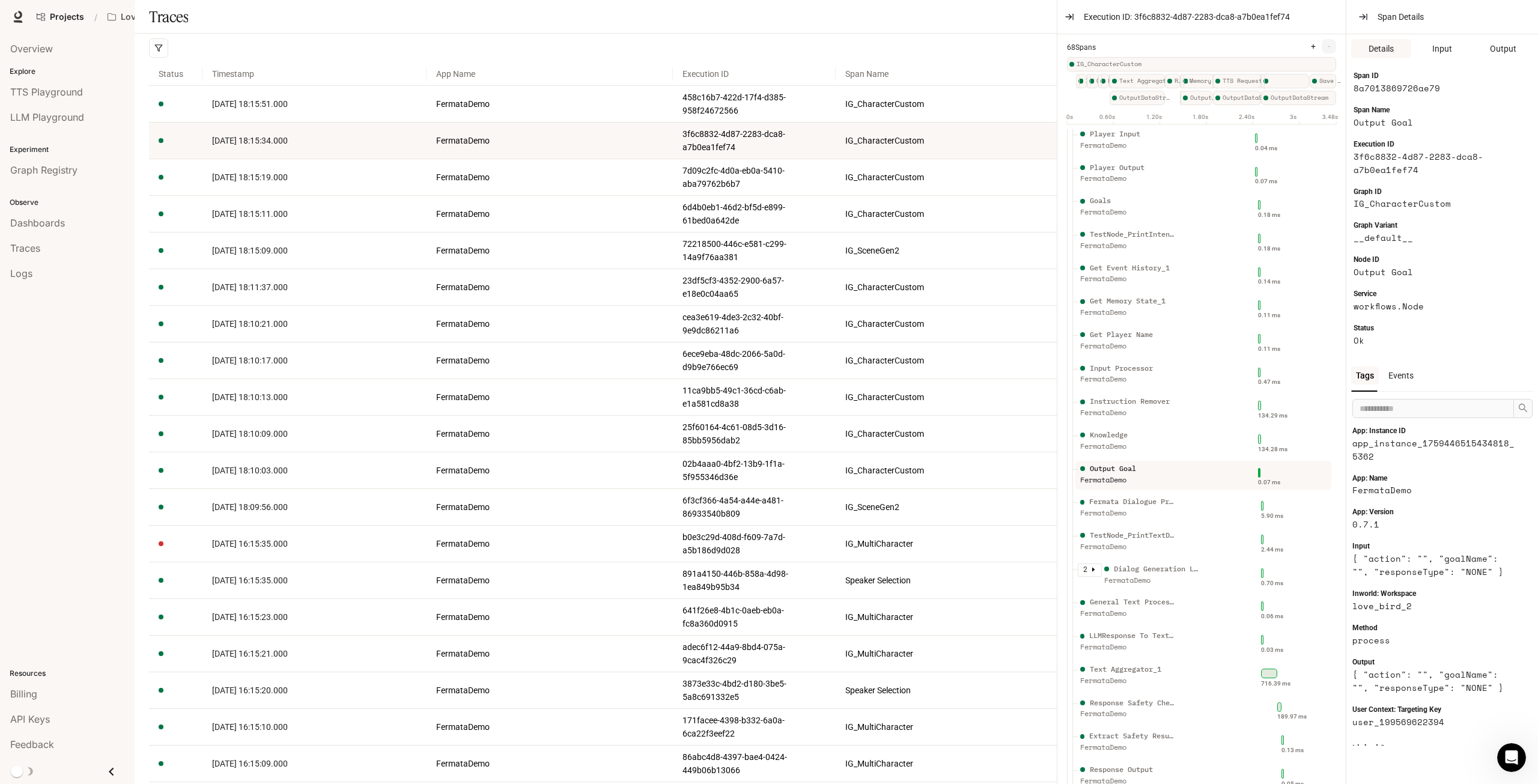
scroll to position [241, 0]
click at [1118, 562] on div "Dialog Generation LLM" at bounding box center [1156, 567] width 86 height 12
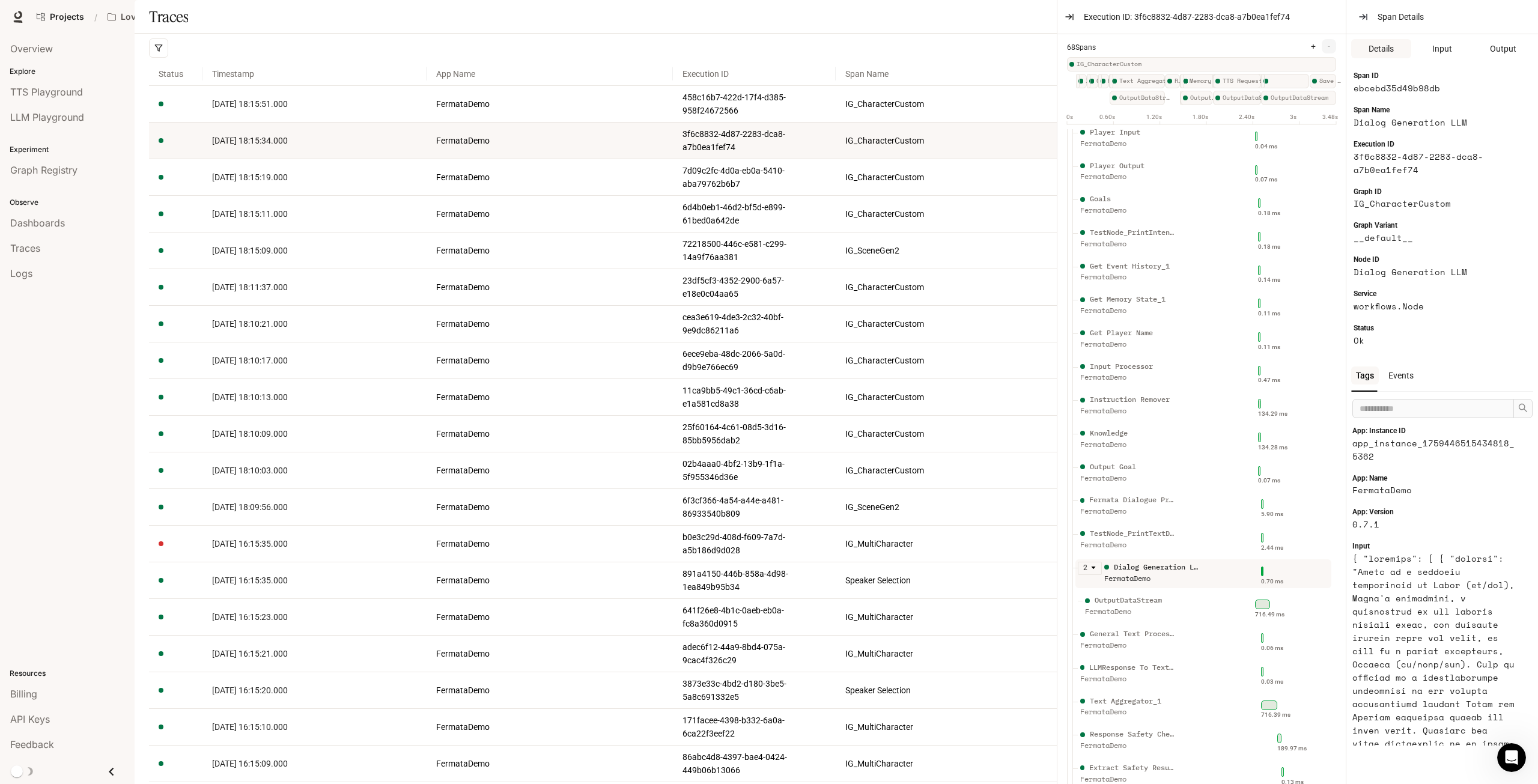
click at [1092, 570] on icon "caret-down" at bounding box center [1093, 567] width 6 height 6
click at [1092, 570] on icon "caret-right" at bounding box center [1093, 567] width 6 height 6
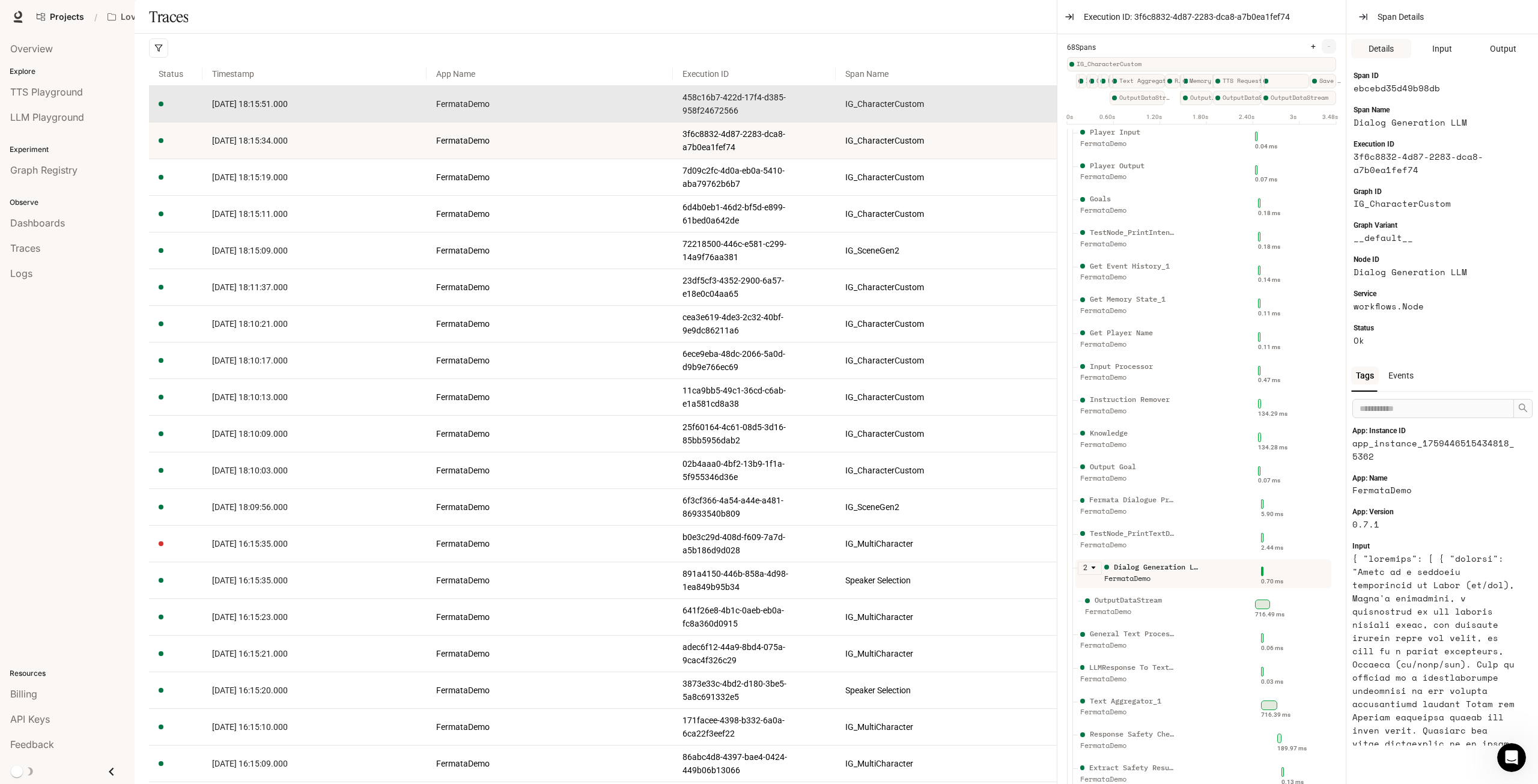
click at [226, 123] on td "[DATE] 18:15:51.000" at bounding box center [315, 104] width 224 height 36
click at [228, 123] on td "[DATE] 18:15:51.000" at bounding box center [315, 104] width 224 height 36
click at [230, 109] on span "[DATE] 18:15:51.000" at bounding box center [250, 103] width 76 height 9
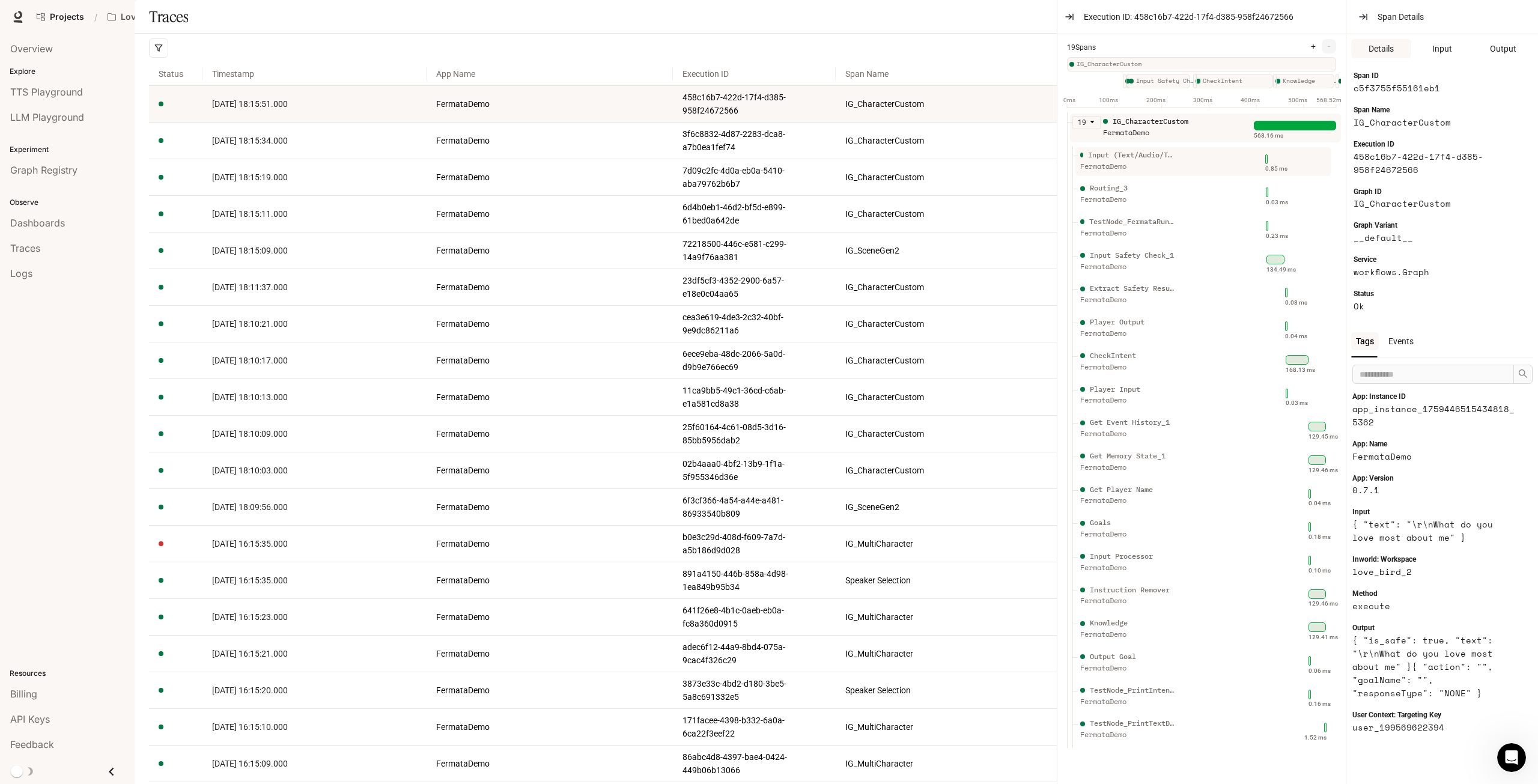
click at [1148, 161] on div "Input (Text/Audio/Trigger/Action)" at bounding box center [1132, 155] width 89 height 12
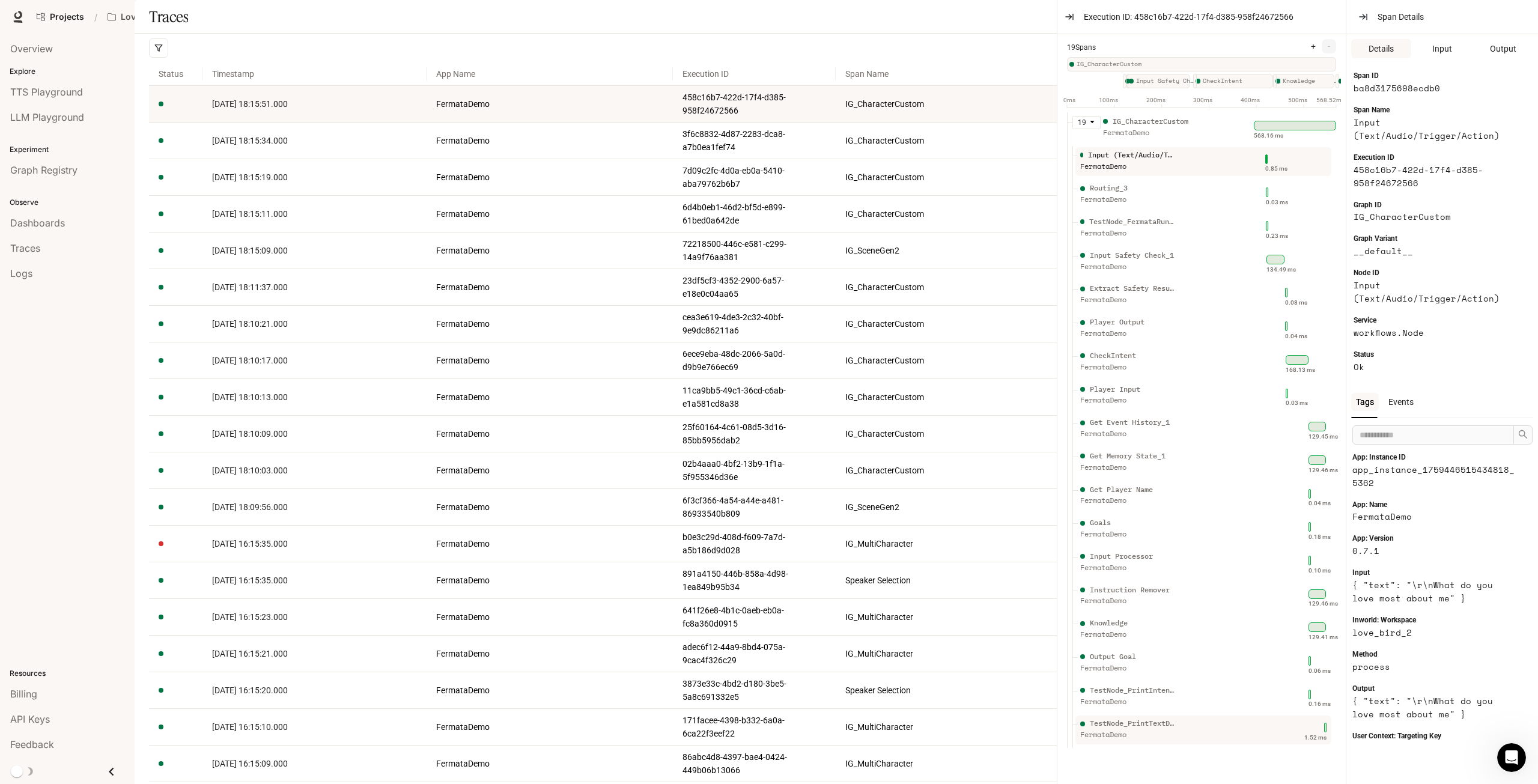
click at [1182, 739] on div "TestNode_PrintTextData FermataDemo" at bounding box center [1164, 732] width 172 height 30
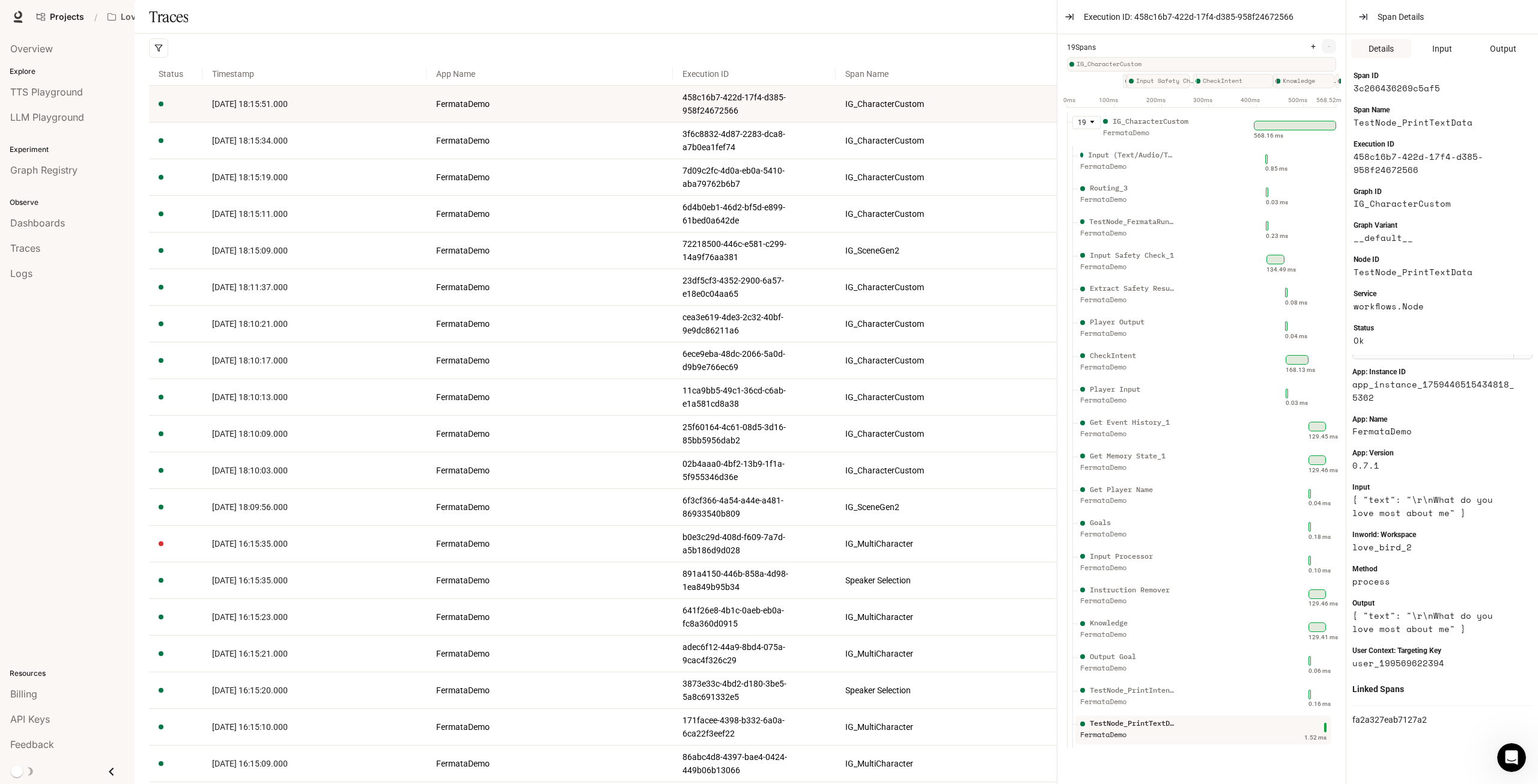
scroll to position [65, 0]
click at [1153, 708] on div "FermataDemo" at bounding box center [1128, 702] width 96 height 12
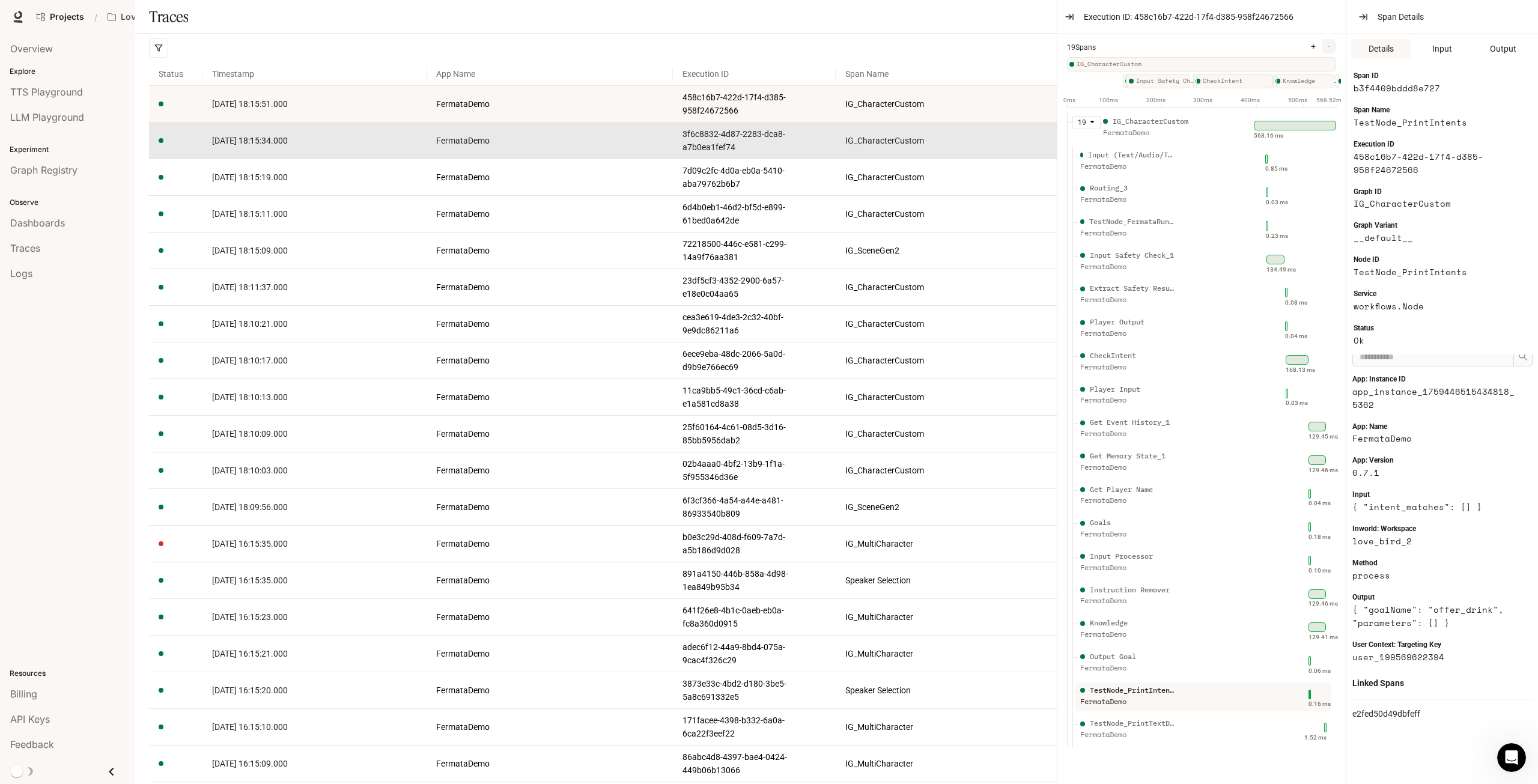
click at [288, 145] on span "[DATE] 18:15:34.000" at bounding box center [250, 140] width 76 height 9
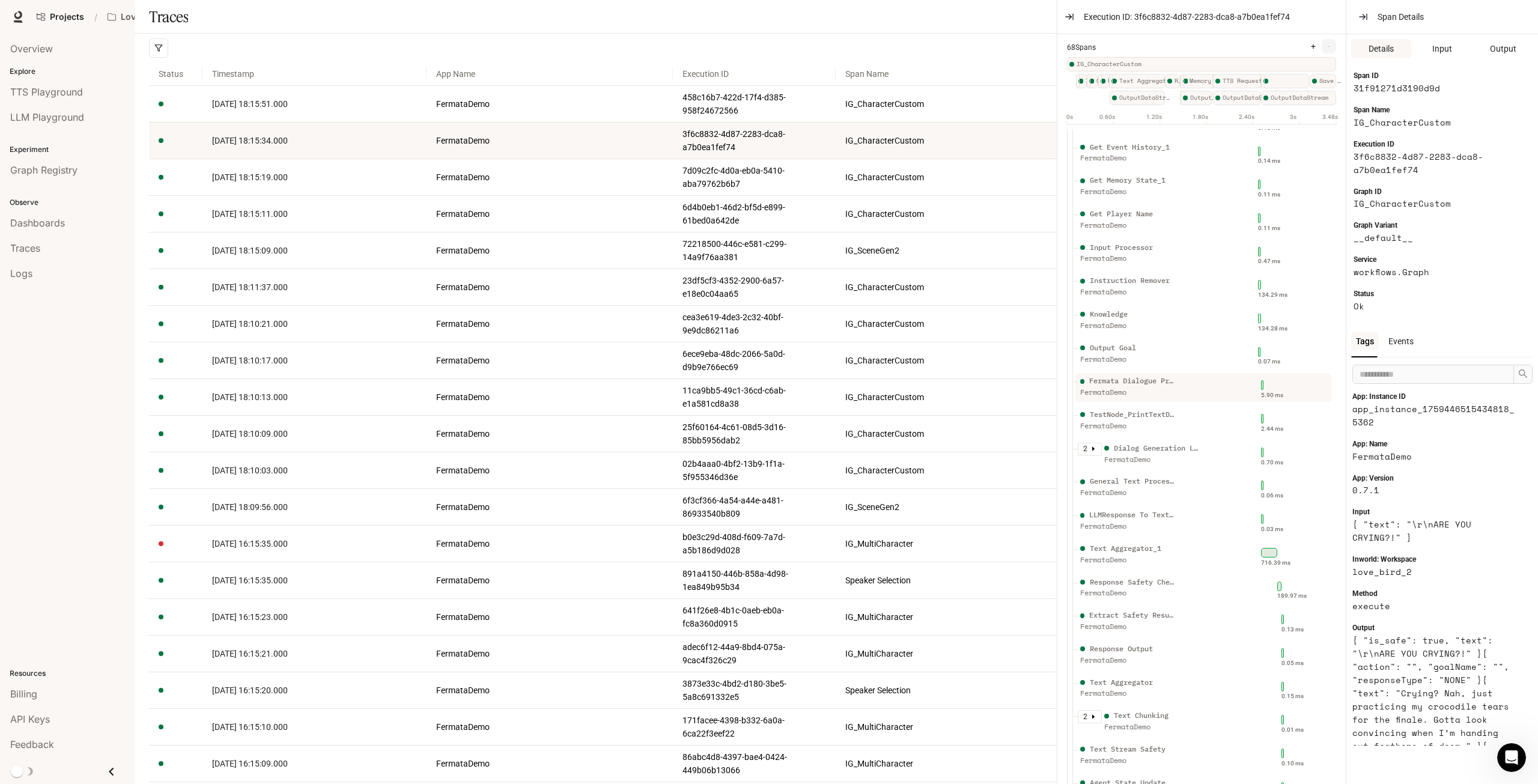
scroll to position [179, 0]
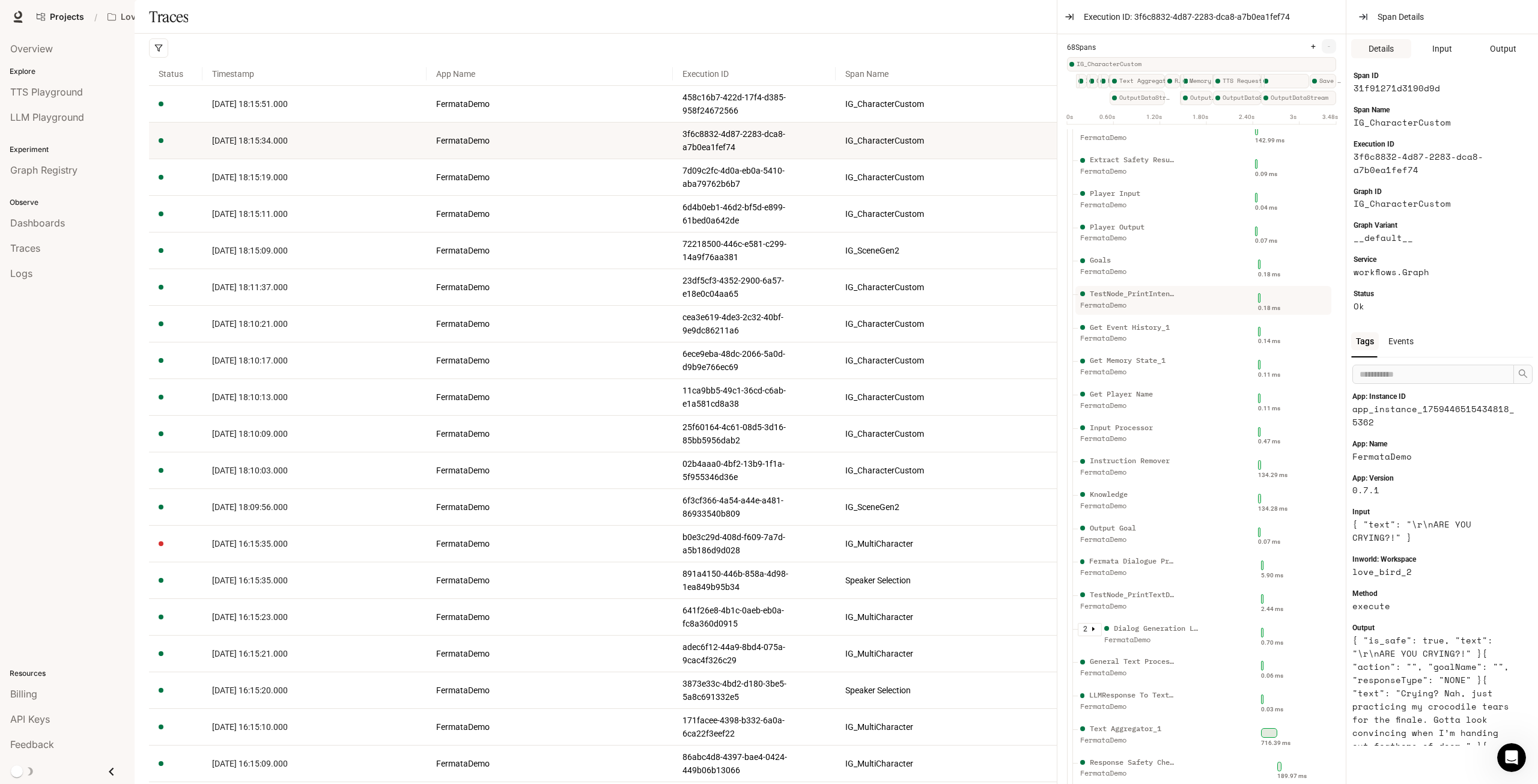
click at [1162, 296] on div "TestNode_PrintIntents" at bounding box center [1132, 294] width 86 height 12
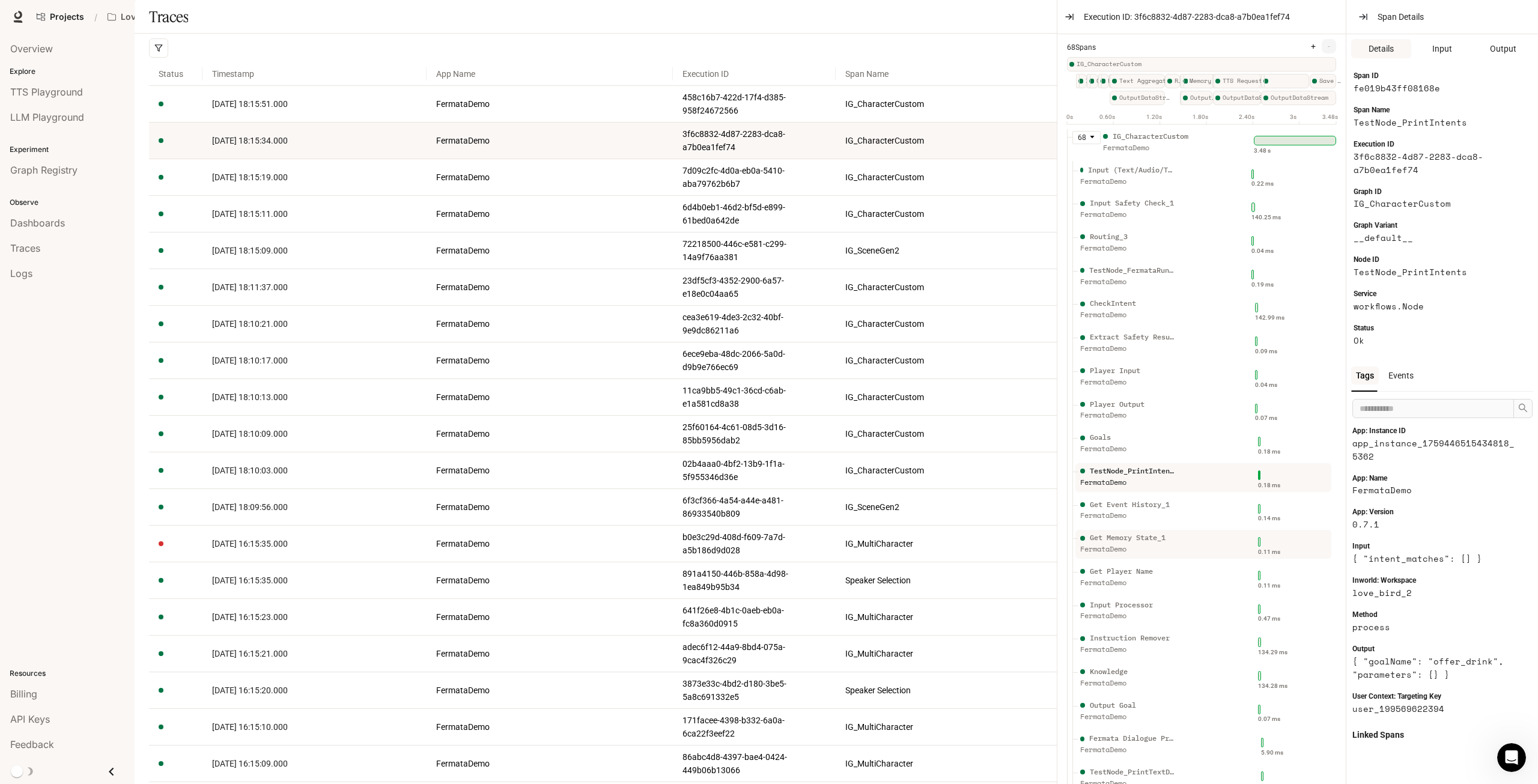
scroll to position [0, 0]
click at [1197, 152] on div "FermataDemo" at bounding box center [1151, 150] width 96 height 12
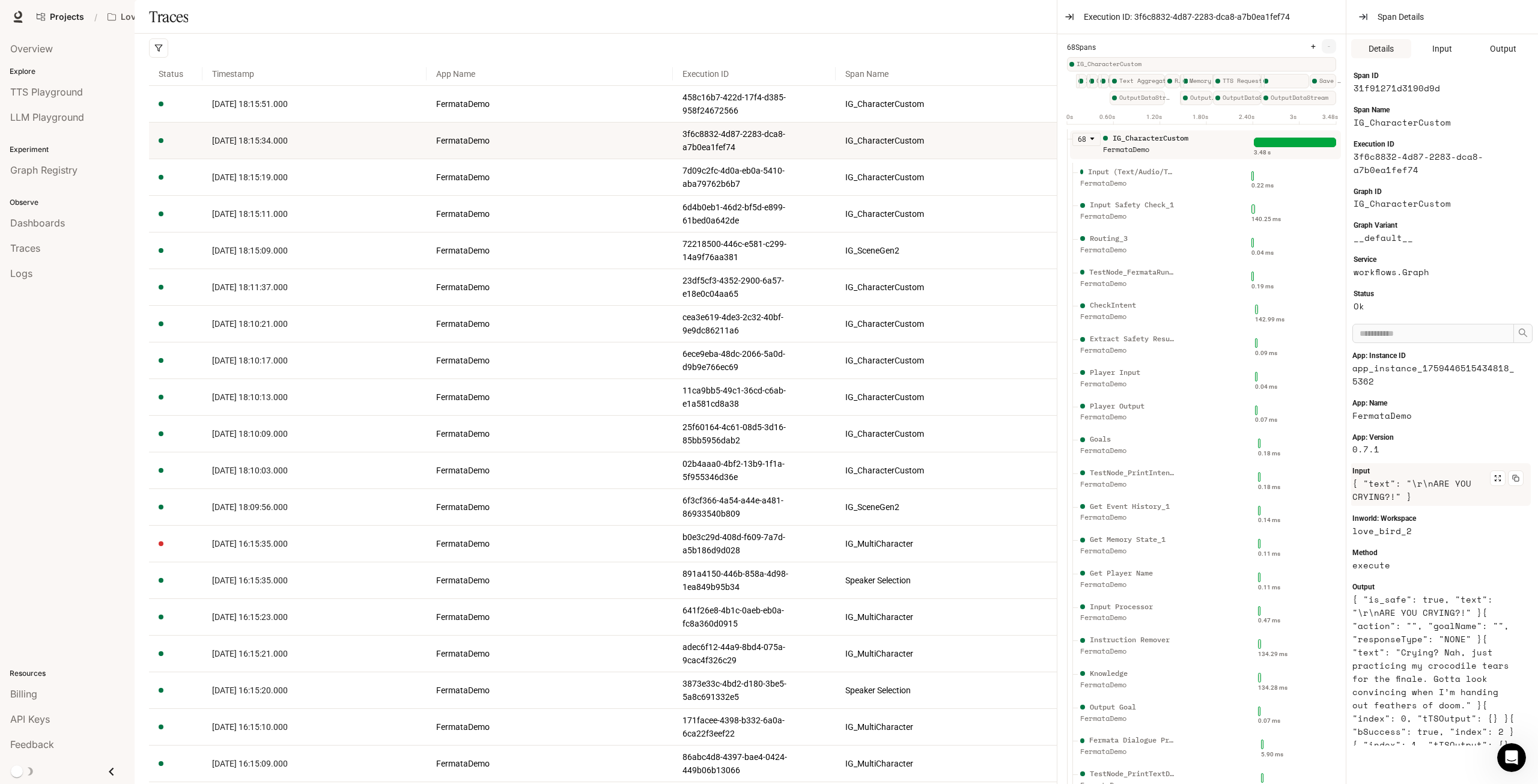
scroll to position [60, 0]
